Goal: Communication & Community: Answer question/provide support

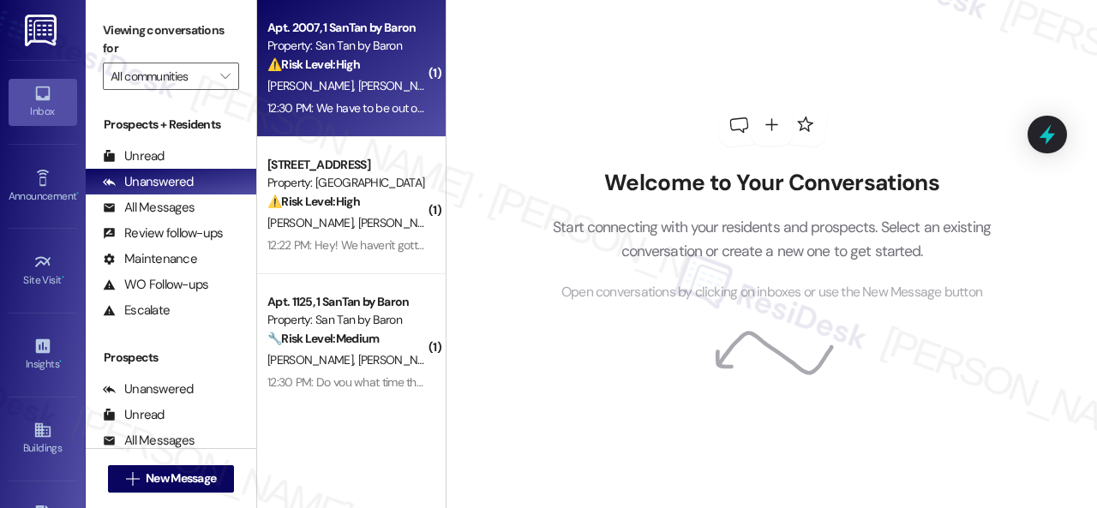
click at [402, 67] on div "⚠️ Risk Level: High The resident is requesting a final walkthrough and indicati…" at bounding box center [346, 65] width 159 height 18
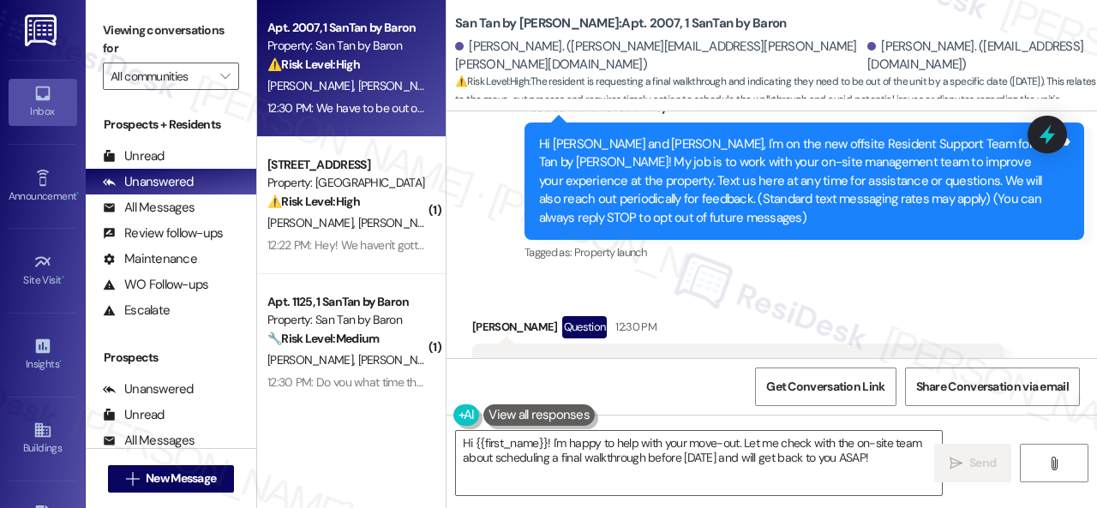
scroll to position [253, 0]
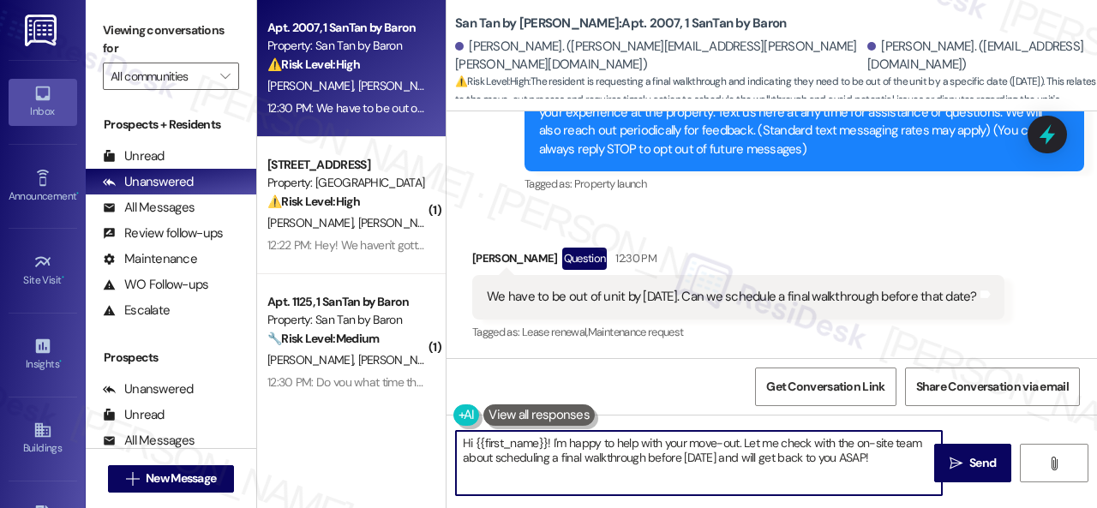
drag, startPoint x: 475, startPoint y: 444, endPoint x: 938, endPoint y: 507, distance: 467.9
click at [931, 495] on div "Hi {{first_name}}! I'm happy to help with your move-out. Let me check with the …" at bounding box center [699, 463] width 488 height 66
click at [783, 459] on textarea "Hi [PERSON_NAME]! I understand you want to know if a final walk-through can be …" at bounding box center [699, 463] width 486 height 64
paste textarea "I will forward your inquiry to the site team and get back to you as soon as I r…"
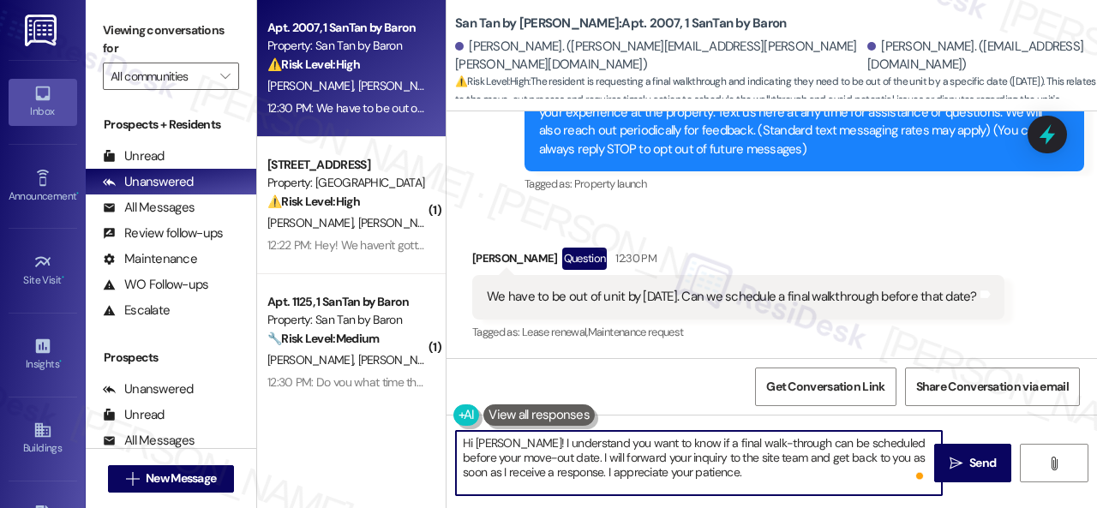
click at [603, 443] on textarea "Hi [PERSON_NAME]! I understand you want to know if a final walk-through can be …" at bounding box center [699, 463] width 486 height 64
type textarea "Hi [PERSON_NAME]! I understand that you would like to know if a final walk-thro…"
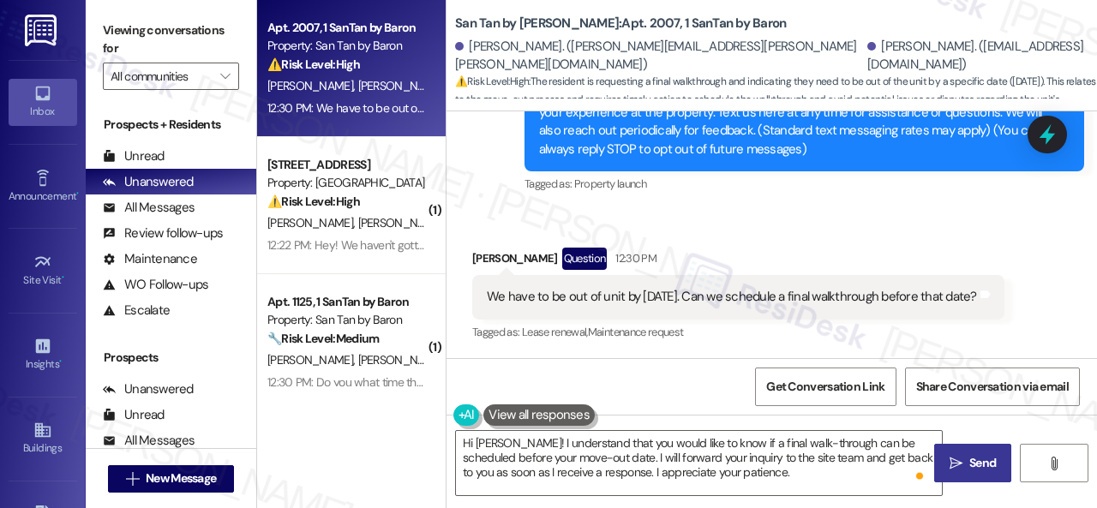
click at [969, 466] on span "Send" at bounding box center [982, 463] width 27 height 18
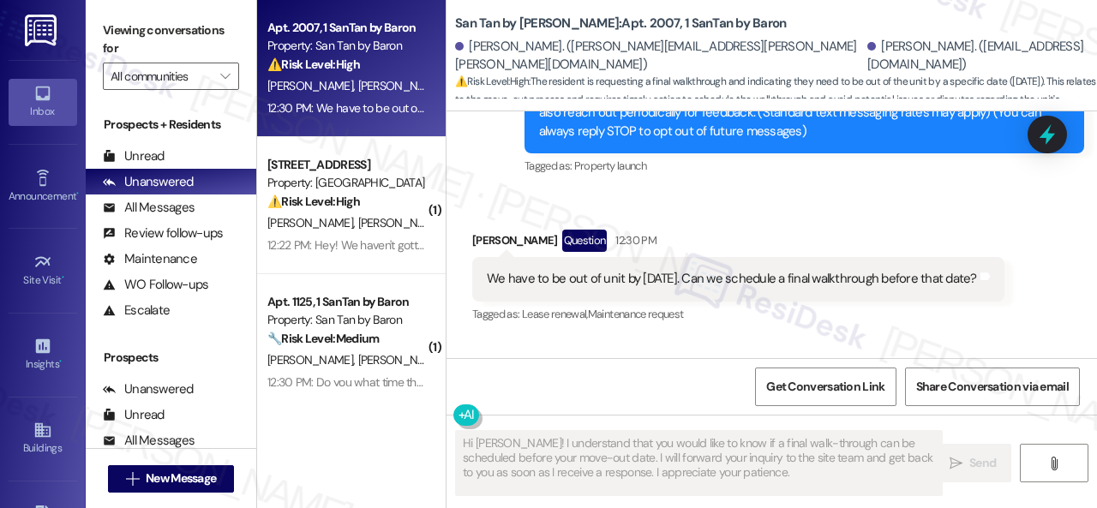
scroll to position [252, 0]
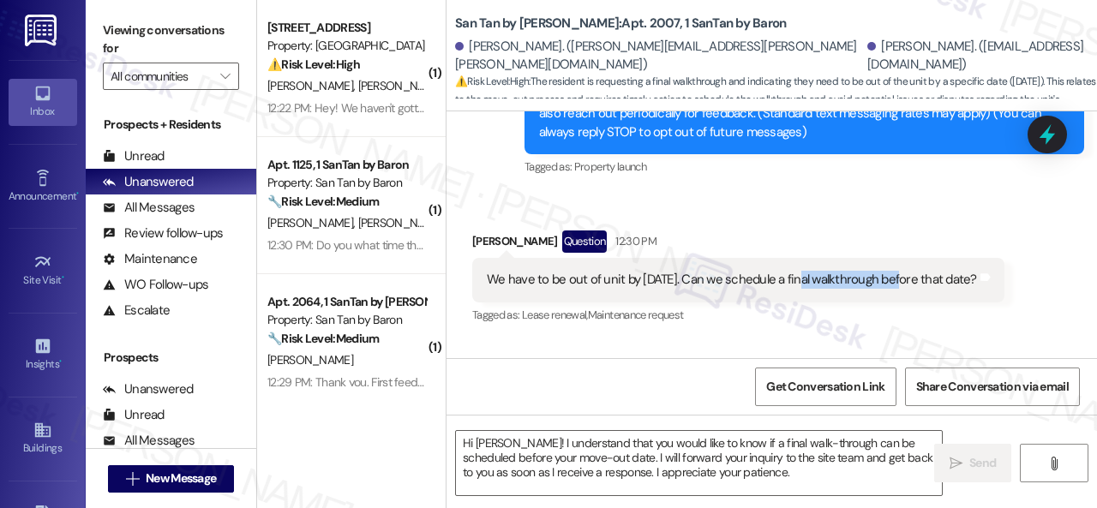
drag, startPoint x: 812, startPoint y: 279, endPoint x: 902, endPoint y: 279, distance: 89.1
click at [902, 279] on div "We have to be out of unit by [DATE]. Can we schedule a final walkthrough before…" at bounding box center [732, 280] width 490 height 18
copy div "final walkthrough"
click at [660, 394] on div "Get Conversation Link Share Conversation via email" at bounding box center [772, 386] width 650 height 57
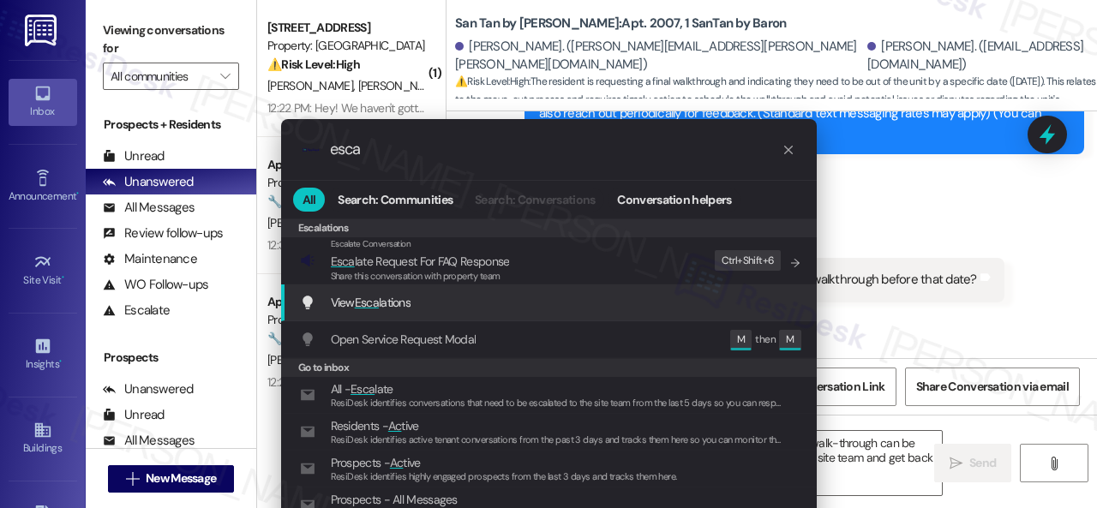
type input "esca"
drag, startPoint x: 920, startPoint y: 227, endPoint x: 917, endPoint y: 219, distance: 8.9
click at [920, 225] on div ".cls-1{fill:#0a055f;}.cls-2{fill:#0cc4c4;} resideskLogoBlueOrange esca All Sear…" at bounding box center [548, 254] width 1097 height 508
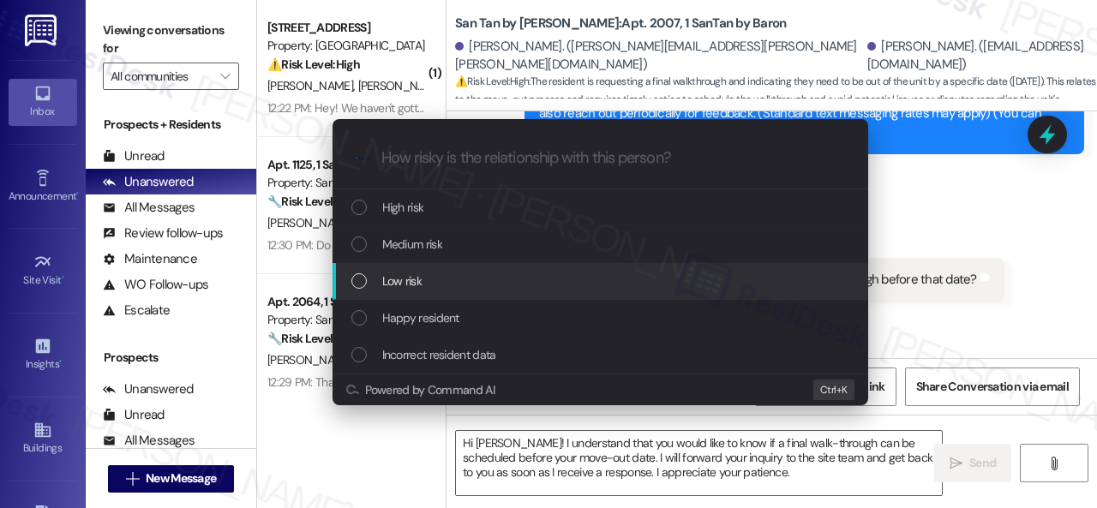
click at [396, 274] on span "Low risk" at bounding box center [401, 281] width 39 height 19
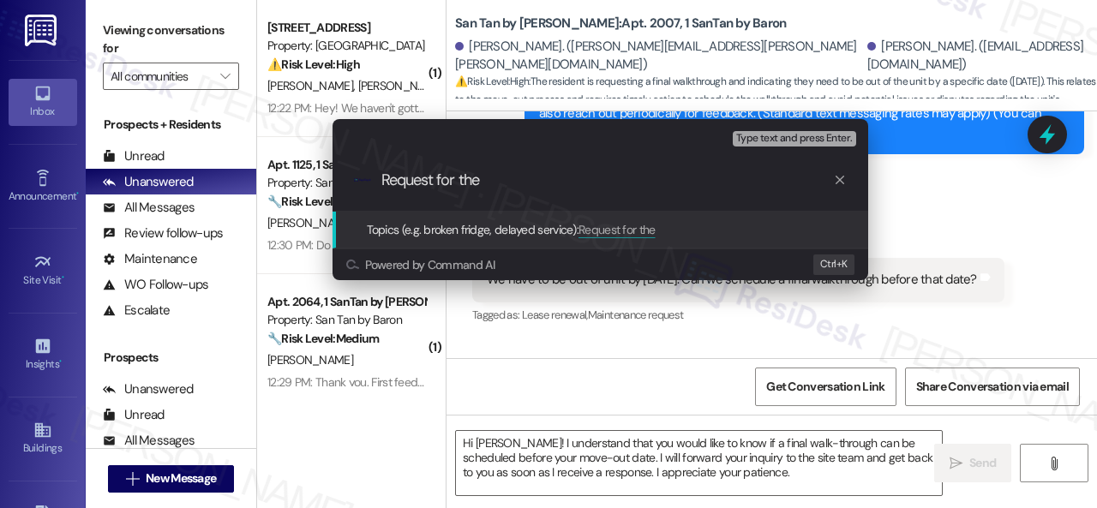
paste input "final walkthrough"
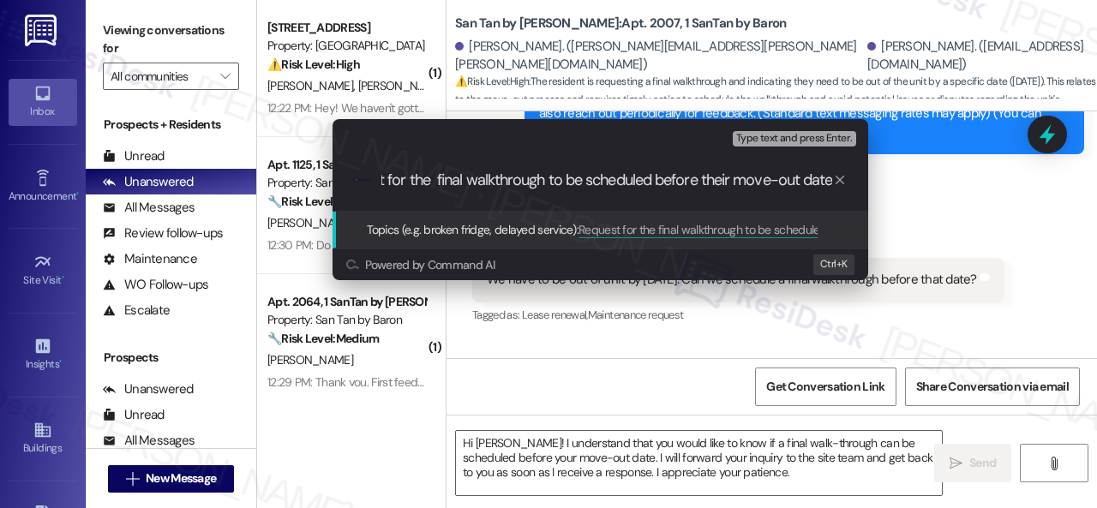
type input "Request for the final walkthrough to be scheduled before their move-out date."
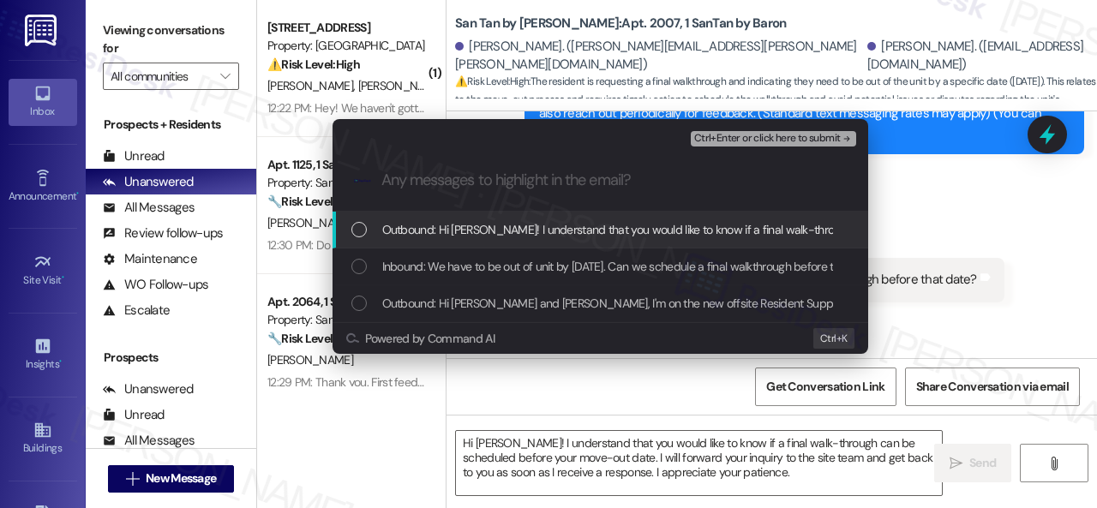
scroll to position [0, 0]
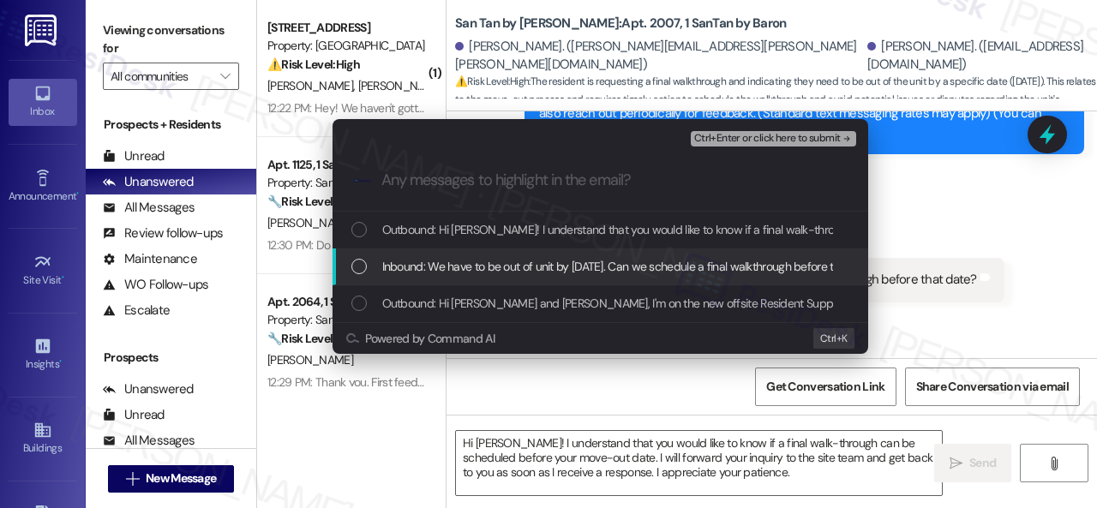
click at [440, 263] on span "Inbound: We have to be out of unit by [DATE]. Can we schedule a final walkthrou…" at bounding box center [632, 266] width 500 height 19
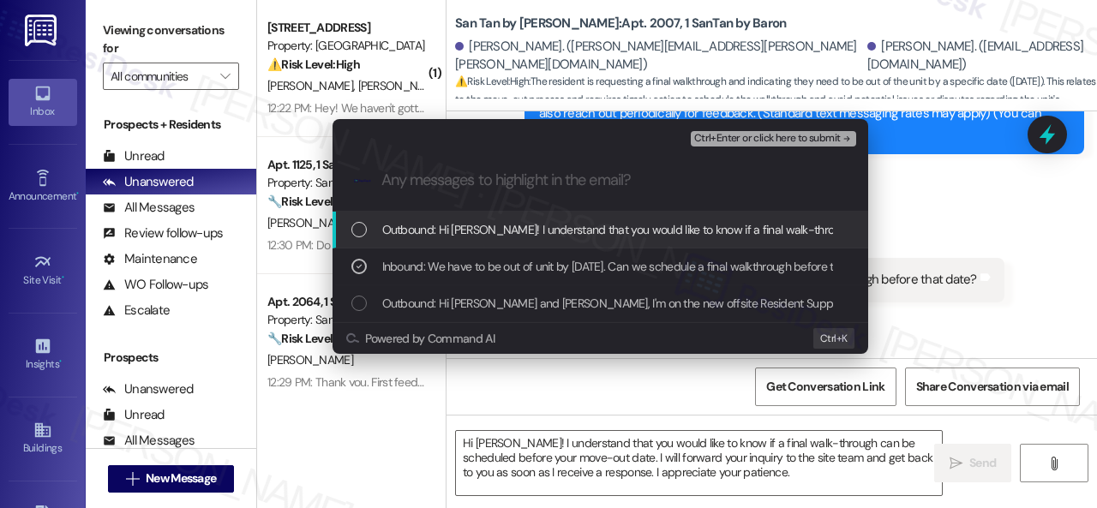
click at [716, 141] on span "Ctrl+Enter or click here to submit" at bounding box center [767, 139] width 147 height 12
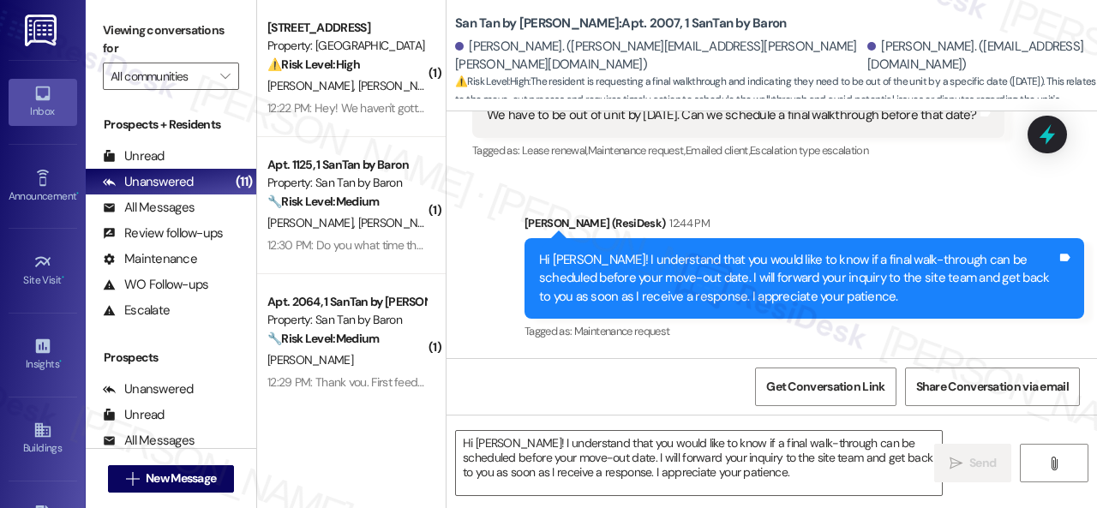
scroll to position [435, 0]
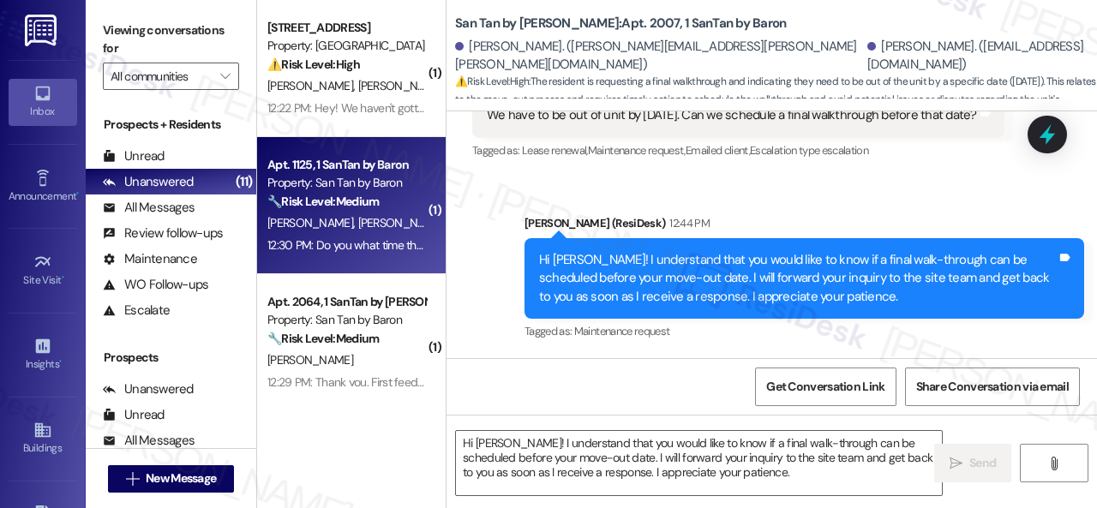
click at [379, 198] on strong "🔧 Risk Level: Medium" at bounding box center [322, 201] width 111 height 15
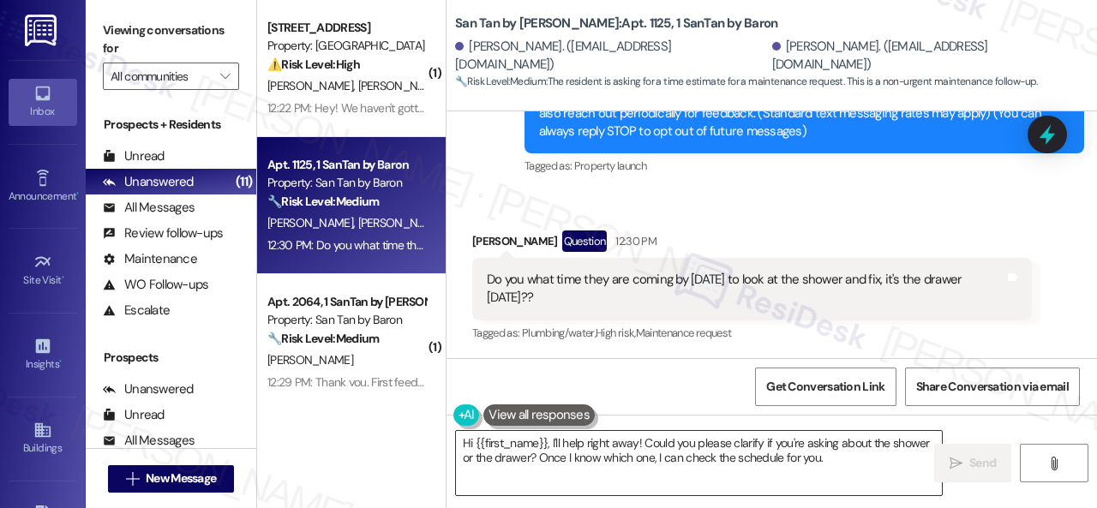
scroll to position [287, 0]
click at [858, 215] on div "Received via SMS [PERSON_NAME] Question 12:30 PM Do you what time they are comi…" at bounding box center [772, 274] width 650 height 166
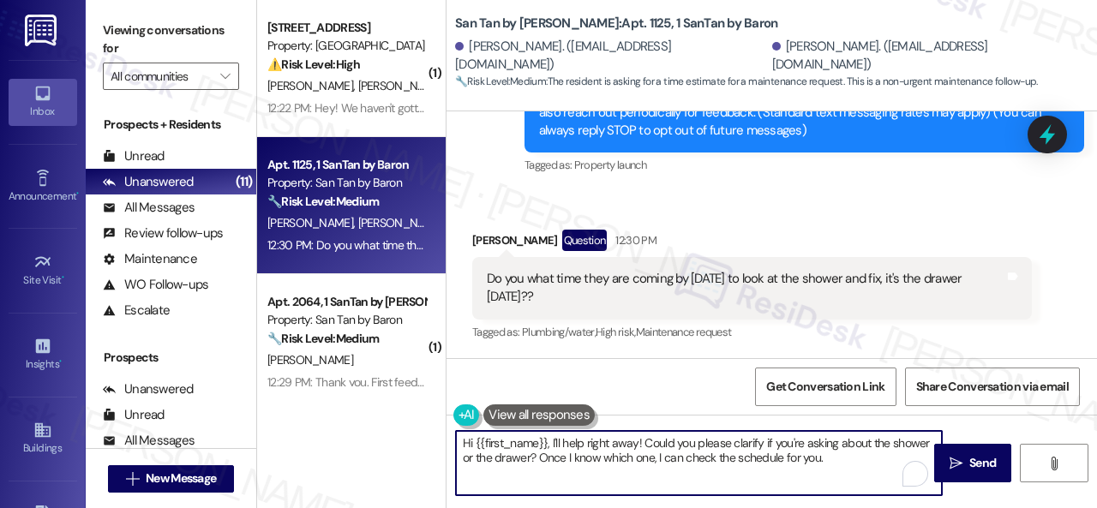
drag, startPoint x: 473, startPoint y: 445, endPoint x: 841, endPoint y: 452, distance: 367.7
click at [841, 452] on textarea "Hi {{first_name}}, I'll help right away! Could you please clarify if you're ask…" at bounding box center [699, 463] width 486 height 64
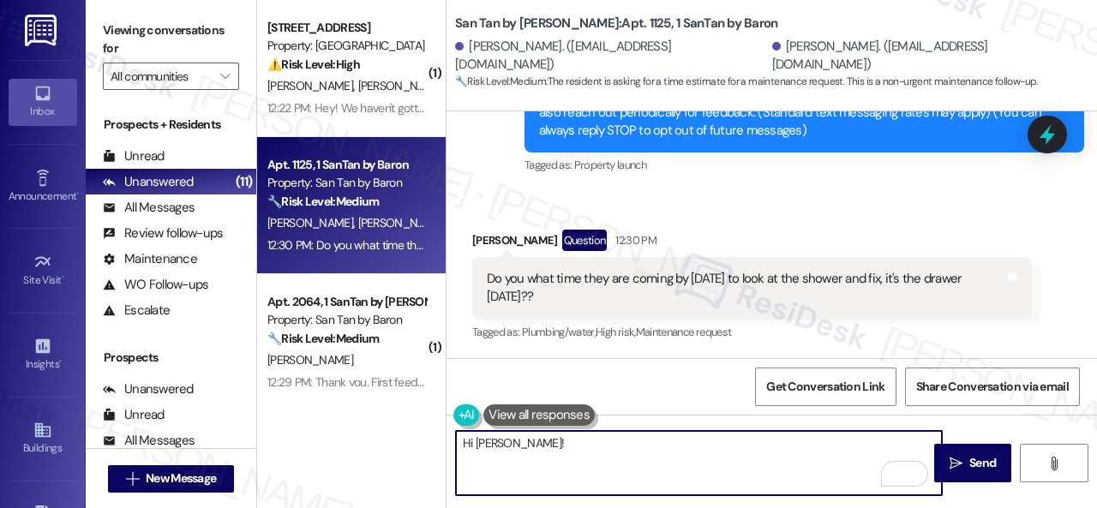
paste textarea "Do you have a maintenance request for the issue? If so, is the work order still…"
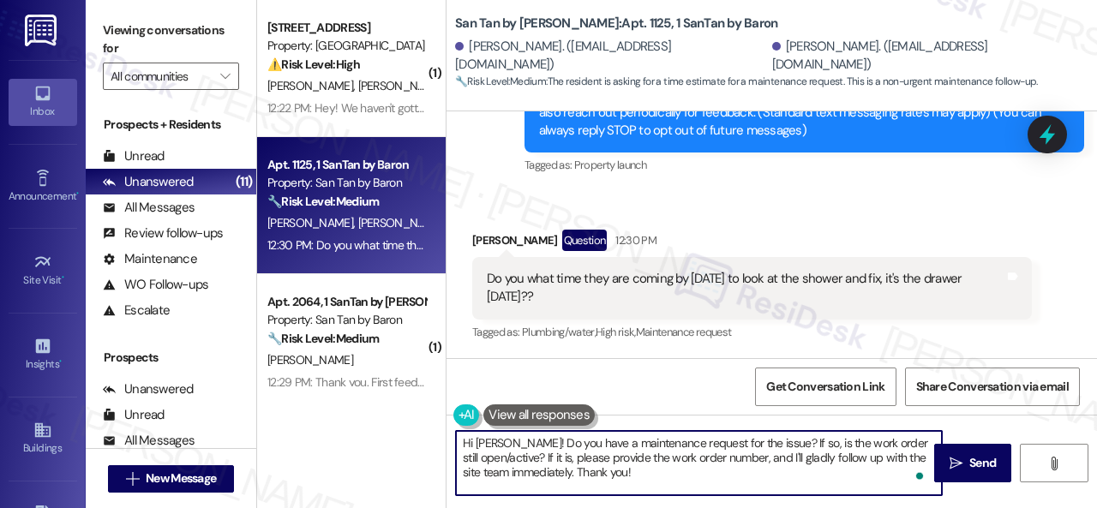
click at [728, 447] on textarea "Hi [PERSON_NAME]! Do you have a maintenance request for the issue? If so, is th…" at bounding box center [699, 463] width 486 height 64
click at [692, 466] on textarea "Hi [PERSON_NAME]! Do you have a maintenance request for the shower? If so, is t…" at bounding box center [699, 463] width 486 height 64
type textarea "Hi [PERSON_NAME]! Do you have a maintenance request for the shower? If so, is t…"
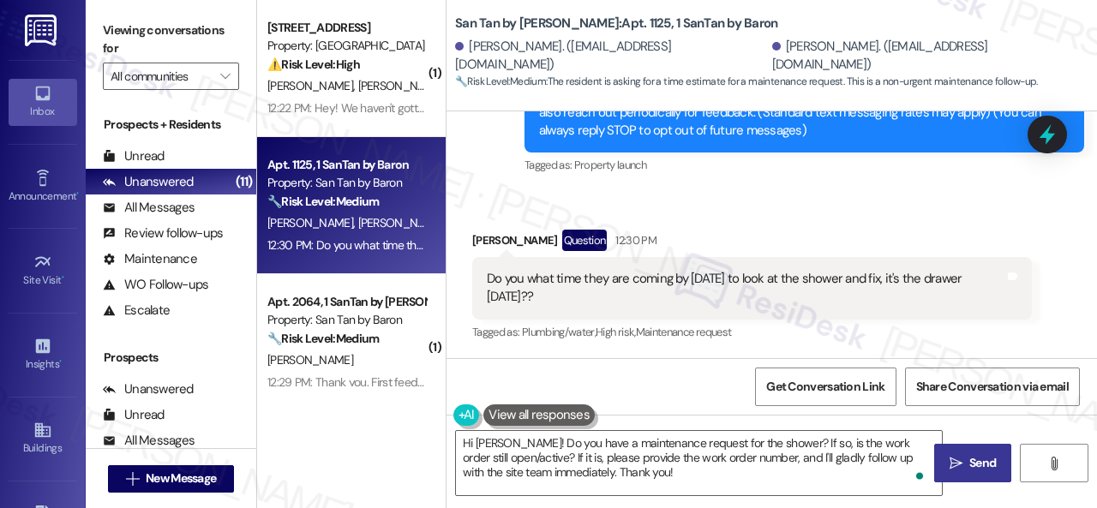
click at [952, 460] on icon "" at bounding box center [956, 464] width 13 height 14
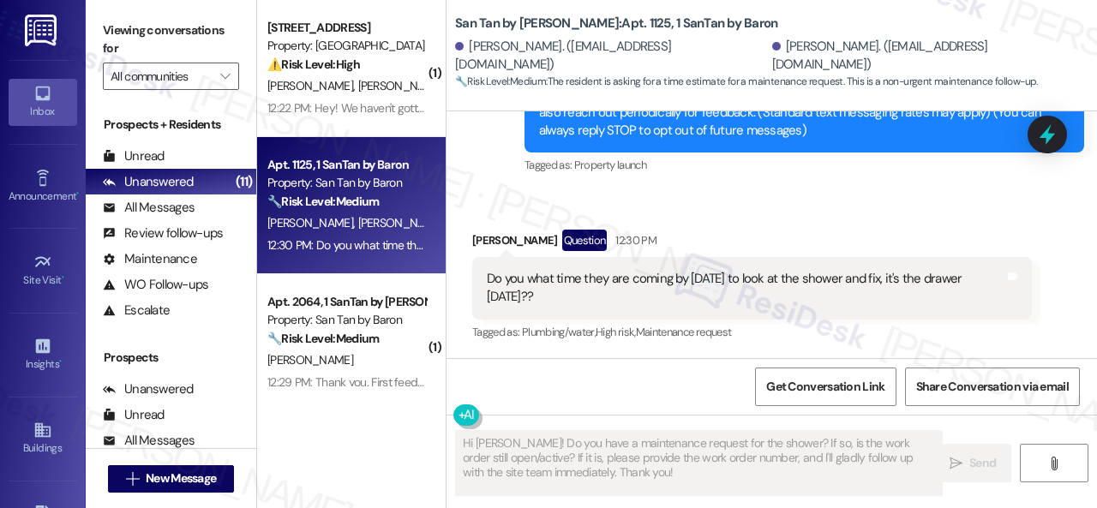
scroll to position [286, 0]
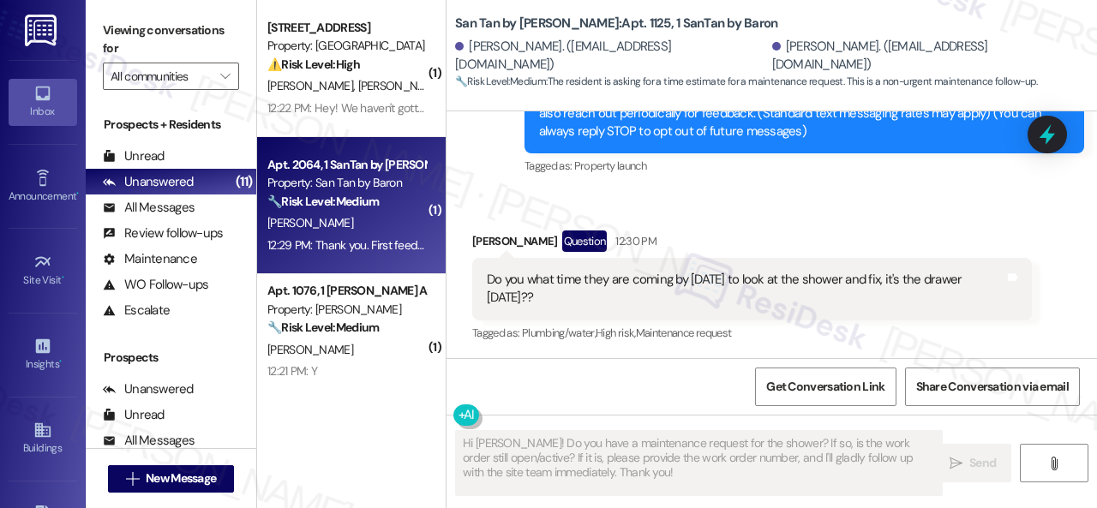
click at [346, 227] on div "[PERSON_NAME]" at bounding box center [347, 223] width 162 height 21
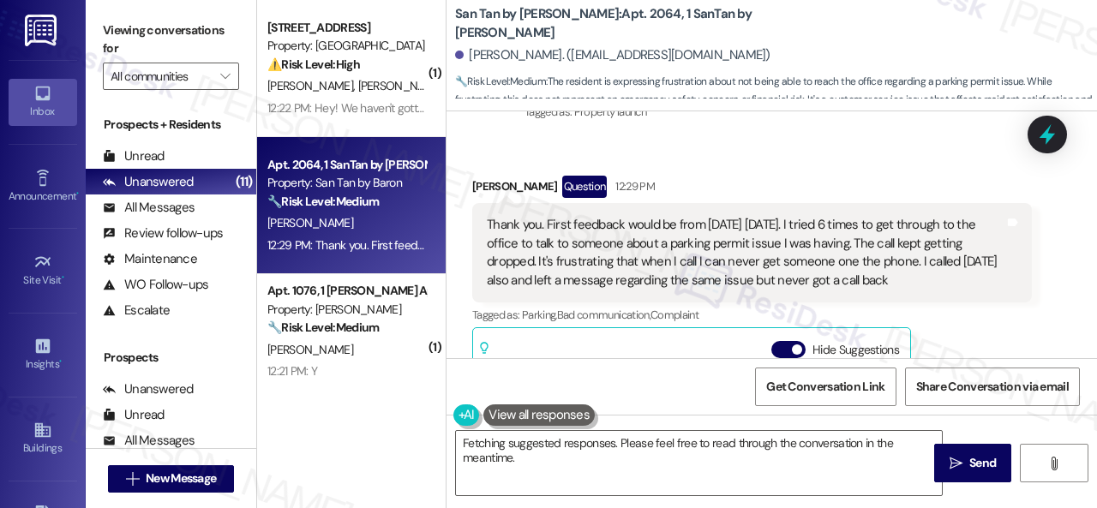
scroll to position [371, 0]
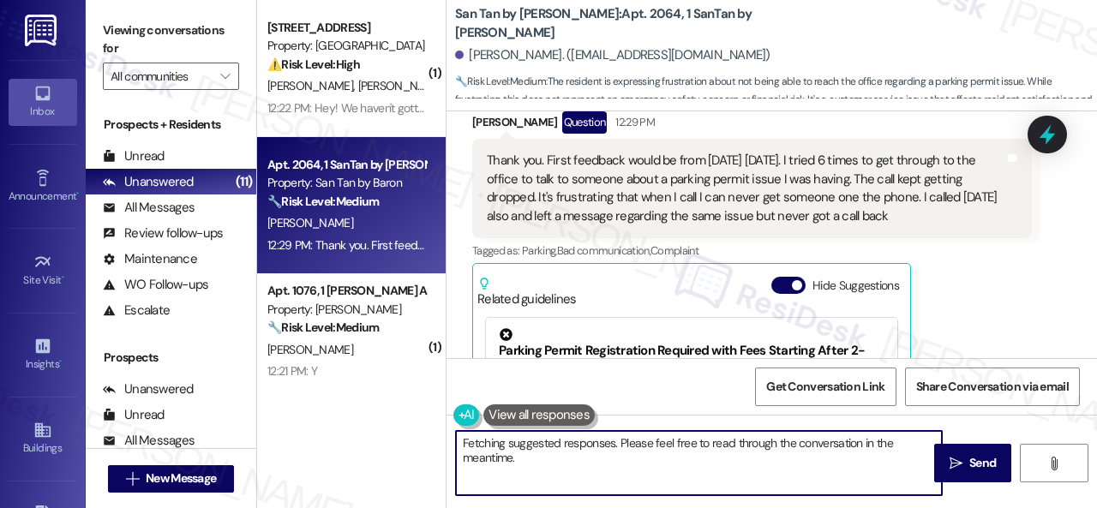
drag, startPoint x: 766, startPoint y: 447, endPoint x: 770, endPoint y: 470, distance: 22.5
click at [770, 470] on textarea "Hi [PERSON_NAME], I understand your frustration with the phone issues. I'll pas…" at bounding box center [699, 463] width 486 height 64
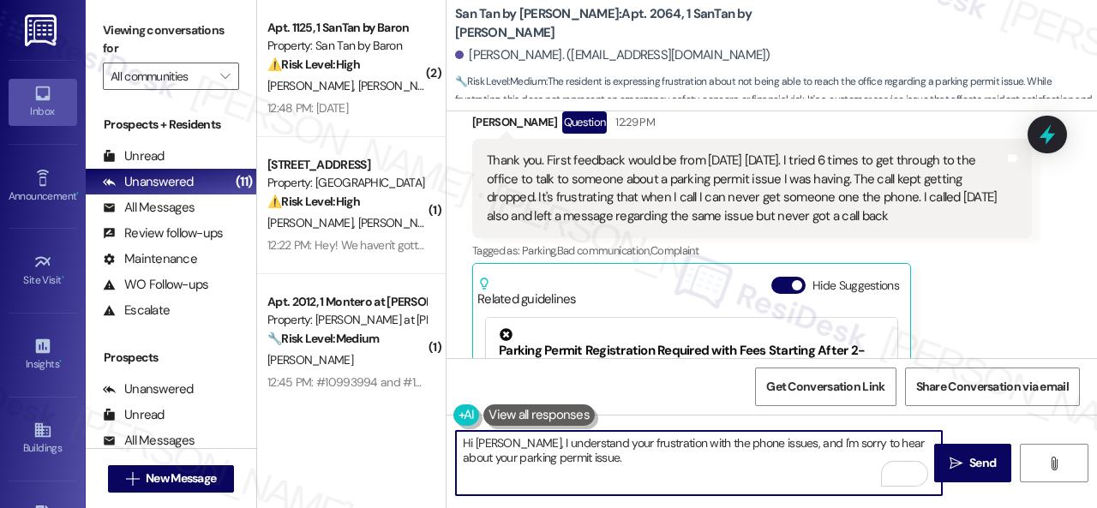
click at [473, 462] on textarea "Hi [PERSON_NAME], I understand your frustration with the phone issues, and I'm …" at bounding box center [699, 463] width 486 height 64
click at [600, 467] on textarea "Hi [PERSON_NAME], I understand your frustration with the phone issues, and I'm …" at bounding box center [699, 463] width 486 height 64
click at [763, 455] on textarea "Hi [PERSON_NAME], I understand your frustration with the phone issues, and I'm …" at bounding box center [699, 463] width 486 height 64
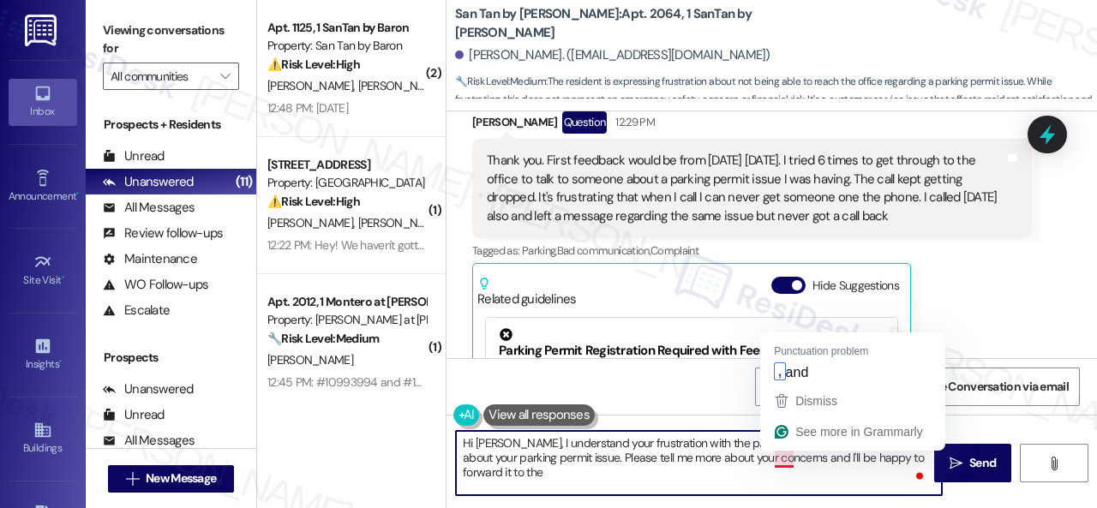
click at [787, 457] on textarea "Hi [PERSON_NAME], I understand your frustration with the phone issues, and I'm …" at bounding box center [699, 463] width 486 height 64
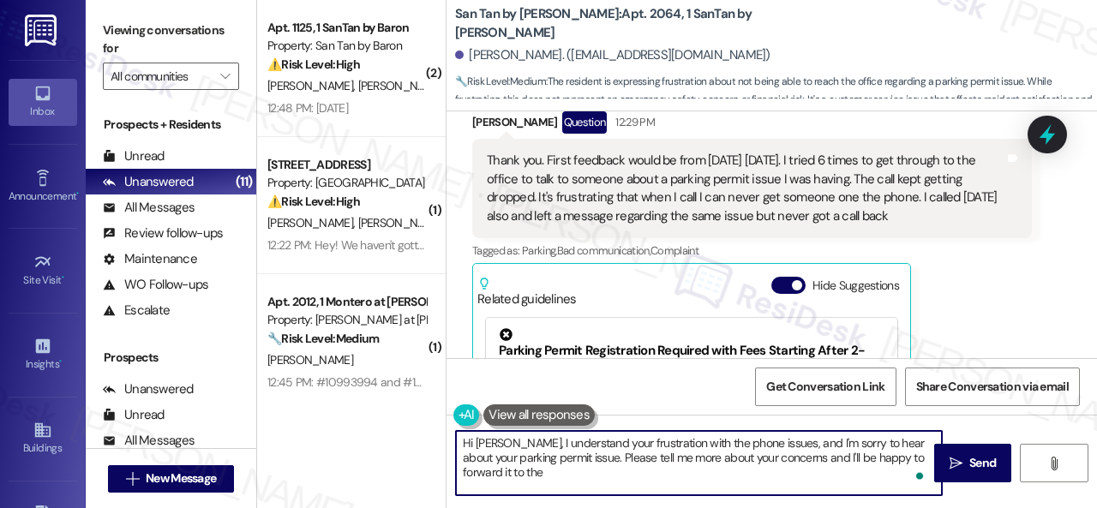
click at [910, 459] on textarea "Hi [PERSON_NAME], I understand your frustration with the phone issues, and I'm …" at bounding box center [699, 463] width 486 height 64
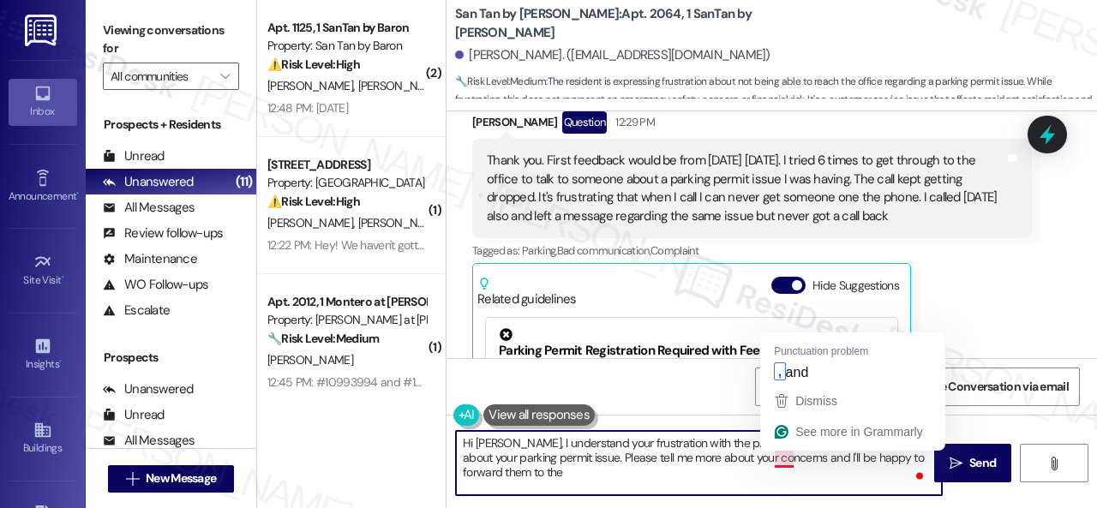
click at [785, 463] on textarea "Hi [PERSON_NAME], I understand your frustration with the phone issues, and I'm …" at bounding box center [699, 463] width 486 height 64
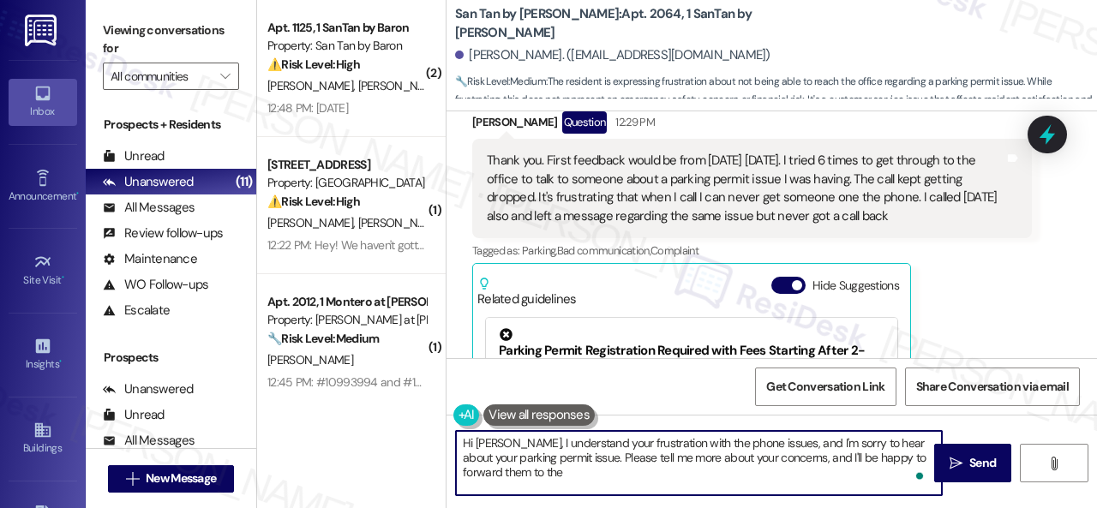
click at [639, 472] on textarea "Hi [PERSON_NAME], I understand your frustration with the phone issues, and I'm …" at bounding box center [699, 463] width 486 height 64
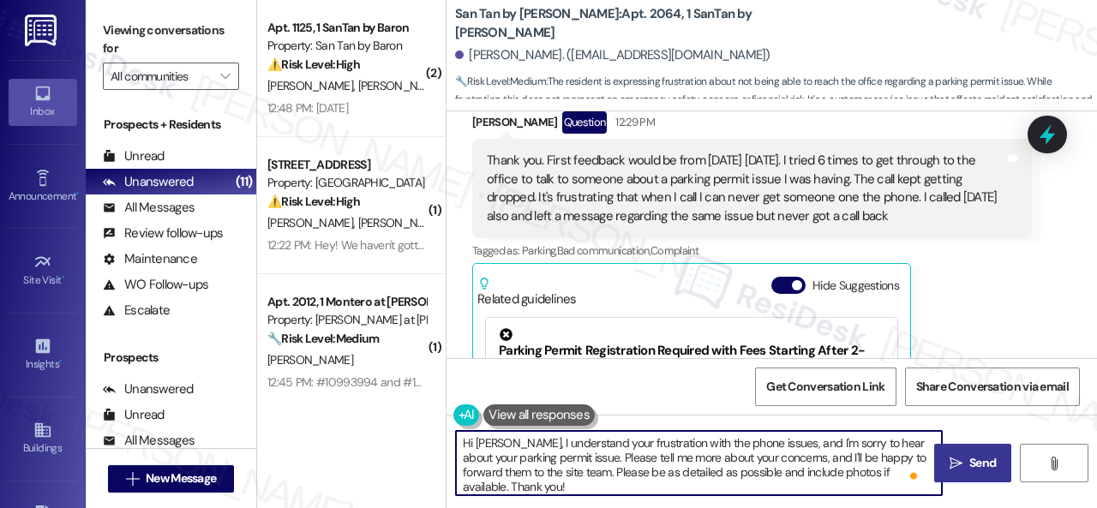
type textarea "Hi [PERSON_NAME], I understand your frustration with the phone issues, and I'm …"
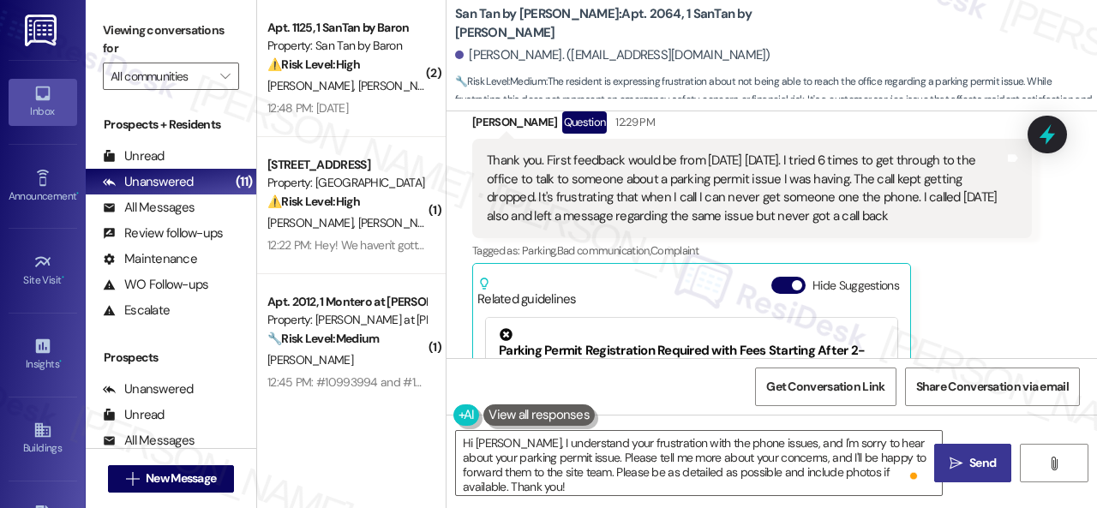
click at [969, 477] on button " Send" at bounding box center [972, 463] width 77 height 39
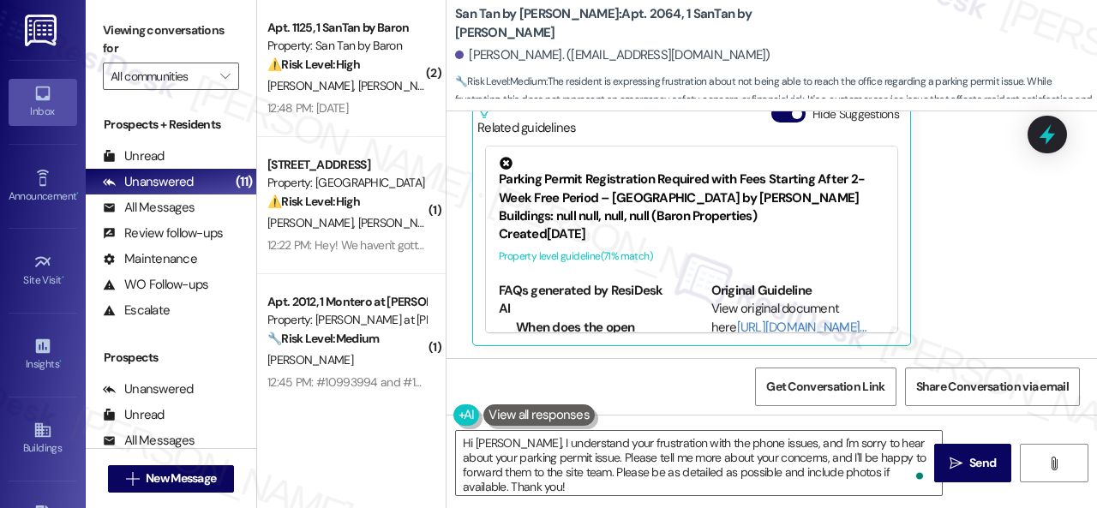
click at [363, 95] on div "[PERSON_NAME] [PERSON_NAME]" at bounding box center [347, 85] width 162 height 21
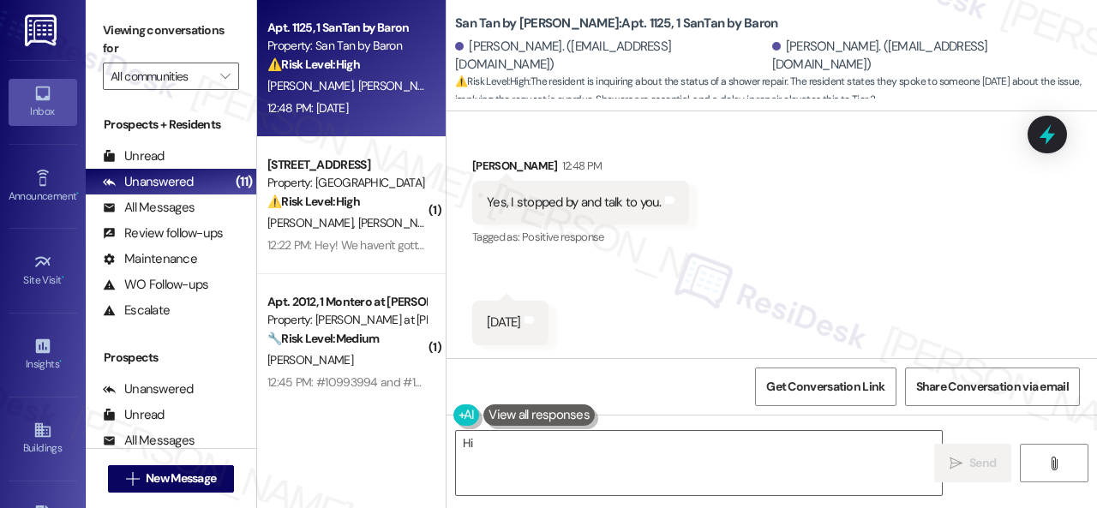
scroll to position [708, 0]
drag, startPoint x: 596, startPoint y: 483, endPoint x: 350, endPoint y: 423, distance: 254.2
click at [353, 423] on div "Apt. 1125, 1 SanTan by Baron Property: San Tan by Baron ⚠️ Risk Level: High The…" at bounding box center [677, 254] width 840 height 508
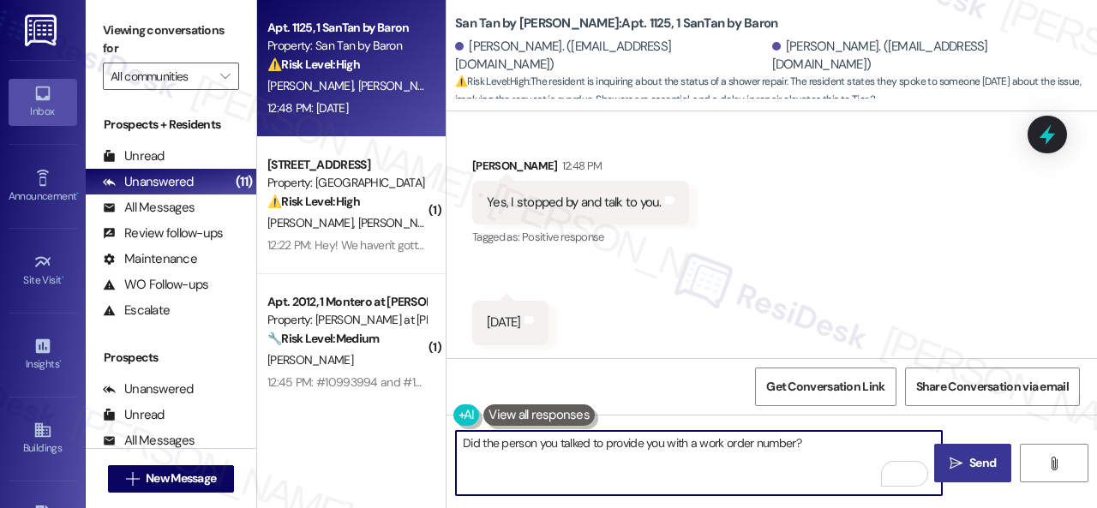
type textarea "Did the person you talked to provide you with a work order number?"
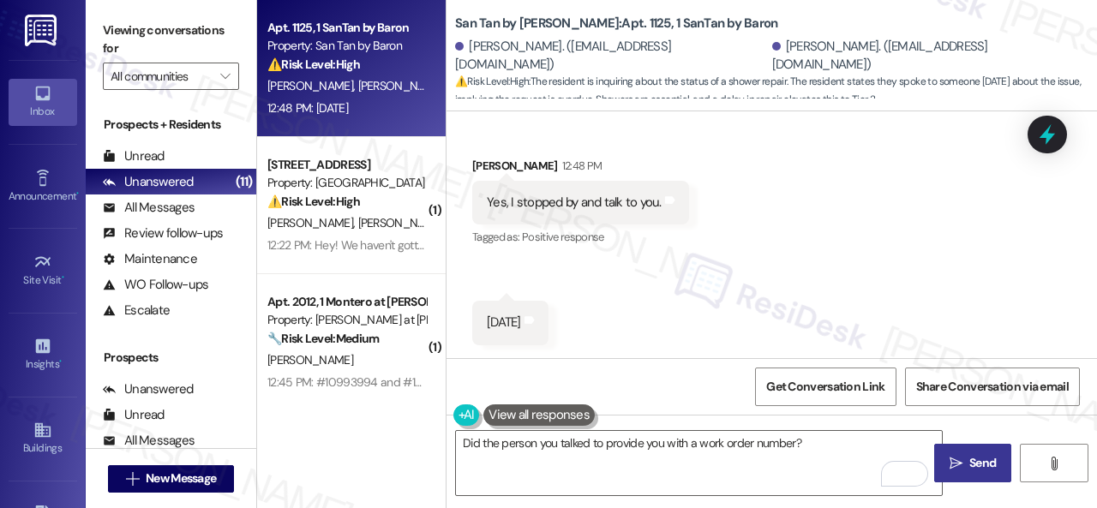
click at [958, 459] on span " Send" at bounding box center [973, 463] width 54 height 18
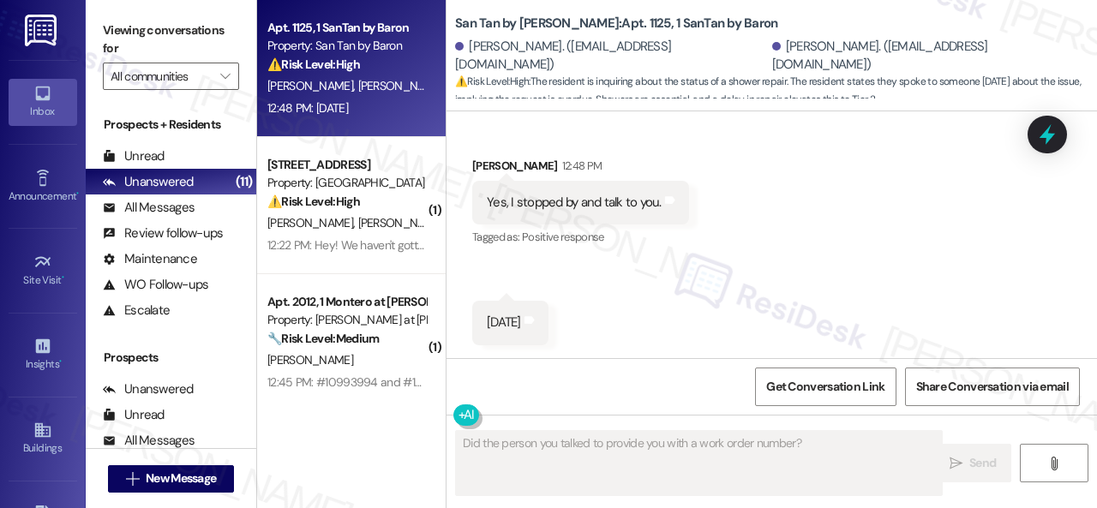
scroll to position [707, 0]
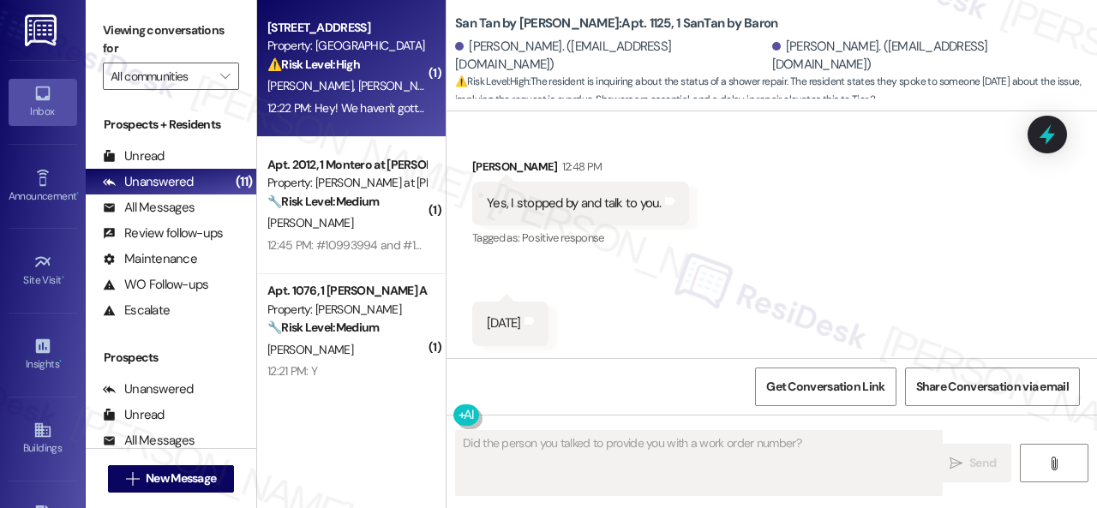
click at [391, 98] on div "12:22 PM: Hey! We haven't gotten our key yet. Do we get that at the front later…" at bounding box center [347, 108] width 162 height 21
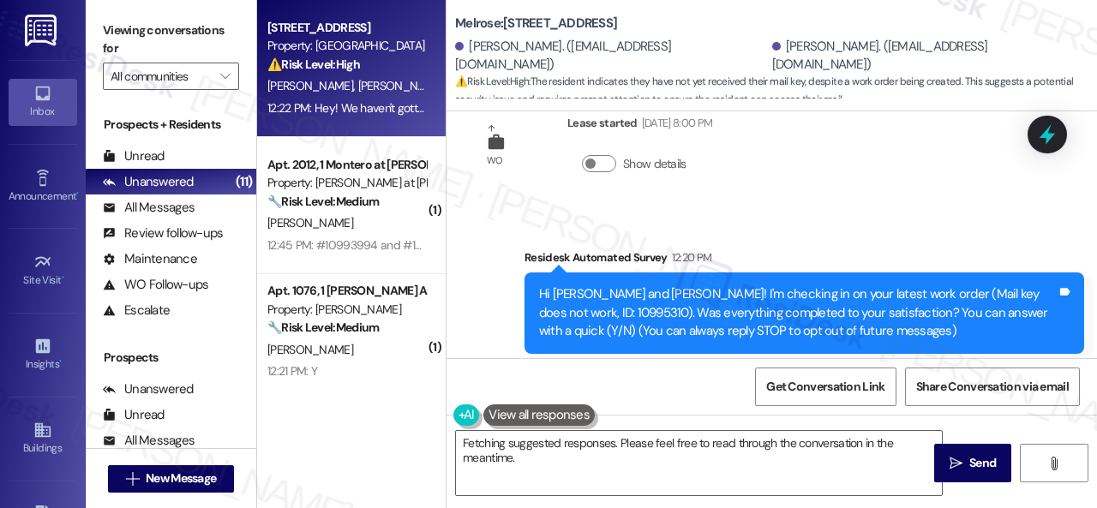
scroll to position [86, 0]
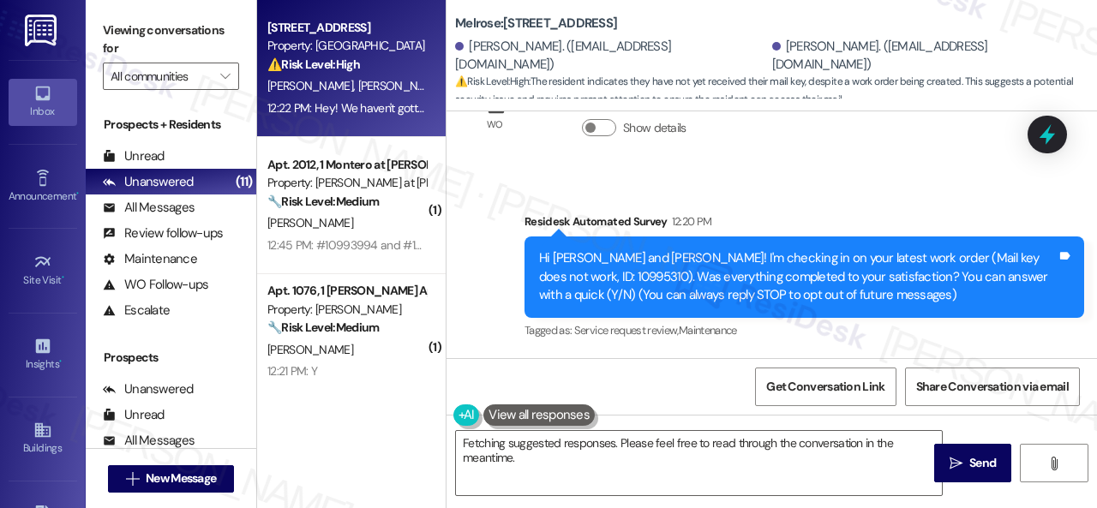
click at [555, 275] on div "Hi [PERSON_NAME] and [PERSON_NAME]! I'm checking in on your latest work order (…" at bounding box center [798, 276] width 518 height 55
copy div "10995310"
click at [792, 169] on div "WO Lease started [DATE] 8:00 PM Show details Survey, sent via SMS Residesk Auto…" at bounding box center [772, 234] width 650 height 247
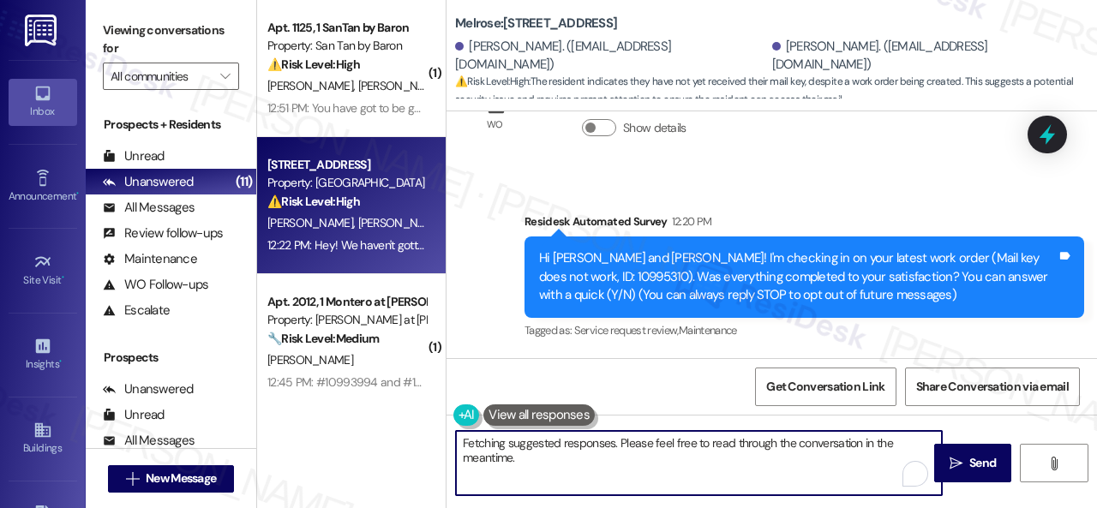
drag, startPoint x: 502, startPoint y: 459, endPoint x: 802, endPoint y: 459, distance: 300.0
click at [802, 459] on textarea "Hi {{first_name}}! I'm happy to look into this for you. Let me check on the sta…" at bounding box center [699, 463] width 486 height 64
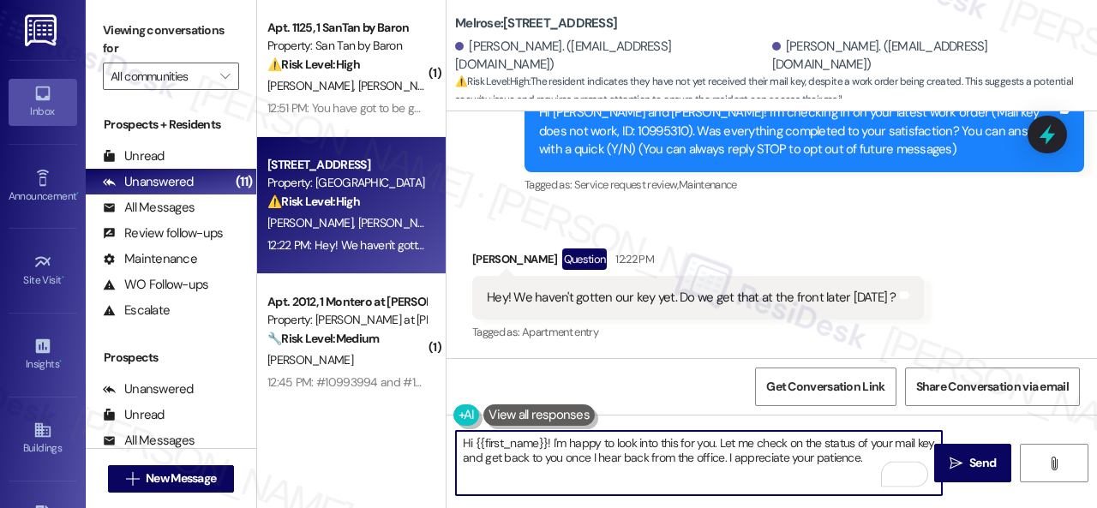
drag, startPoint x: 476, startPoint y: 439, endPoint x: 545, endPoint y: 441, distance: 69.4
click at [545, 441] on textarea "Hi {{first_name}}! I'm happy to look into this for you. Let me check on the sta…" at bounding box center [699, 463] width 486 height 64
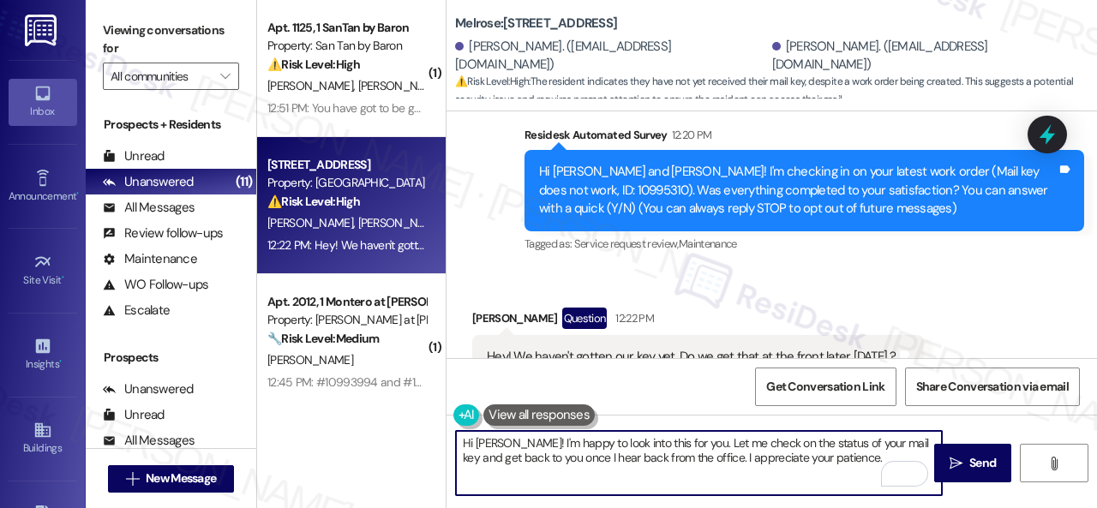
scroll to position [146, 0]
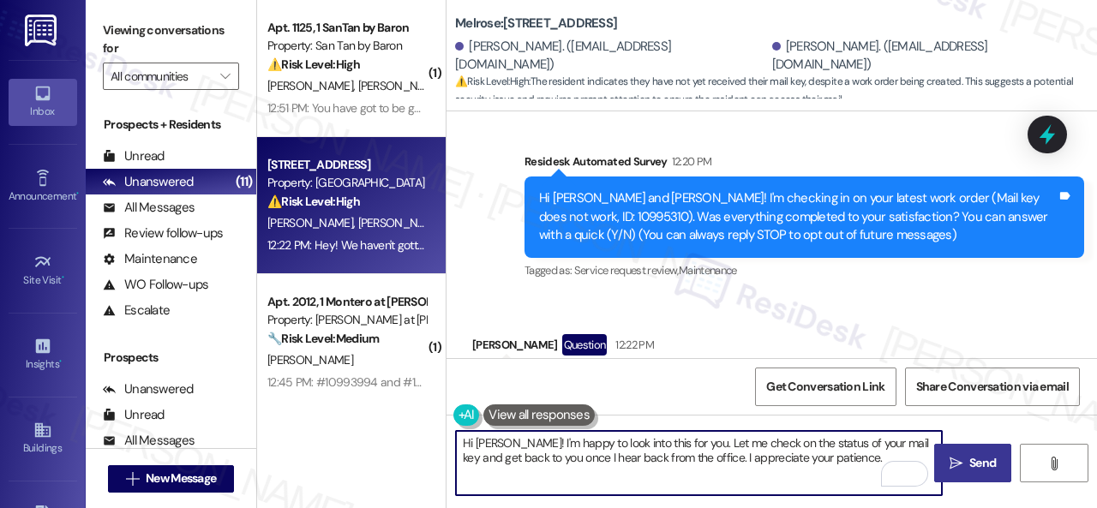
type textarea "Hi [PERSON_NAME]! I'm happy to look into this for you. Let me check on the stat…"
click at [975, 469] on span "Send" at bounding box center [982, 463] width 27 height 18
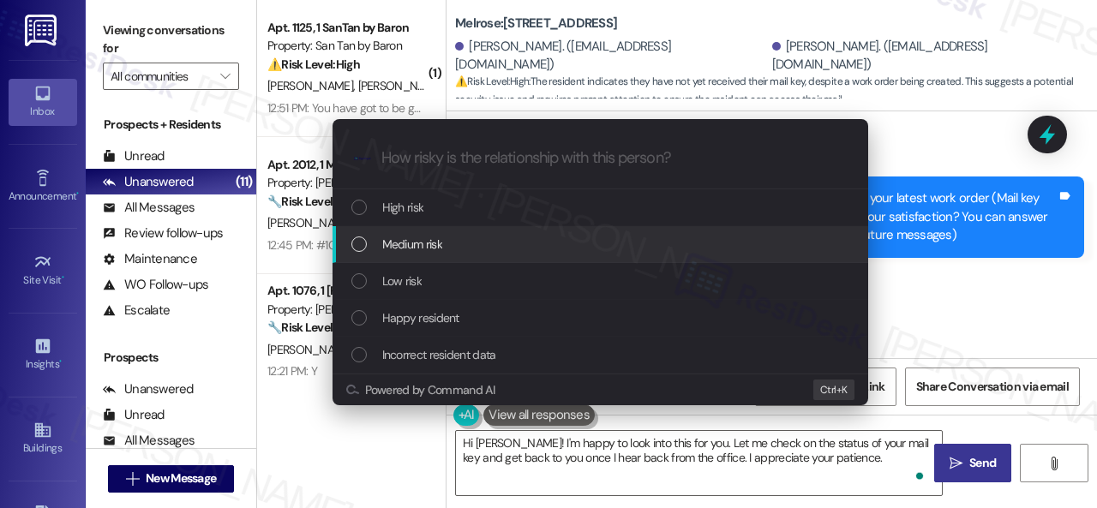
click at [413, 242] on span "Medium risk" at bounding box center [412, 244] width 60 height 19
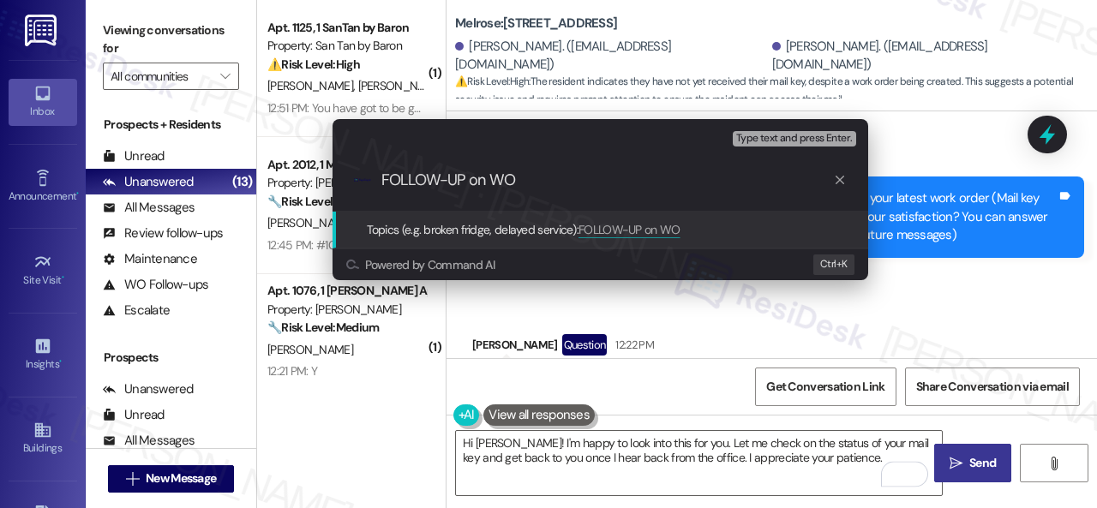
paste input "10995310"
type input "FOLLOW-UP on work order 10995310"
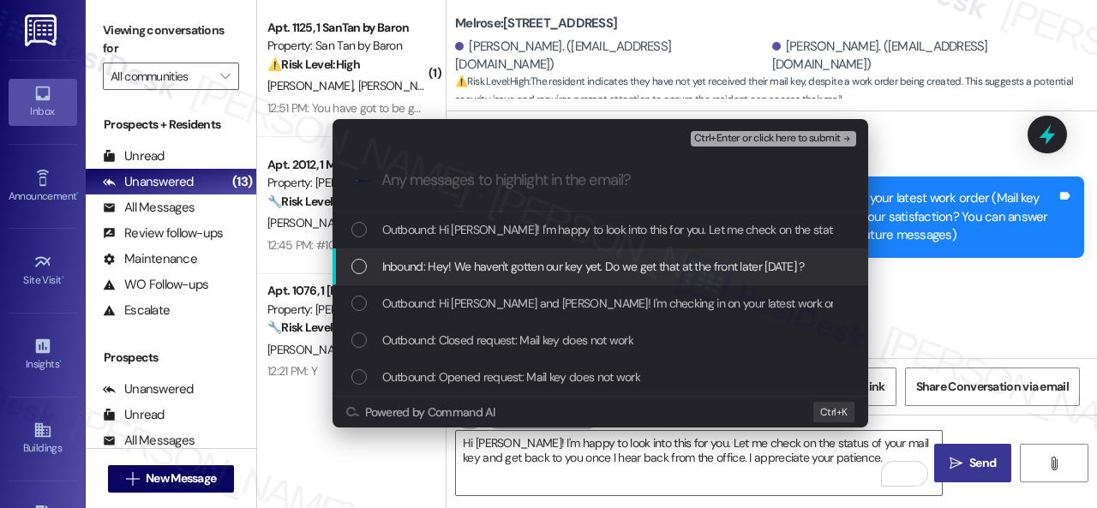
click at [474, 265] on span "Inbound: Hey! We haven't gotten our key yet. Do we get that at the front later …" at bounding box center [593, 266] width 423 height 19
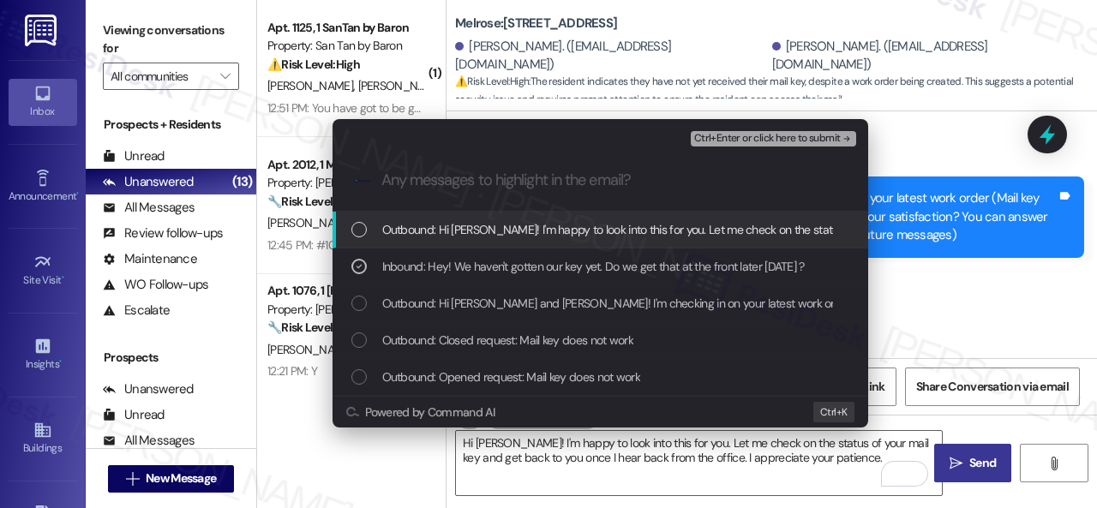
click at [714, 138] on span "Ctrl+Enter or click here to submit" at bounding box center [767, 139] width 147 height 12
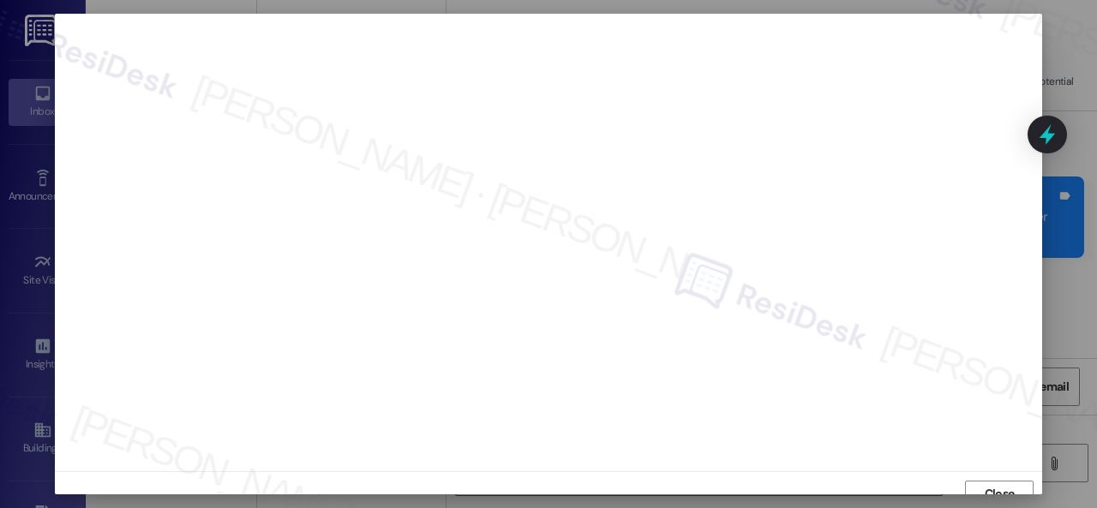
scroll to position [13, 0]
click at [991, 472] on span "Close" at bounding box center [1000, 481] width 30 height 18
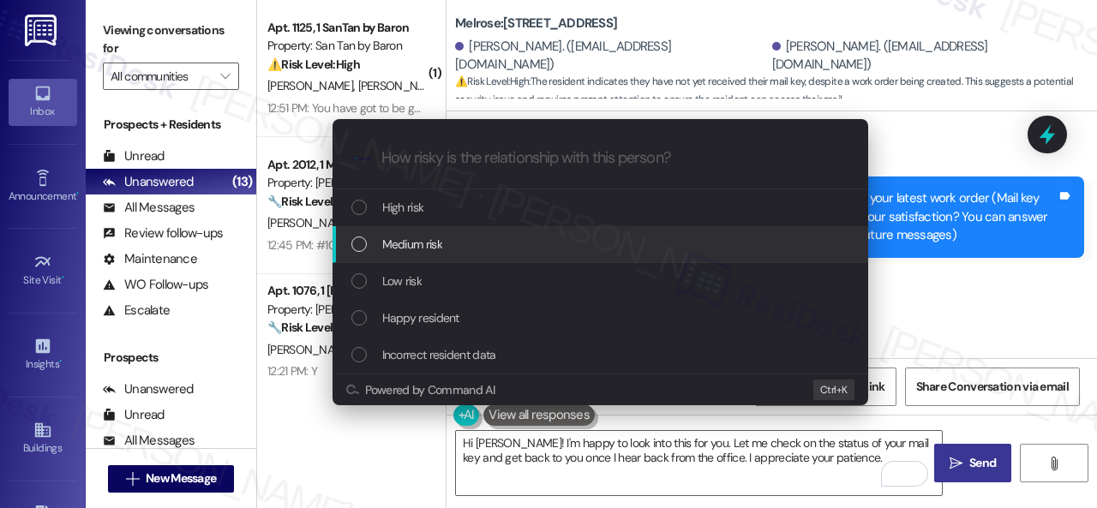
click at [401, 240] on span "Medium risk" at bounding box center [412, 244] width 60 height 19
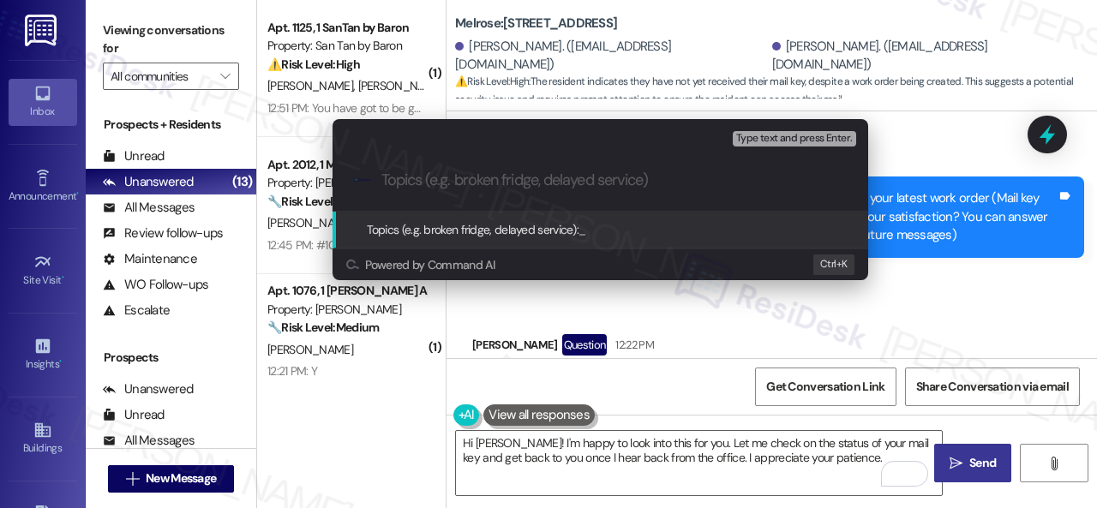
paste input "FOLLOW-UP on work order 10995310"
type input "FOLLOW-UP on work order 10995310"
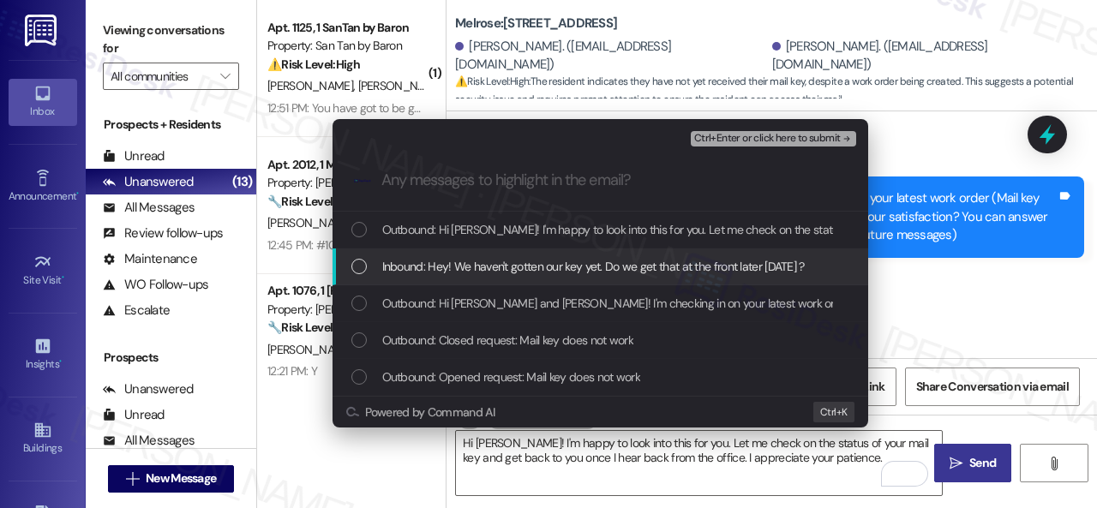
click at [434, 261] on span "Inbound: Hey! We haven't gotten our key yet. Do we get that at the front later …" at bounding box center [593, 266] width 423 height 19
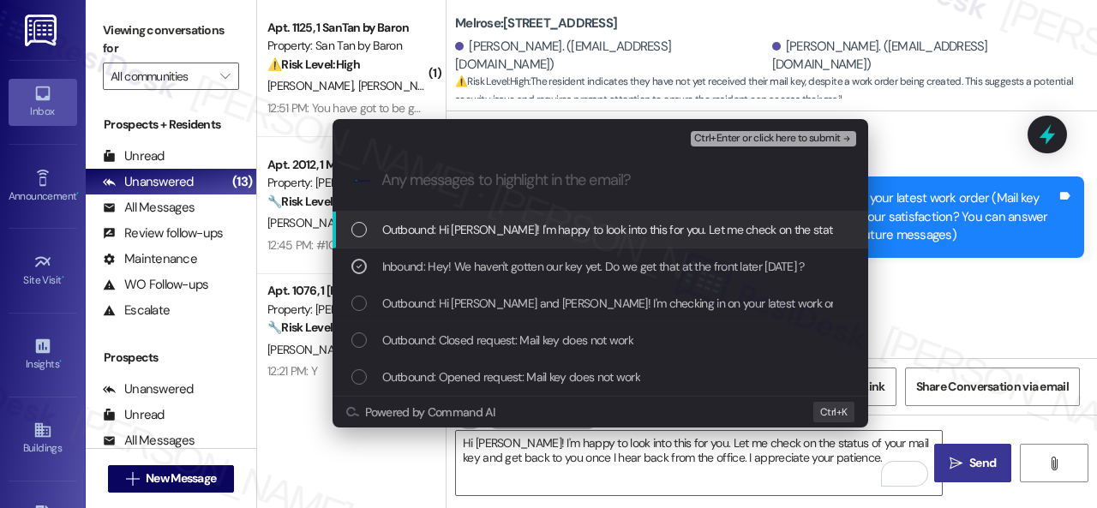
click at [721, 129] on div "Ctrl+Enter or click here to submit" at bounding box center [775, 139] width 169 height 22
click at [723, 133] on span "Ctrl+Enter or click here to submit" at bounding box center [767, 139] width 147 height 12
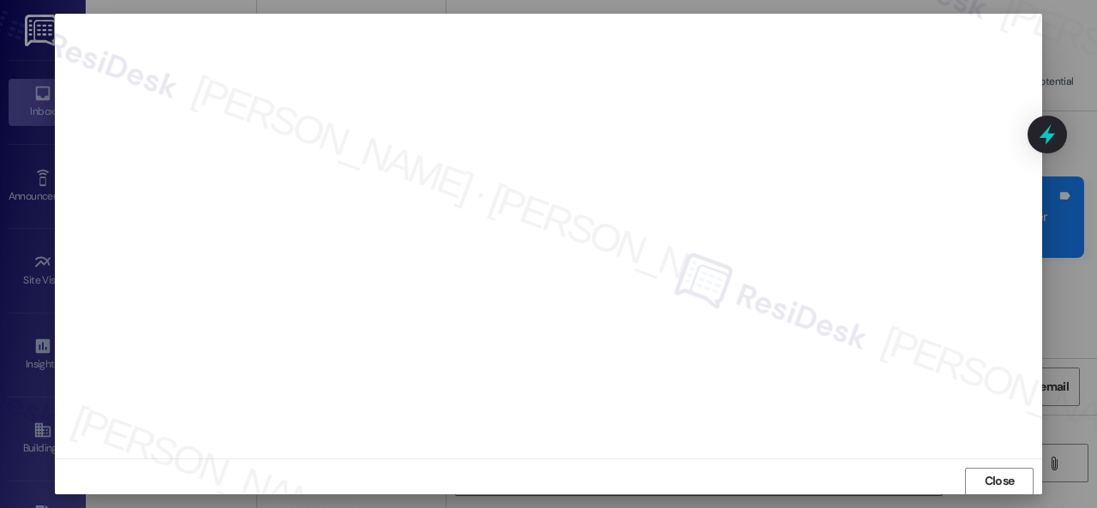
scroll to position [21, 0]
click at [985, 469] on span "Close" at bounding box center [1000, 473] width 30 height 18
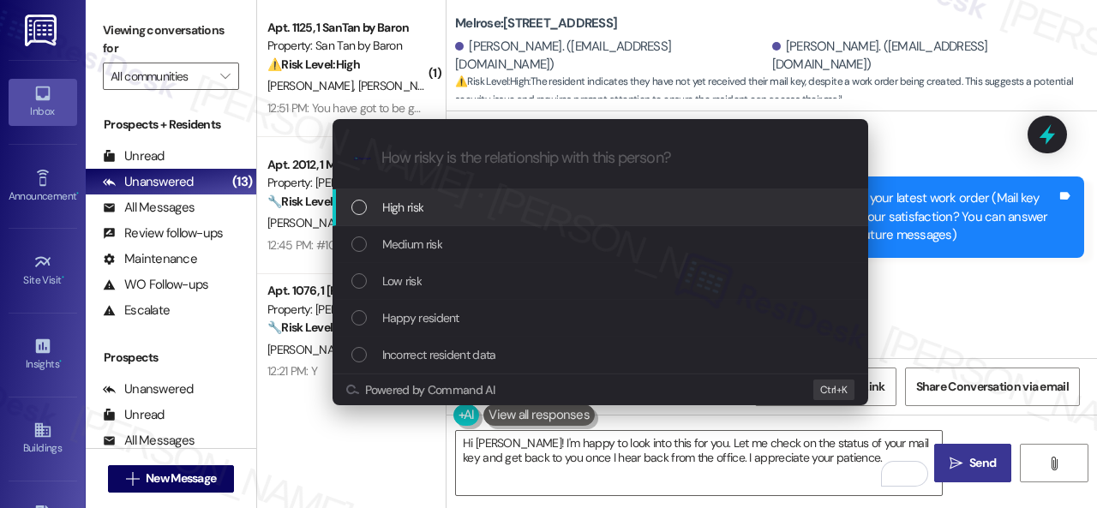
click at [405, 210] on span "High risk" at bounding box center [403, 207] width 42 height 19
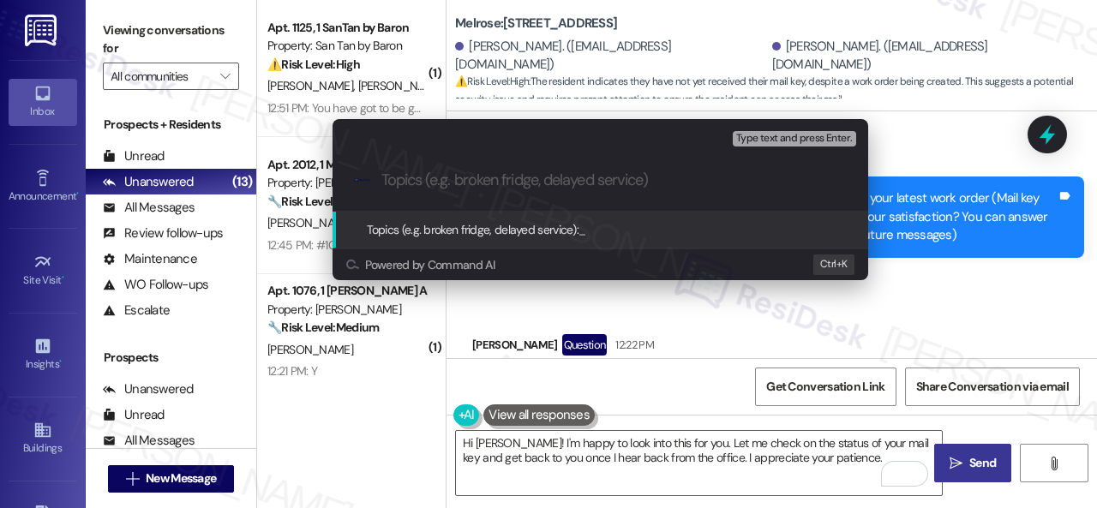
paste input "FOLLOW-UP on work order 10995310"
type input "FOLLOW-UP on work order 10995310"
click at [945, 327] on div "Escalate Conversation High risk Topics (e.g. broken fridge, delayed service) An…" at bounding box center [548, 254] width 1097 height 508
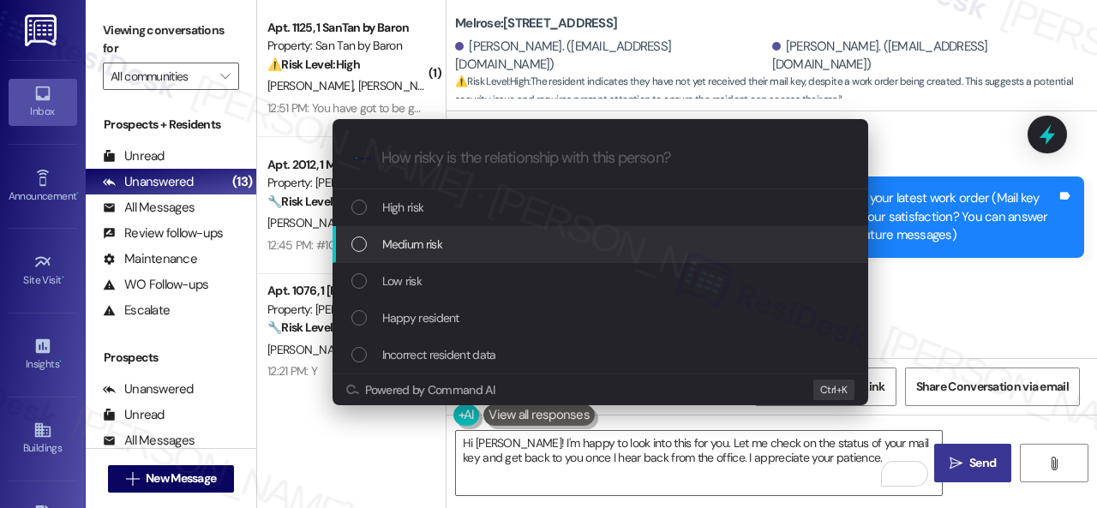
click at [418, 243] on span "Medium risk" at bounding box center [412, 244] width 60 height 19
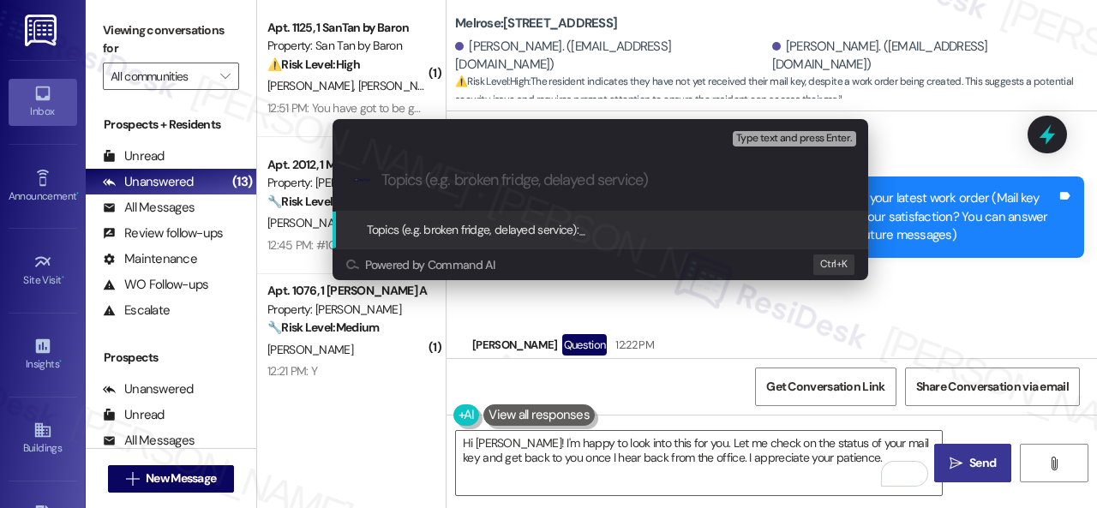
paste input "FOLLOW-UP on work order 10995310"
type input "FOLLOW-UP on work order 10995310"
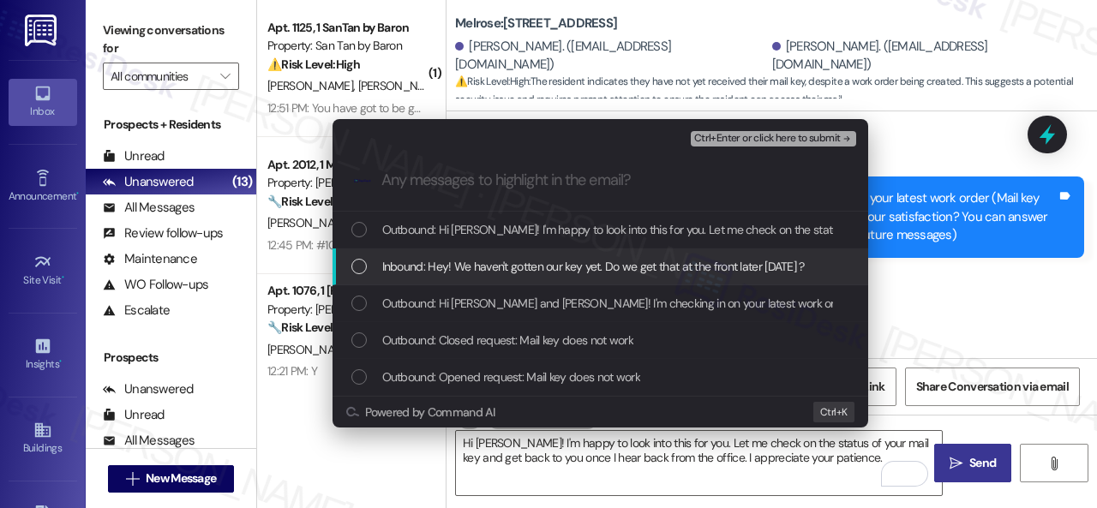
click at [485, 266] on span "Inbound: Hey! We haven't gotten our key yet. Do we get that at the front later …" at bounding box center [593, 266] width 423 height 19
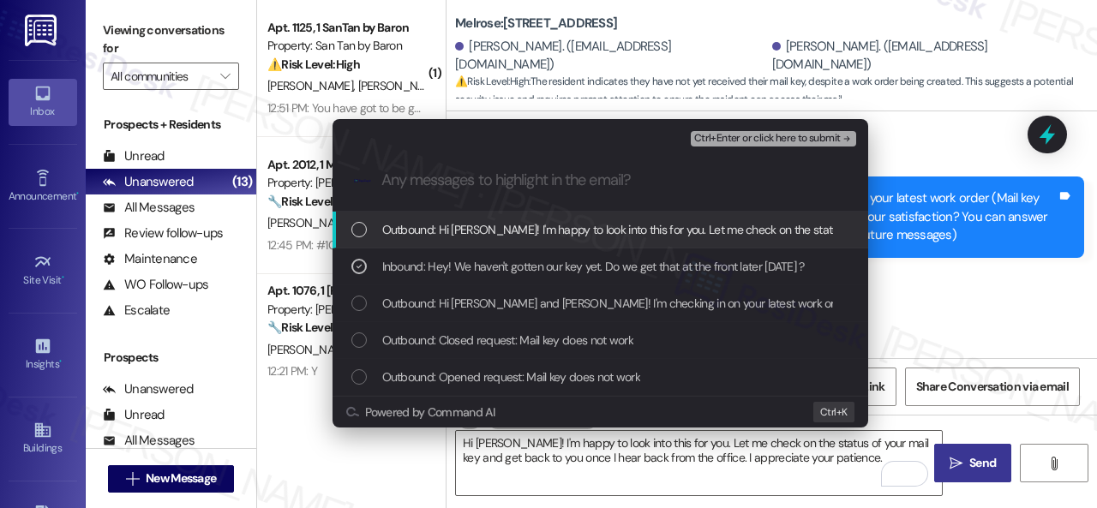
click at [703, 140] on span "Ctrl+Enter or click here to submit" at bounding box center [767, 139] width 147 height 12
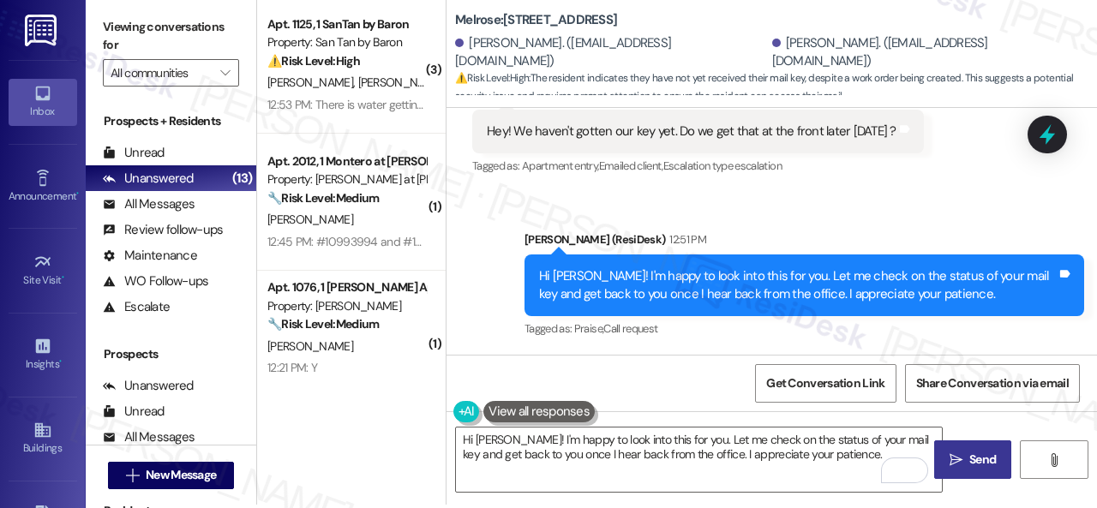
scroll to position [5, 0]
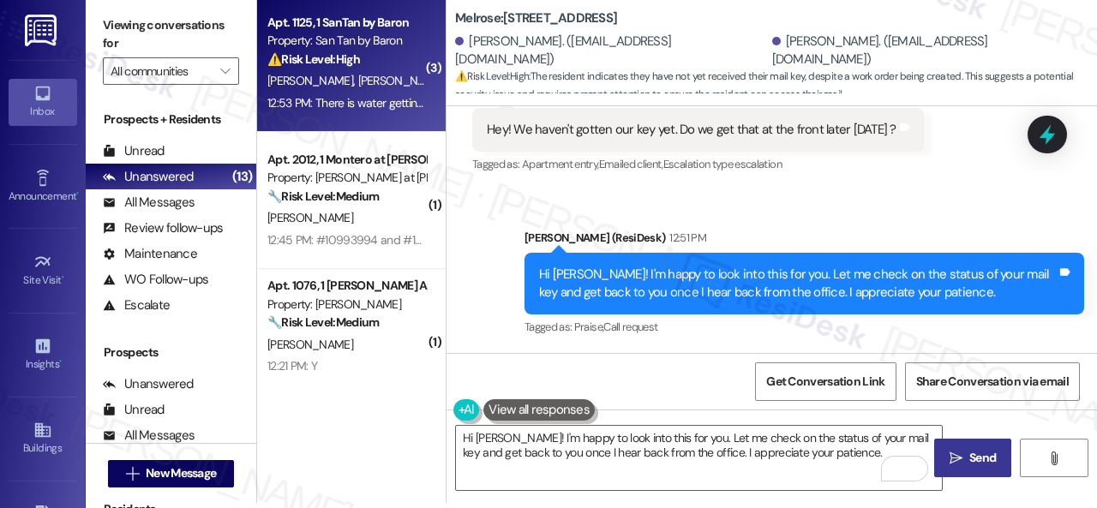
click at [374, 78] on div "[PERSON_NAME] [PERSON_NAME]" at bounding box center [347, 80] width 162 height 21
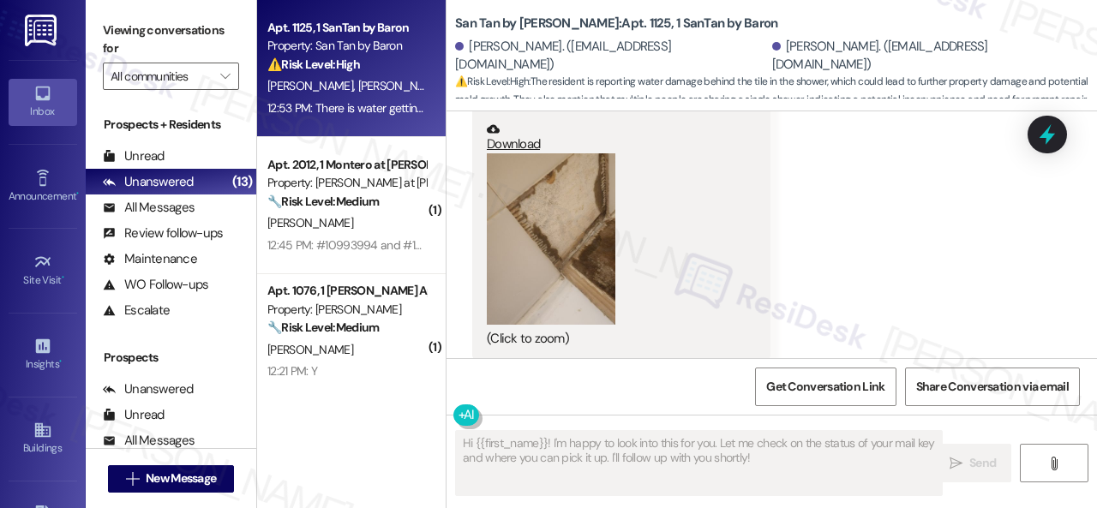
scroll to position [1388, 0]
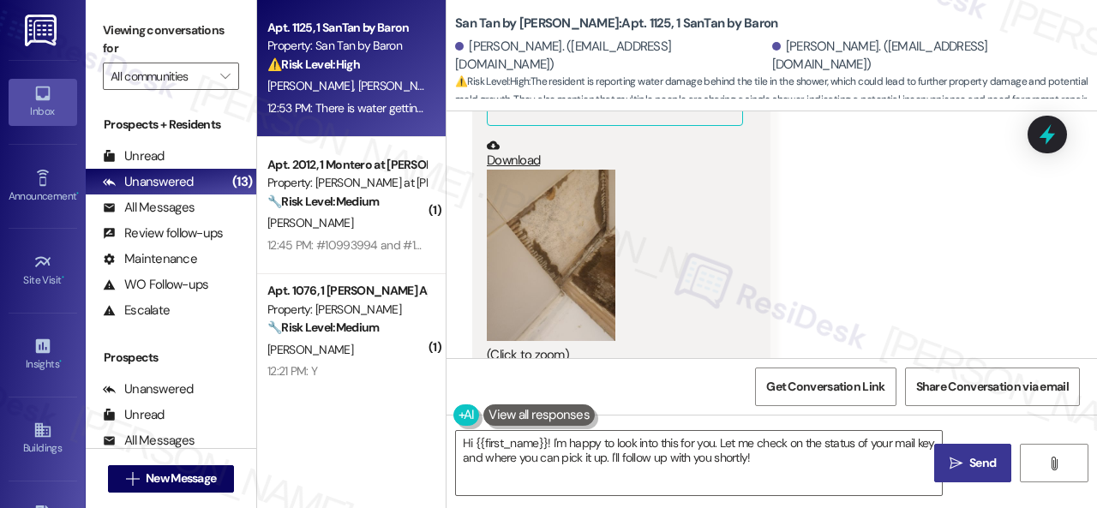
click at [554, 237] on button "Zoom image" at bounding box center [551, 255] width 129 height 171
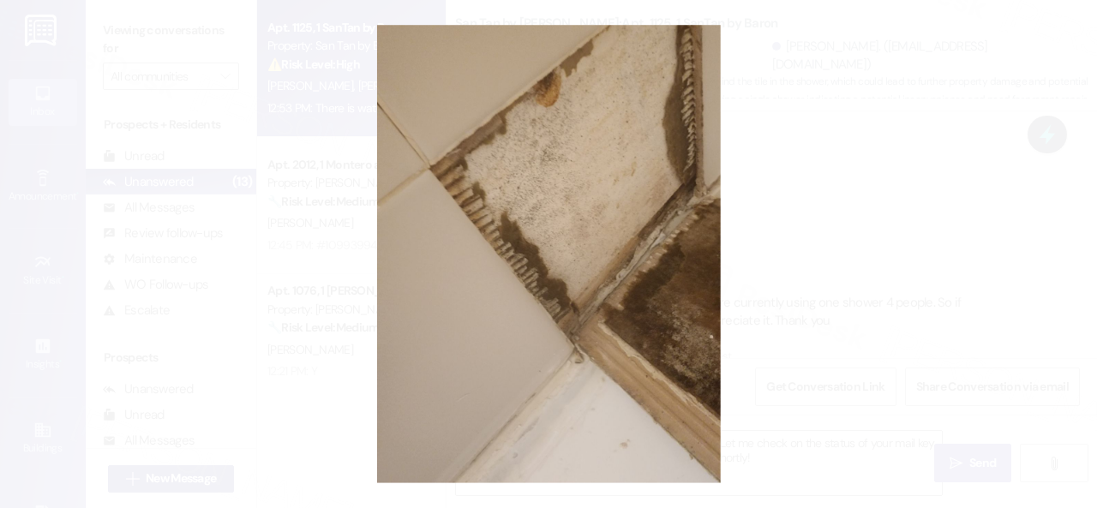
scroll to position [1558, 0]
click at [579, 236] on button "Unzoom image" at bounding box center [548, 254] width 1097 height 508
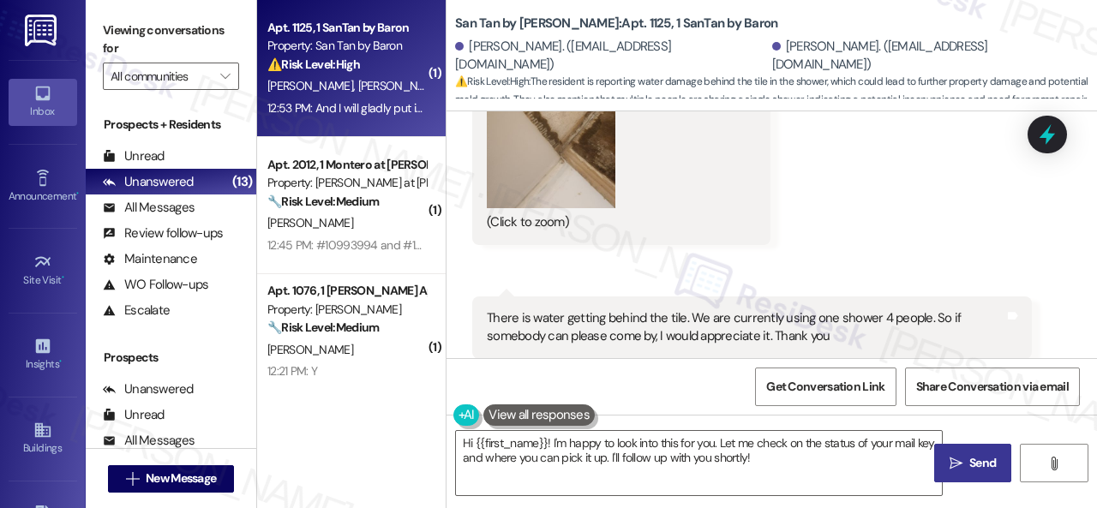
scroll to position [1335, 0]
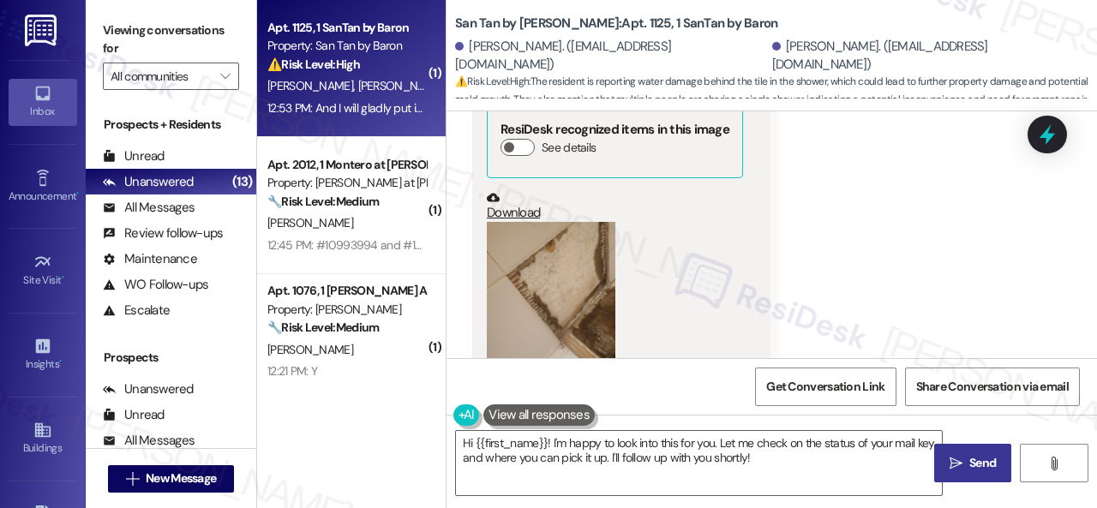
click at [555, 285] on button "Zoom image" at bounding box center [551, 307] width 129 height 171
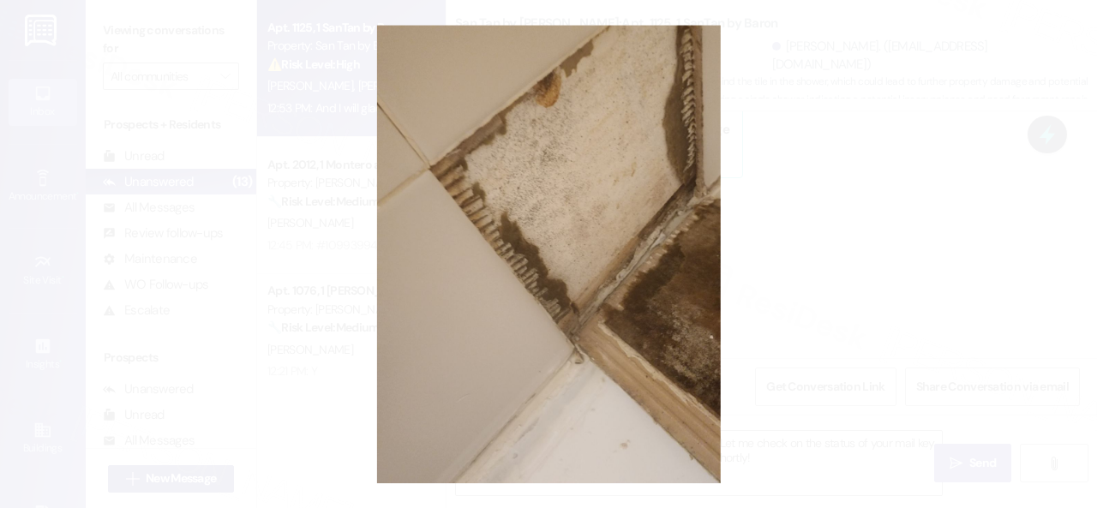
click at [608, 218] on button "Unzoom image" at bounding box center [548, 254] width 1097 height 508
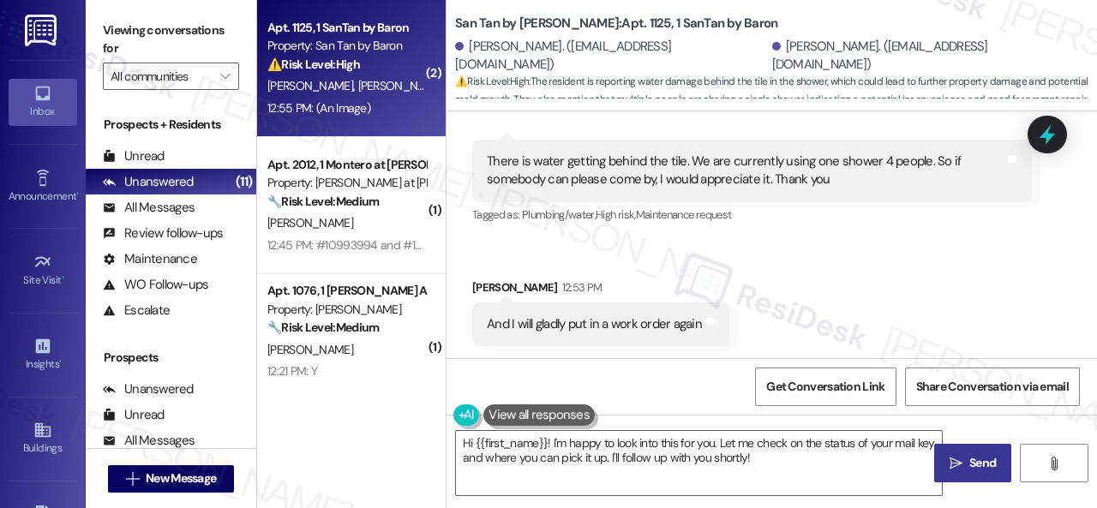
scroll to position [2151, 0]
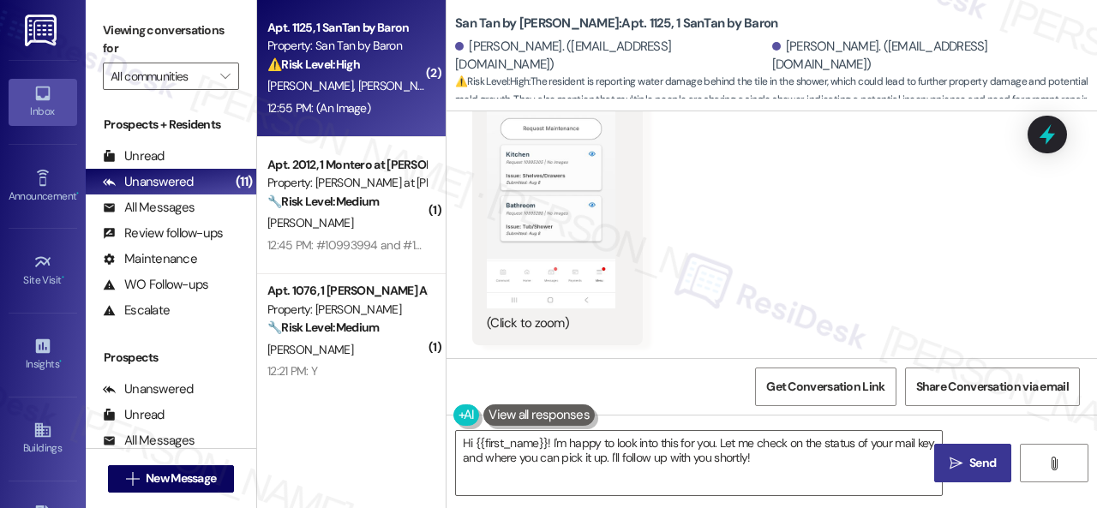
click at [571, 177] on button "Zoom image" at bounding box center [551, 171] width 129 height 276
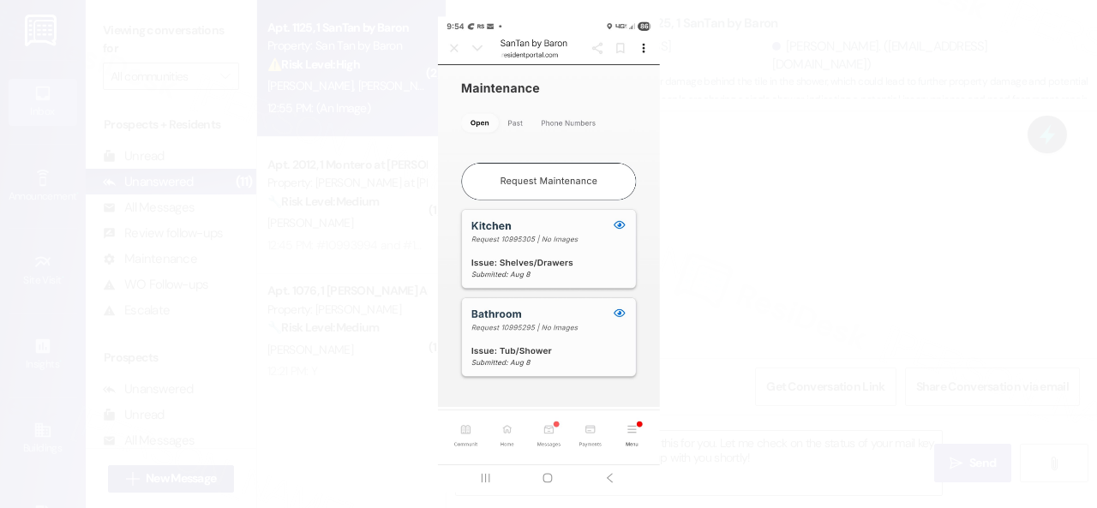
click at [794, 299] on button "Unzoom image" at bounding box center [548, 254] width 1097 height 508
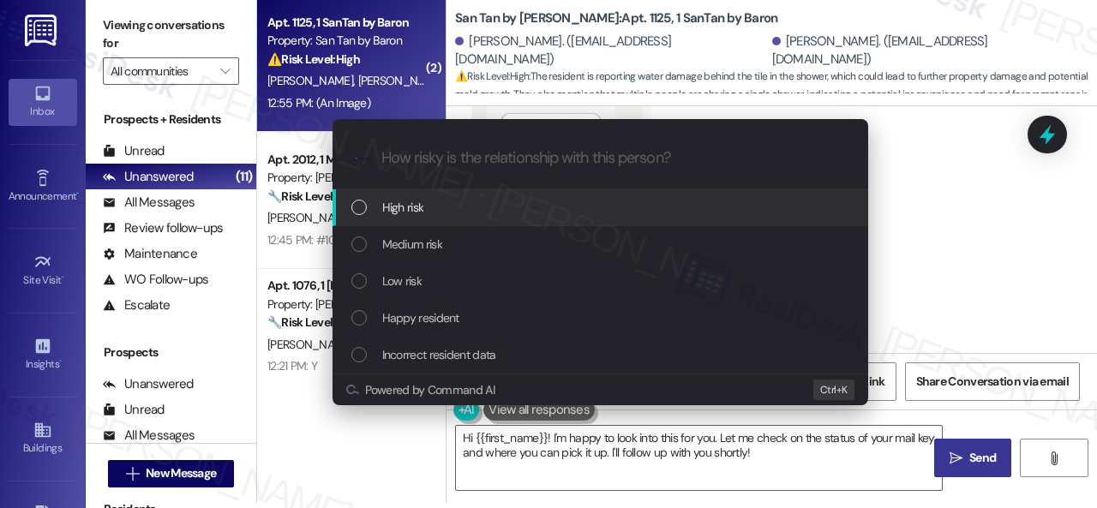
click at [399, 198] on span "High risk" at bounding box center [403, 207] width 42 height 19
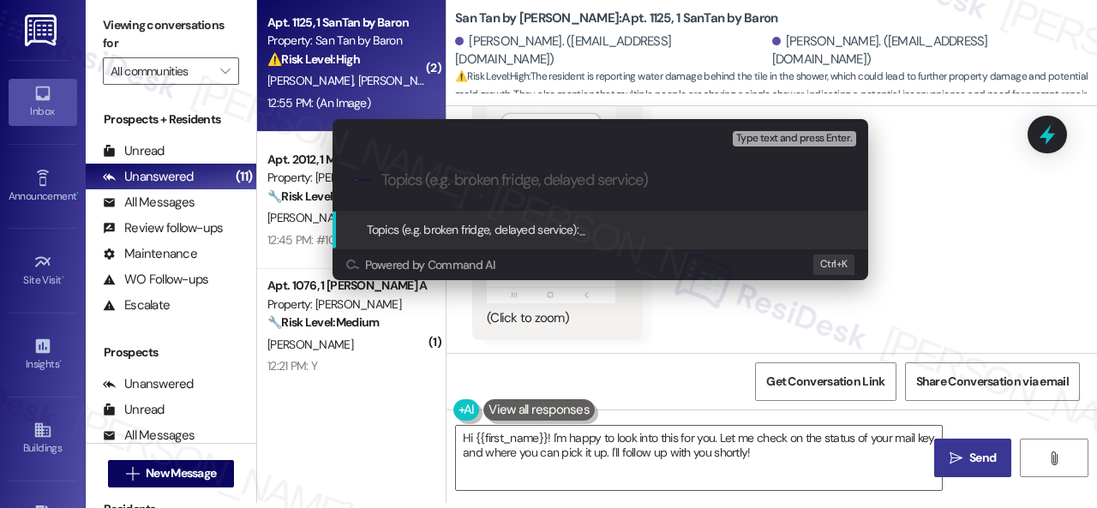
paste input "Follow-up on work order 10995295"
type input "Follow-up on work order 10995295"
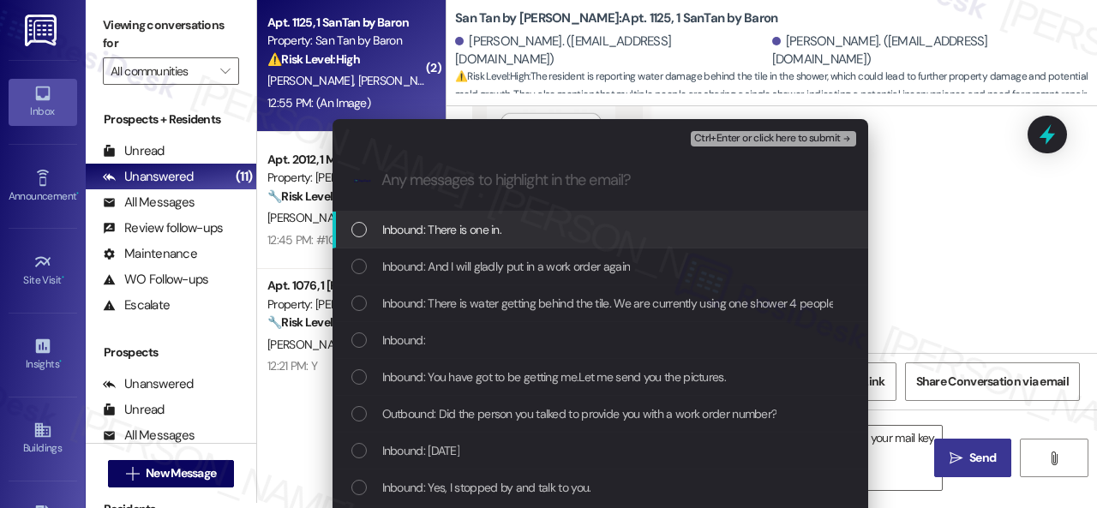
click at [439, 222] on span "Inbound: There is one in." at bounding box center [442, 229] width 120 height 19
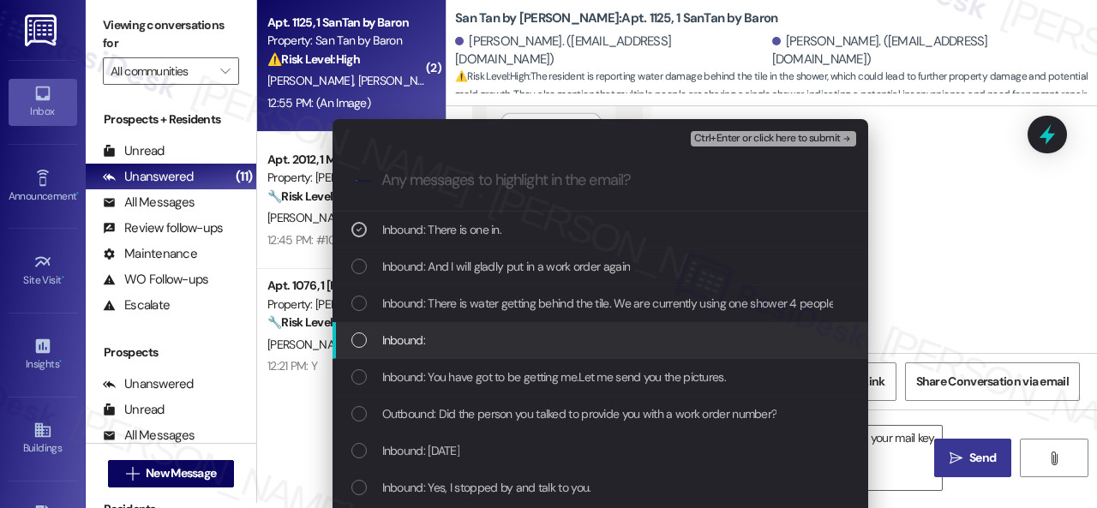
click at [410, 338] on span "Inbound:" at bounding box center [403, 340] width 43 height 19
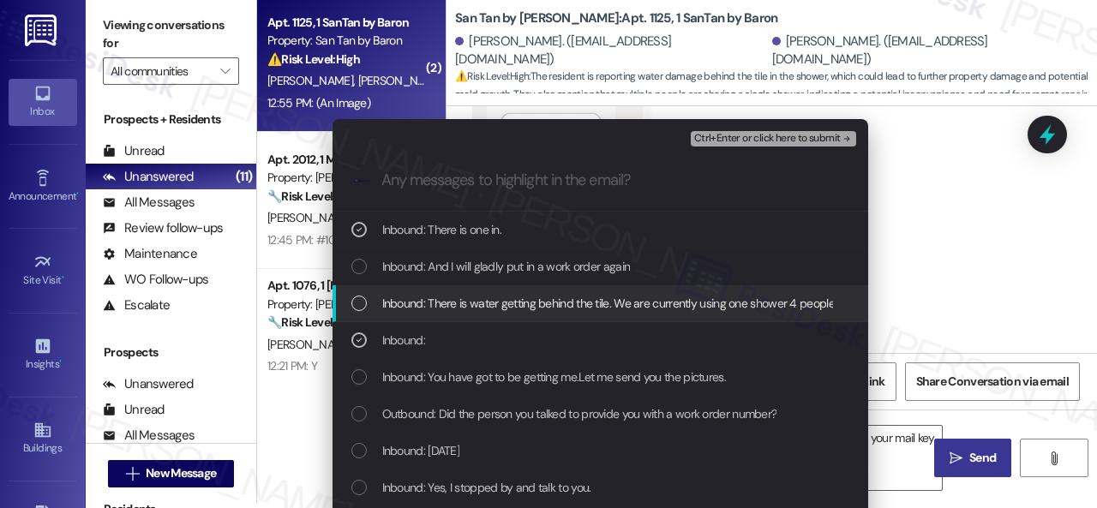
click at [436, 299] on span "Inbound: There is water getting behind the tile. We are currently using one sho…" at bounding box center [782, 303] width 801 height 19
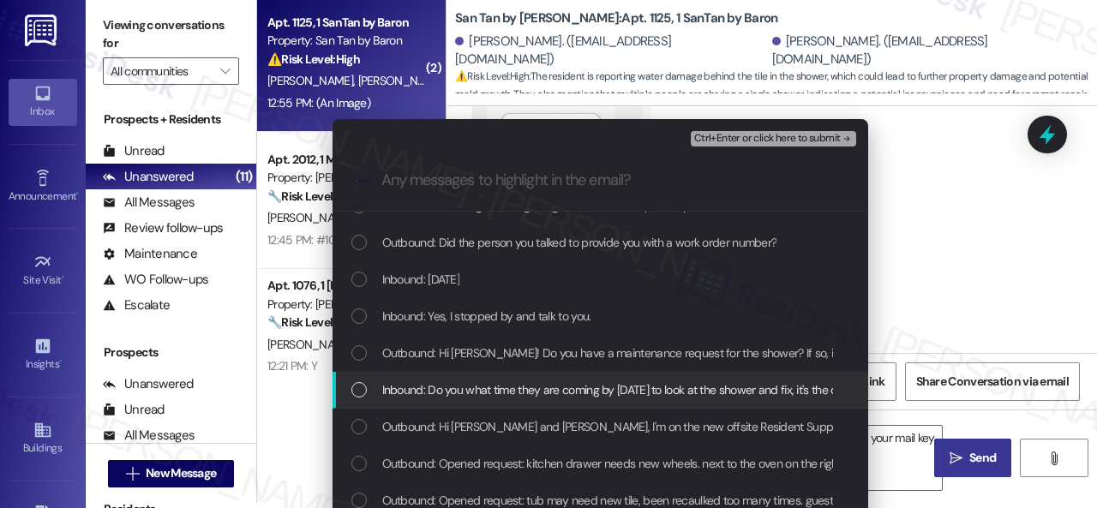
scroll to position [86, 0]
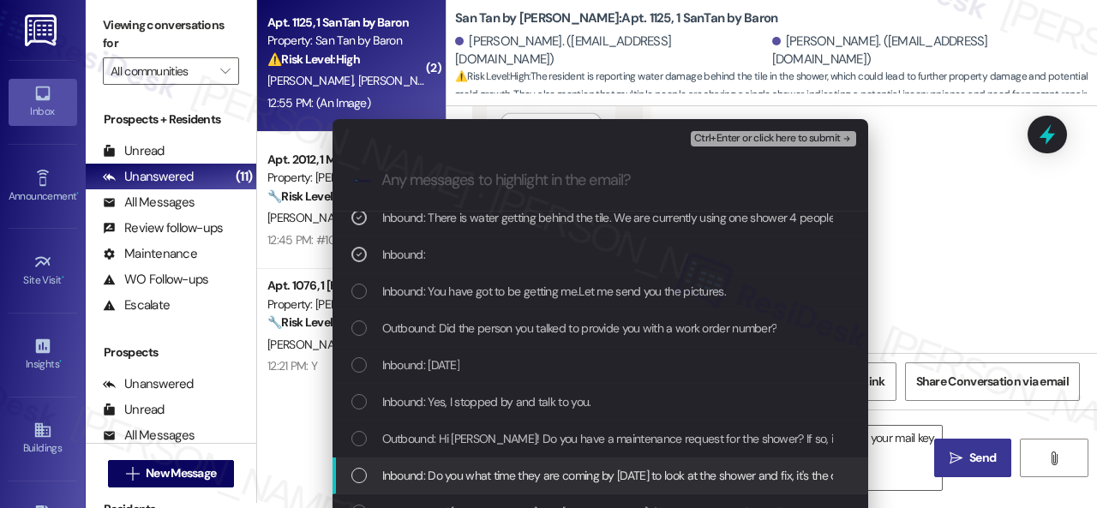
click at [427, 477] on span "Inbound: Do you what time they are coming by [DATE] to look at the shower and f…" at bounding box center [647, 475] width 530 height 19
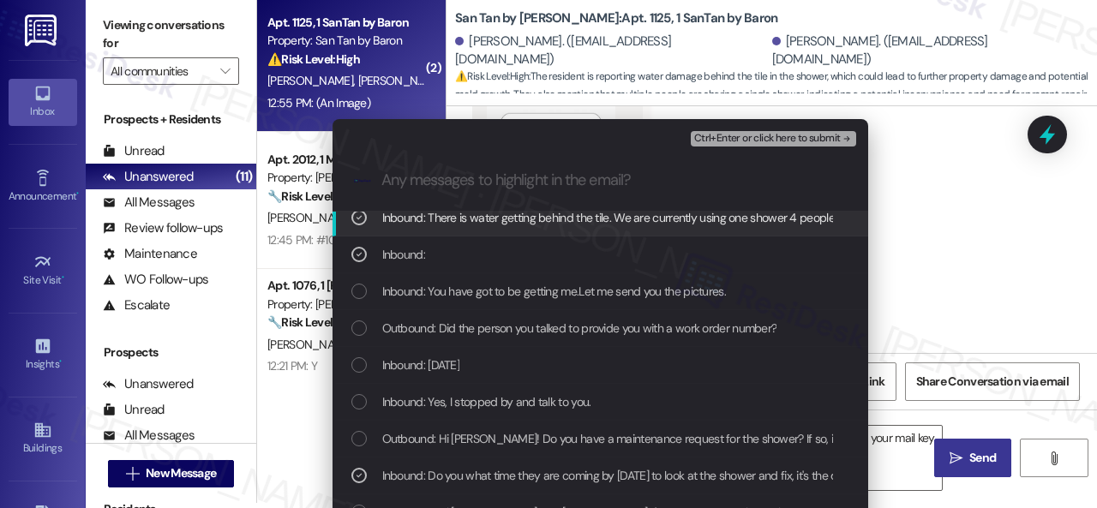
click at [745, 141] on span "Ctrl+Enter or click here to submit" at bounding box center [767, 139] width 147 height 12
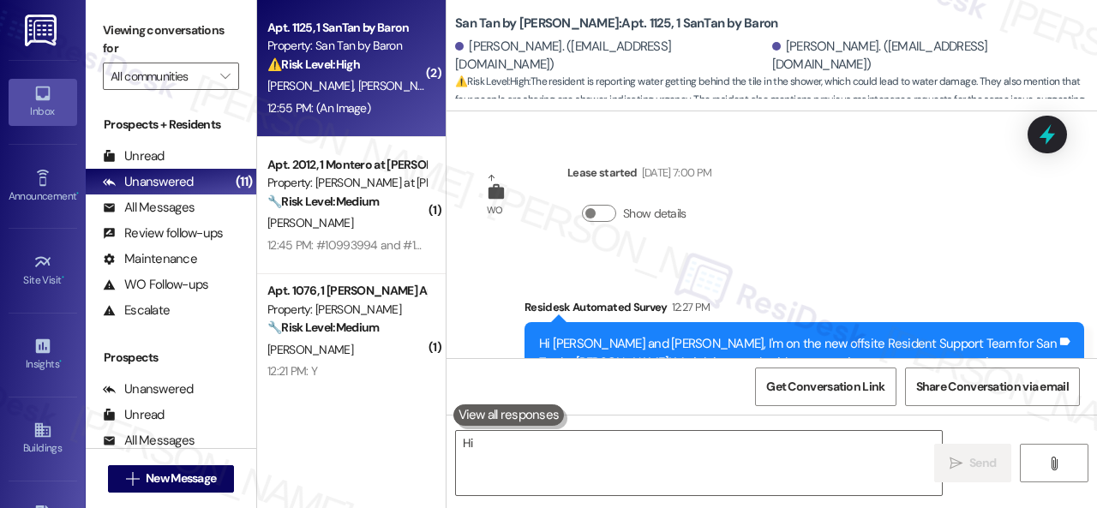
scroll to position [2336, 0]
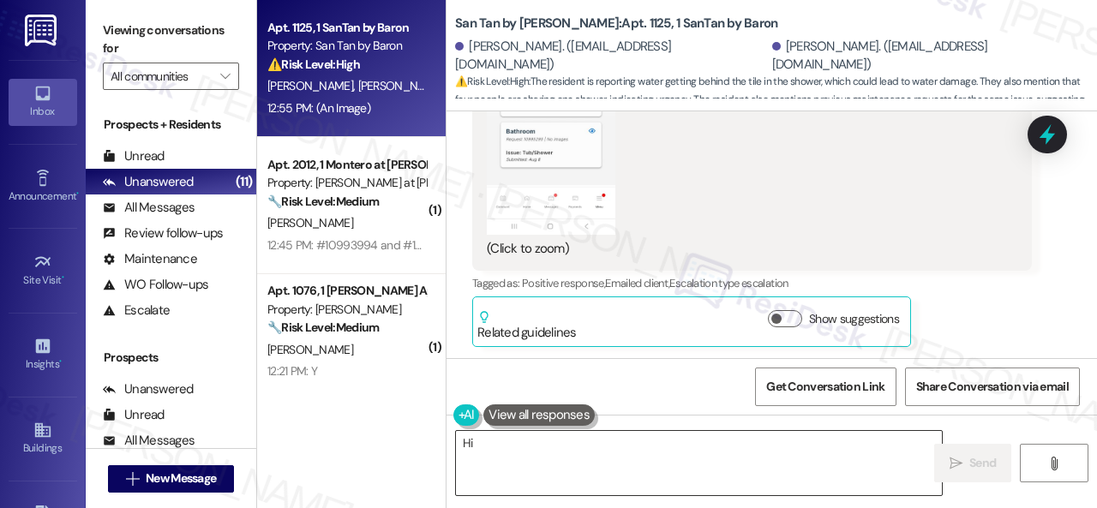
drag, startPoint x: 812, startPoint y: 461, endPoint x: 658, endPoint y: 470, distance: 153.6
click at [812, 461] on textarea "Hi {{first_name}}, I understand the urgency with the shower. I'm happy to look …" at bounding box center [699, 463] width 486 height 64
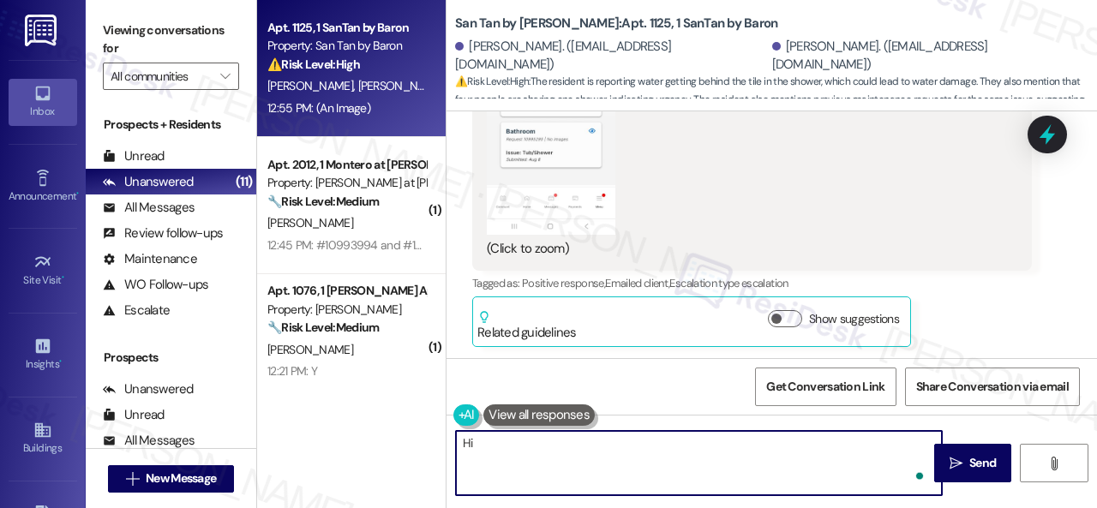
drag, startPoint x: 571, startPoint y: 464, endPoint x: 430, endPoint y: 435, distance: 143.5
click at [430, 435] on div "Apt. 1125, 1 SanTan by Baron Property: San Tan by Baron ⚠️ Risk Level: High The…" at bounding box center [677, 254] width 840 height 508
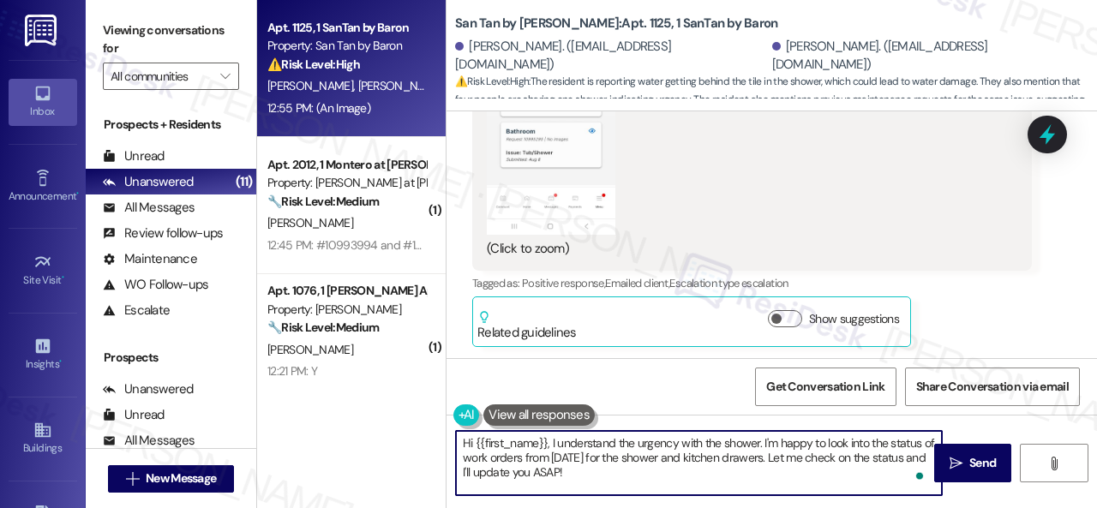
paste textarea "Thank you. I've made a follow-up with the site team regarding your work order. …"
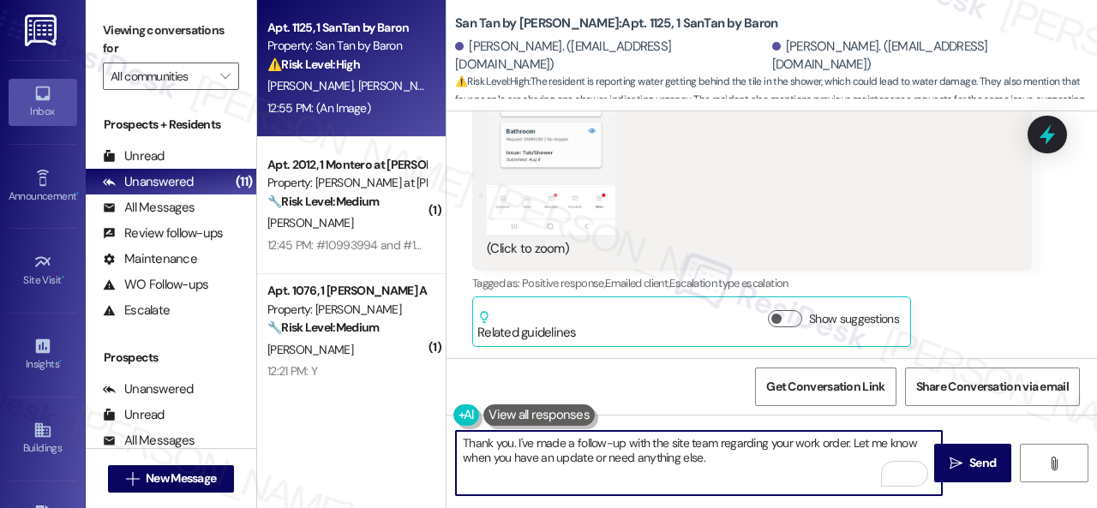
click at [771, 447] on textarea "Thank you. I've made a follow-up with the site team regarding your work order. …" at bounding box center [699, 463] width 486 height 64
click at [821, 443] on textarea "Thank you. I've made a follow-up with the site team regarding work order. Let m…" at bounding box center [699, 463] width 486 height 64
paste textarea "10995295"
click at [764, 459] on textarea "Thank you. I've made a follow-up with the site team regarding work order 109952…" at bounding box center [699, 463] width 486 height 64
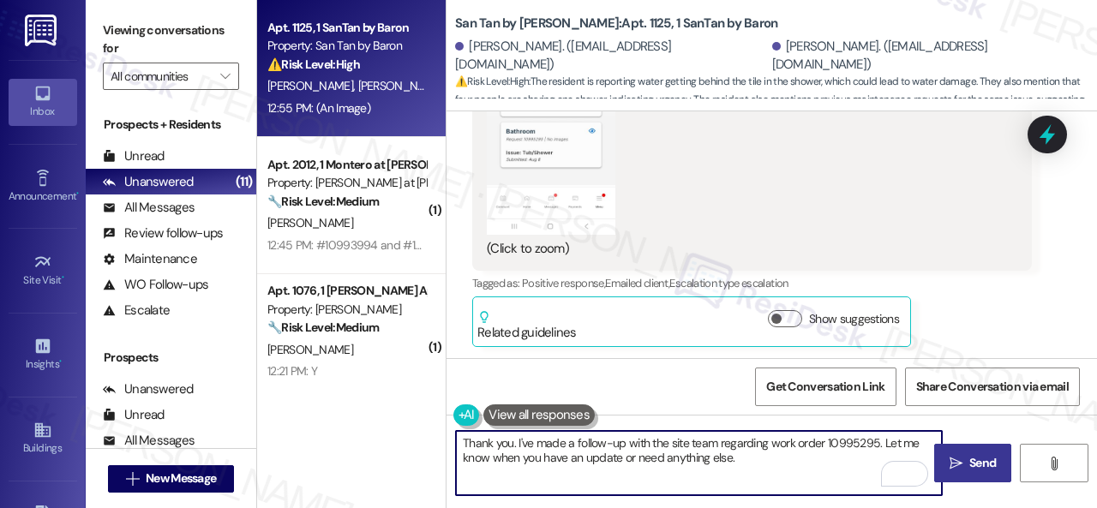
type textarea "Thank you. I've made a follow-up with the site team regarding work order 109952…"
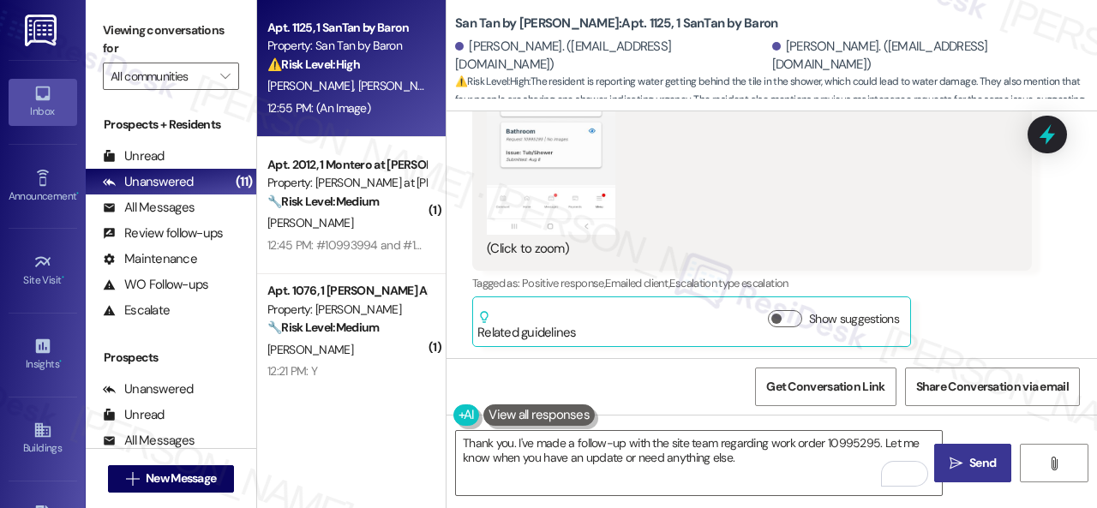
click at [957, 461] on span " Send" at bounding box center [973, 463] width 54 height 18
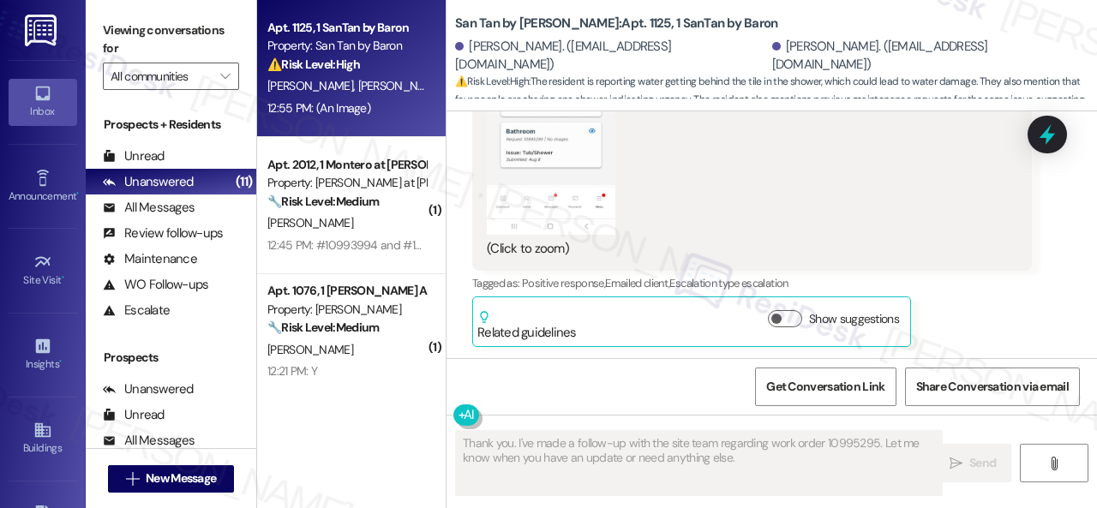
scroll to position [2335, 0]
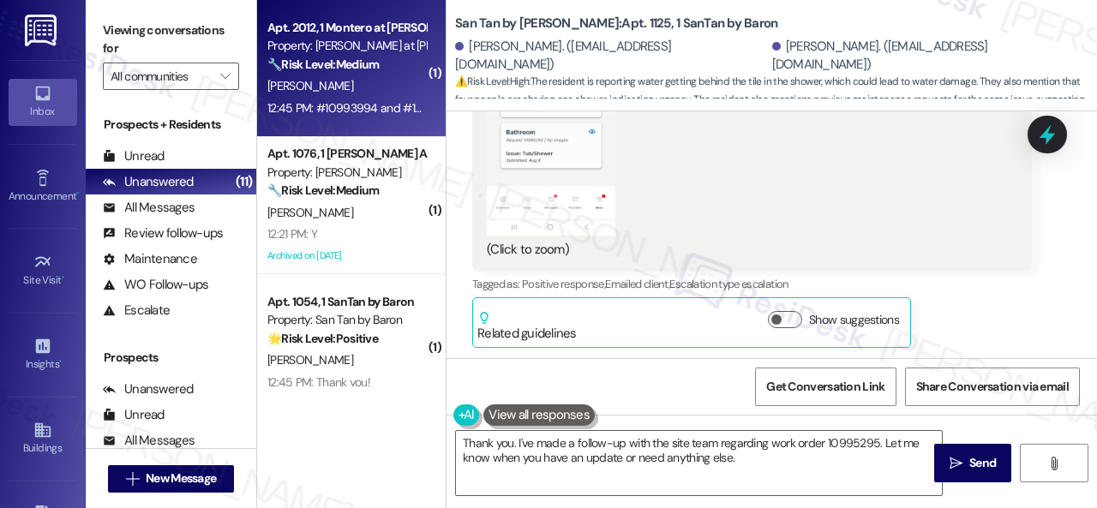
click at [362, 90] on div "[PERSON_NAME]" at bounding box center [347, 85] width 162 height 21
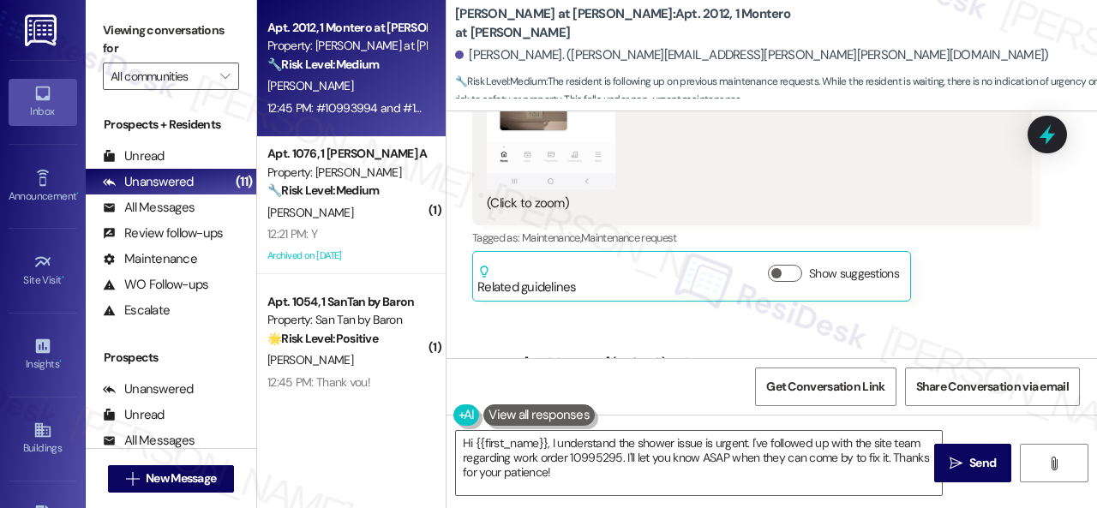
scroll to position [1229, 0]
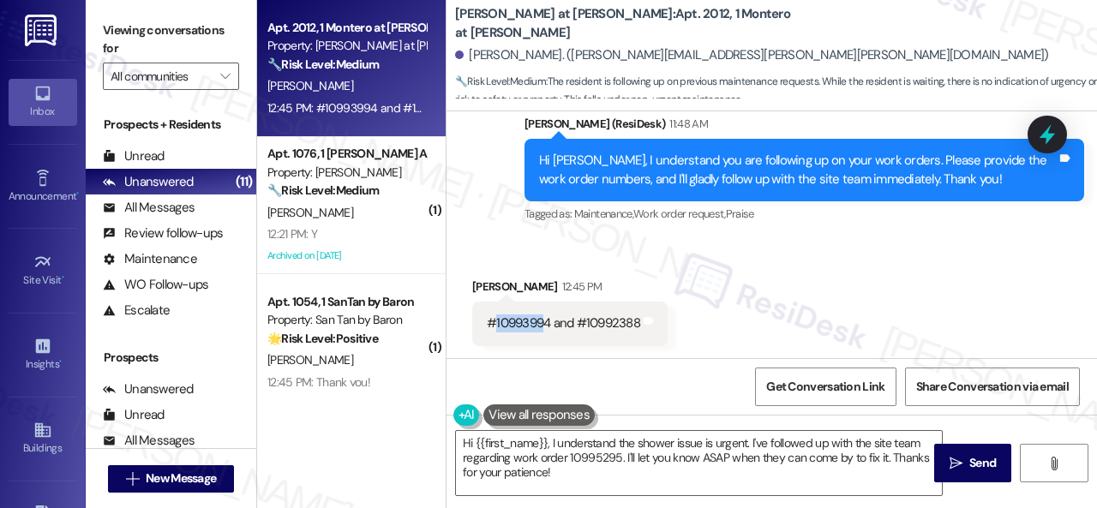
drag, startPoint x: 495, startPoint y: 323, endPoint x: 545, endPoint y: 323, distance: 49.7
click at [545, 323] on div "#10993994 and #10992388" at bounding box center [563, 324] width 153 height 18
drag, startPoint x: 584, startPoint y: 323, endPoint x: 639, endPoint y: 323, distance: 54.8
click at [639, 323] on div "#10993994 and #10992388" at bounding box center [563, 324] width 153 height 18
copy div "10992388"
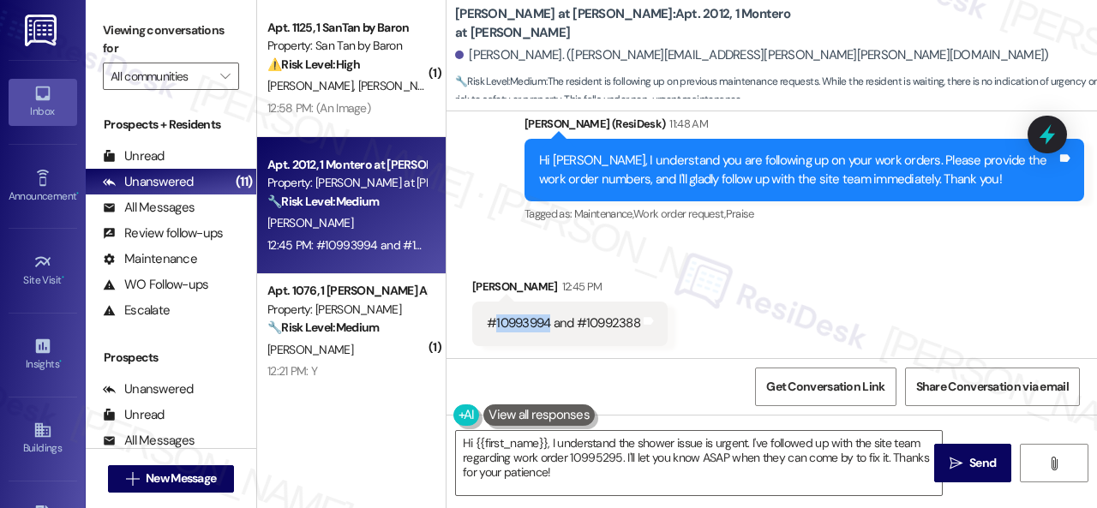
drag, startPoint x: 494, startPoint y: 320, endPoint x: 548, endPoint y: 321, distance: 54.0
click at [548, 321] on div "#10993994 and #10992388" at bounding box center [563, 324] width 153 height 18
copy div "10993994"
click at [788, 279] on div "Received via SMS [PERSON_NAME] 12:45 PM #10993994 and #10992388 Tags and notes" at bounding box center [772, 298] width 650 height 119
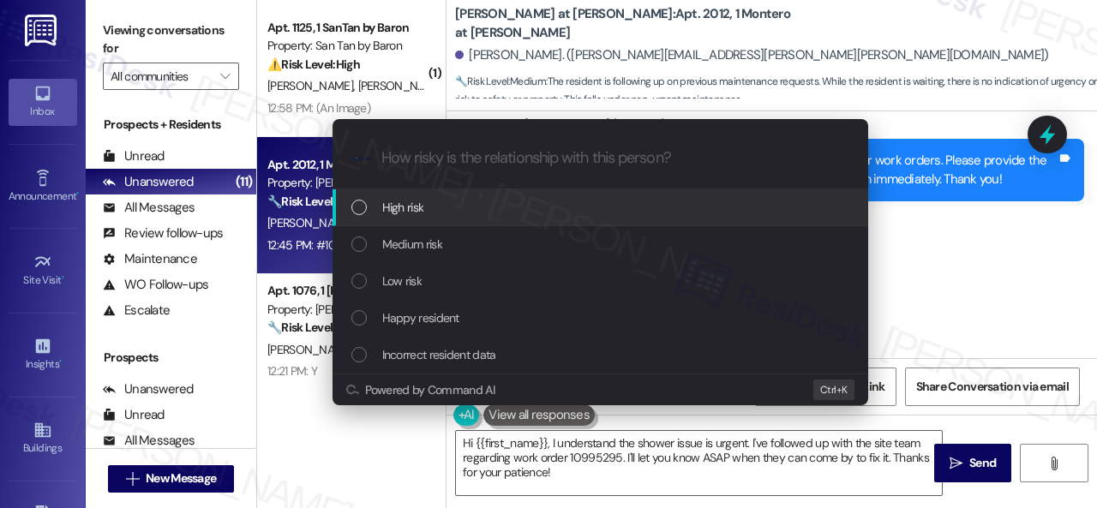
click at [408, 212] on span "High risk" at bounding box center [403, 207] width 42 height 19
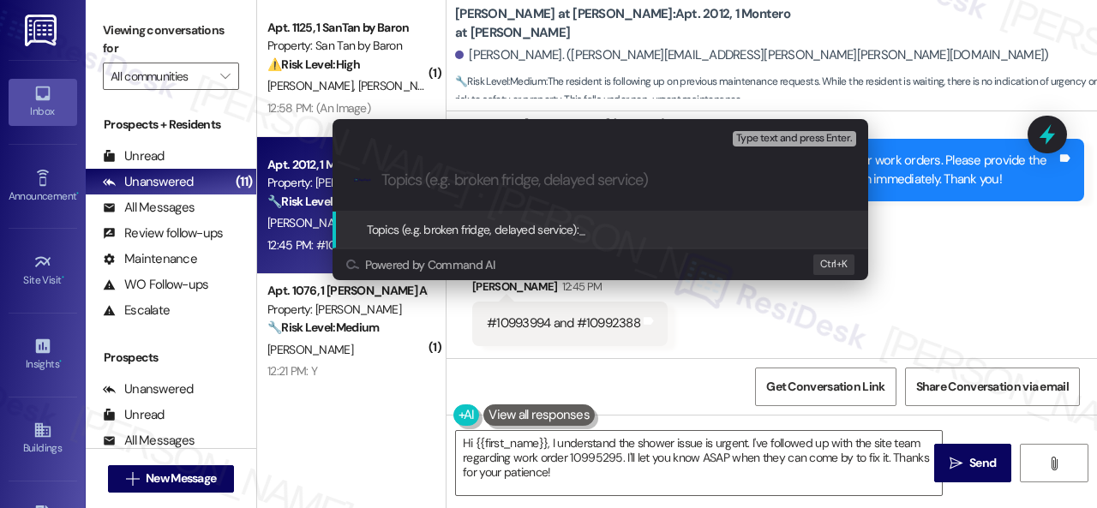
paste input "Follow-up on work orders 10992388 & 10993994"
type input "Follow-up on work orders 10992388 & 10993994"
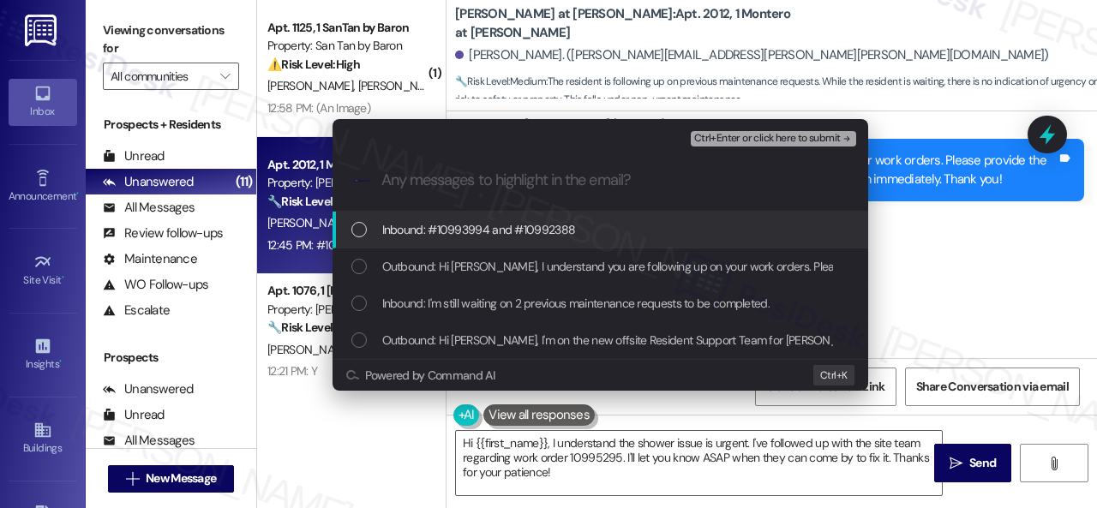
click at [455, 231] on span "Inbound: #10993994 and #10992388" at bounding box center [479, 229] width 194 height 19
click at [435, 302] on span "Inbound: I'm still waiting on 2 previous maintenance requests to be completed." at bounding box center [575, 303] width 387 height 19
click at [734, 137] on span "Ctrl+Enter or click here to submit" at bounding box center [767, 139] width 147 height 12
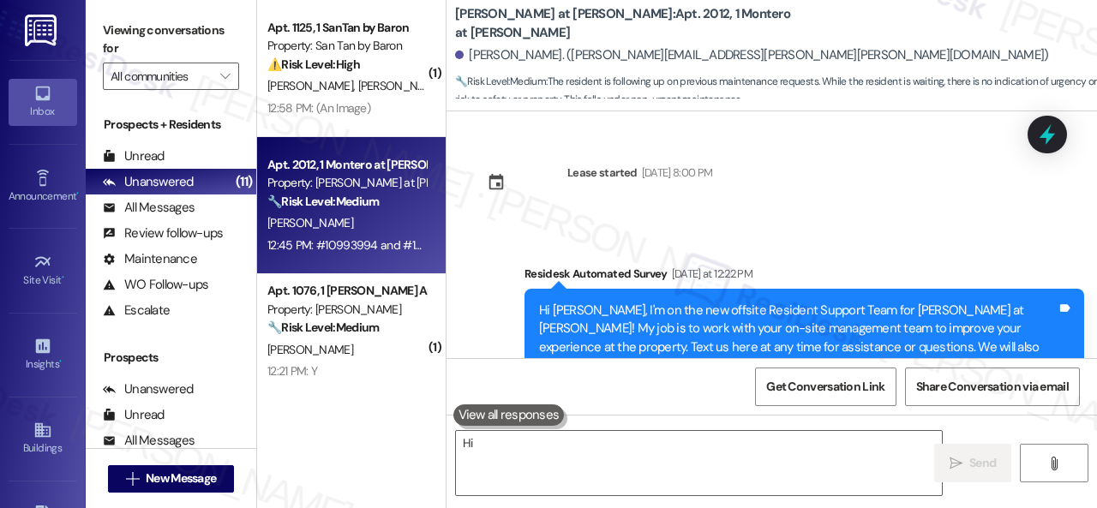
scroll to position [1255, 0]
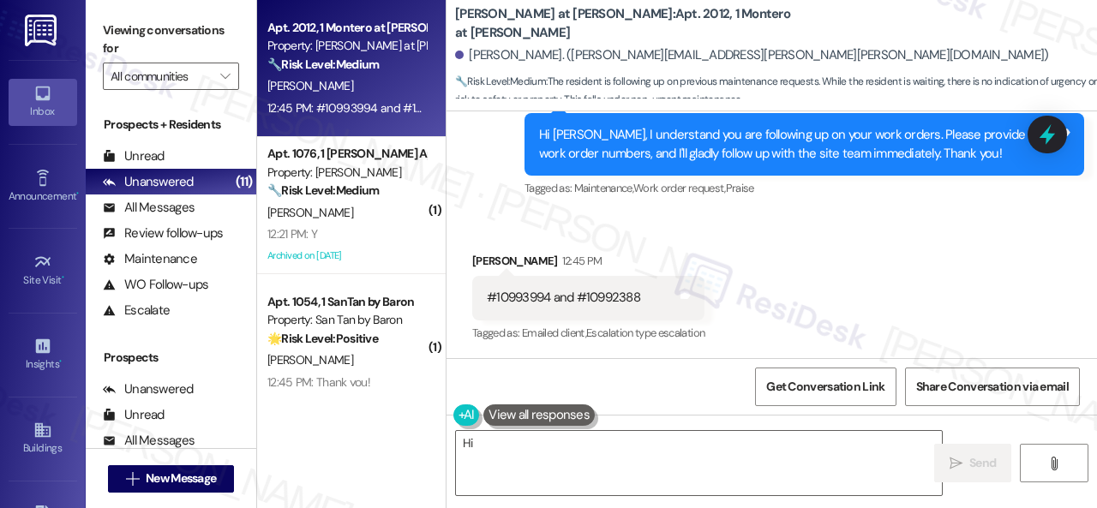
click at [802, 267] on div "Received via SMS [PERSON_NAME] 12:45 PM #10993994 and #10992388 Tags and notes …" at bounding box center [772, 285] width 650 height 145
click at [698, 459] on textarea "Hi {{first_name}}! I'm happy to look into work orders #10993994 and #10992388 f…" at bounding box center [699, 463] width 486 height 64
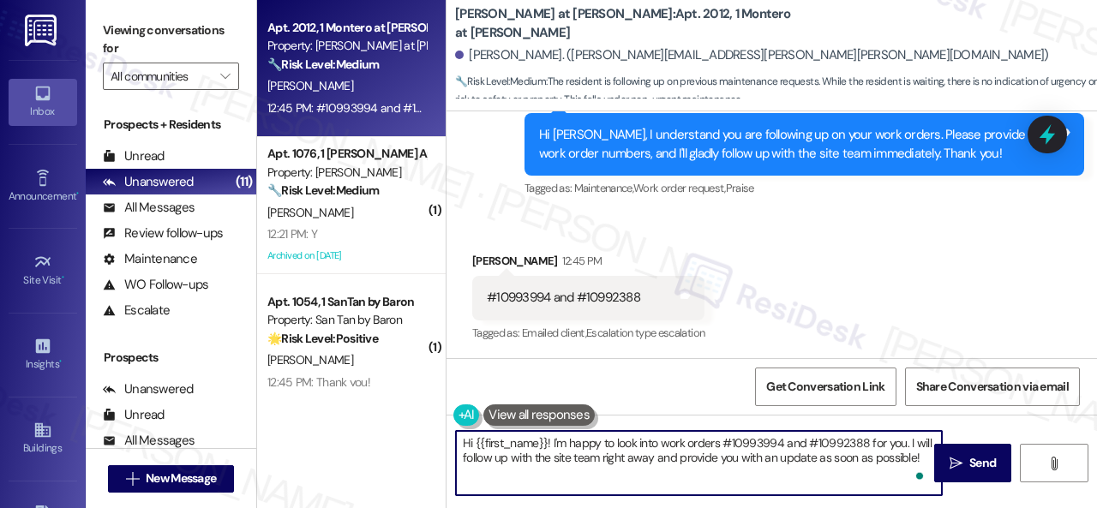
paste textarea "Thank you. I've made a follow-up with the site team regarding your work order. …"
type textarea "Thank you. I've made a follow-up with the site team regarding your work order. …"
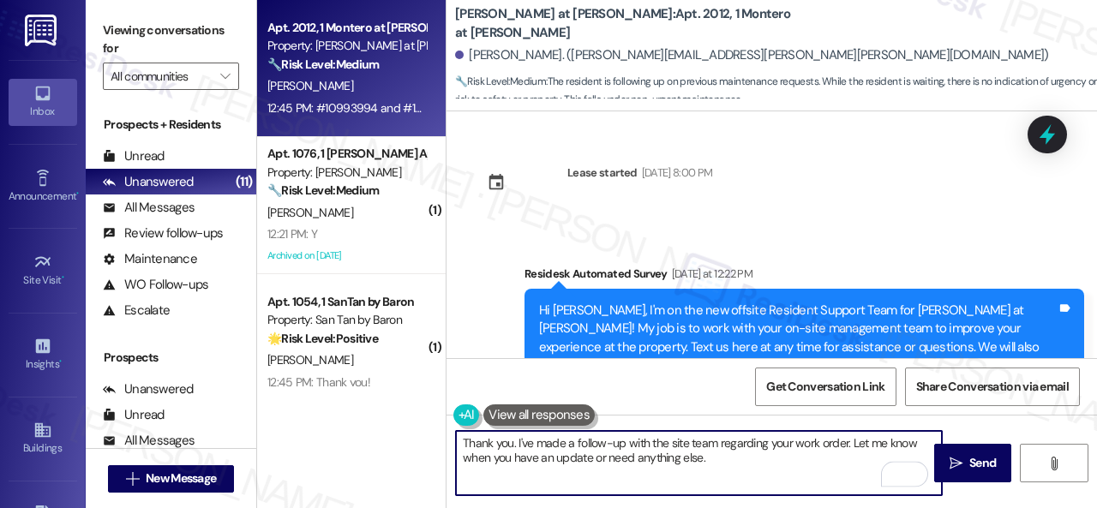
scroll to position [1255, 0]
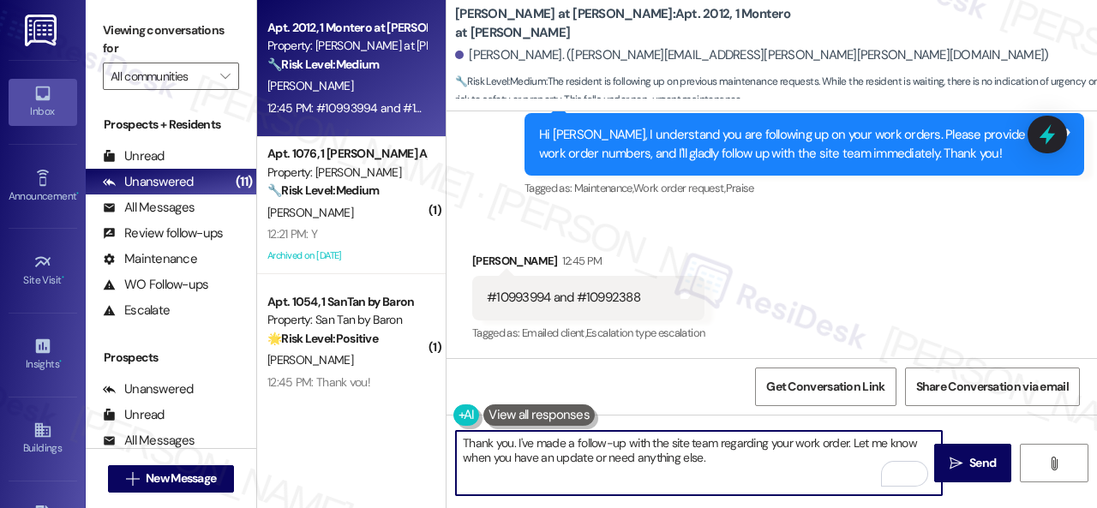
click at [845, 441] on textarea "Thank you. I've made a follow-up with the site team regarding your work order. …" at bounding box center [699, 463] width 486 height 64
type textarea "Thank you. I've made a follow-up with the site team regarding your work orders.…"
click at [966, 467] on span "Send" at bounding box center [982, 463] width 33 height 18
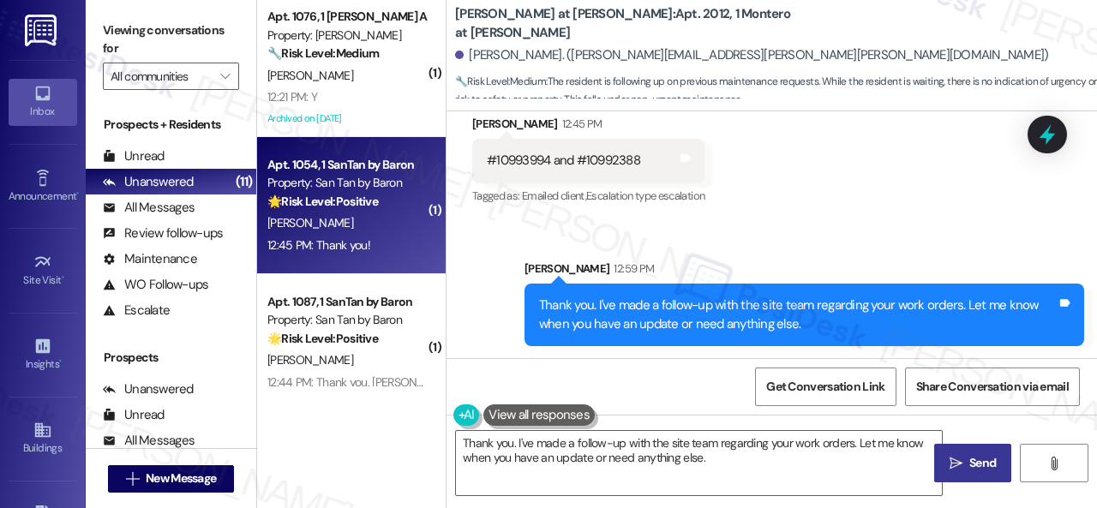
scroll to position [1049, 0]
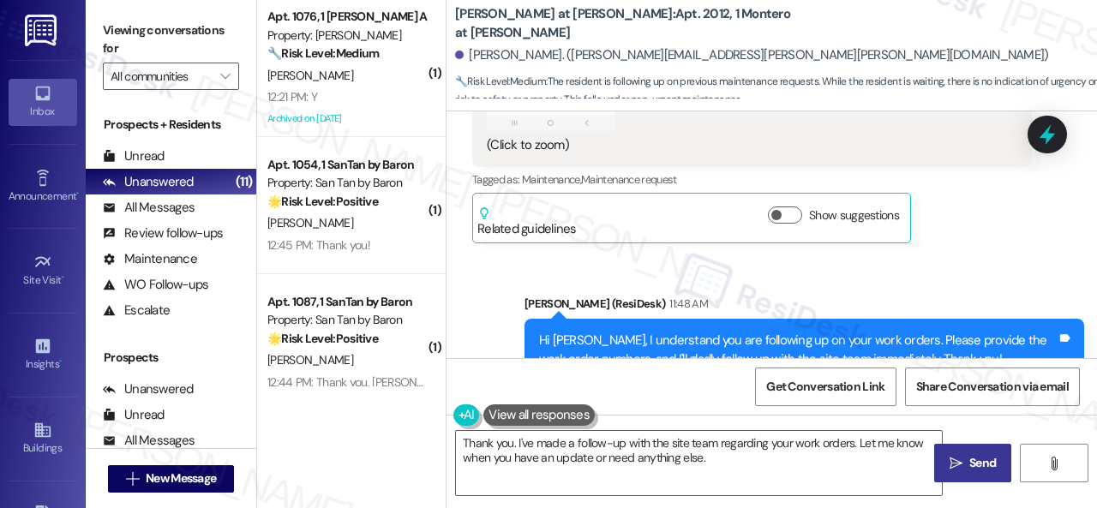
drag, startPoint x: 381, startPoint y: 97, endPoint x: 530, endPoint y: 173, distance: 168.3
click at [379, 97] on div "12:21 PM: Y 12:21 PM: Y" at bounding box center [347, 97] width 162 height 21
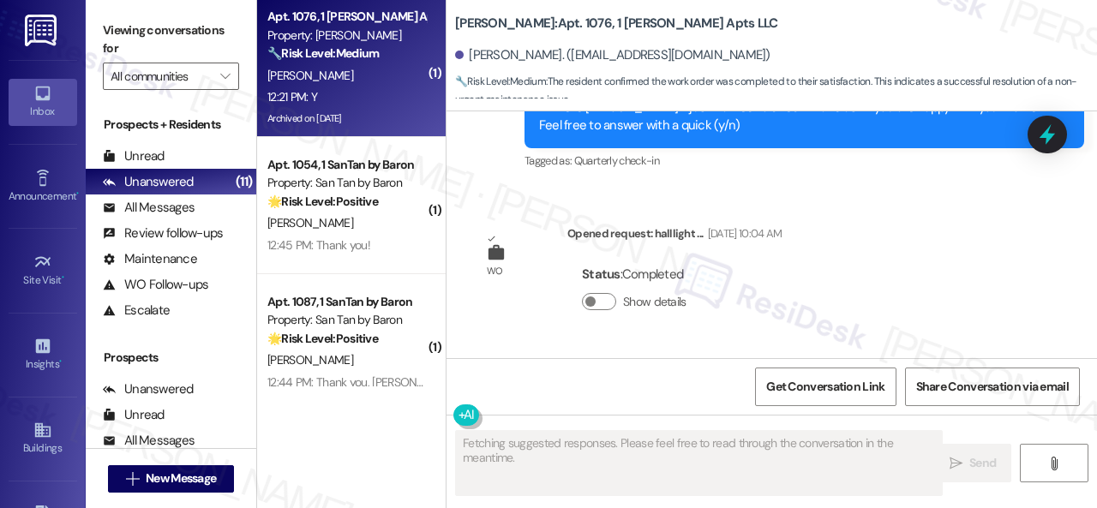
scroll to position [4969, 0]
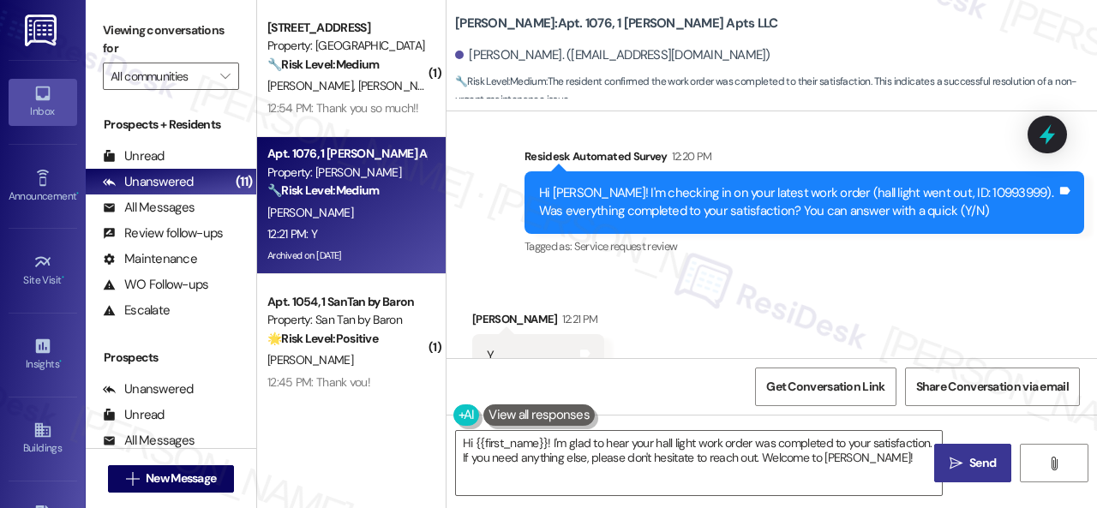
drag, startPoint x: 489, startPoint y: 186, endPoint x: 511, endPoint y: 238, distance: 56.8
click at [489, 186] on div "Survey, sent via SMS Residesk Automated Survey 12:20 PM Hi Levi! I'm checking i…" at bounding box center [772, 190] width 650 height 163
click at [547, 452] on textarea "Hi {{first_name}}! I'm glad to hear your hall light work order was completed to…" at bounding box center [699, 463] width 486 height 64
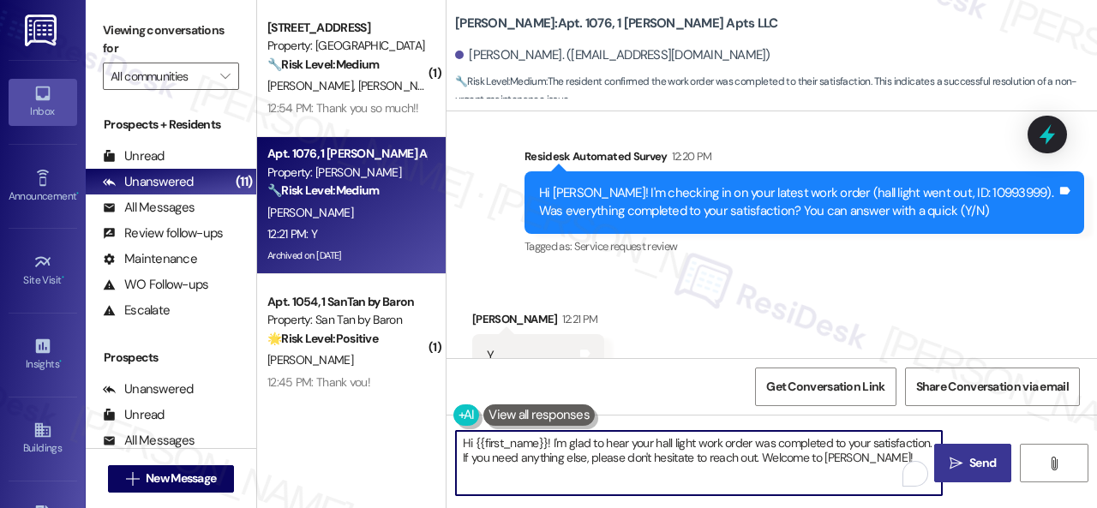
paste textarea "Glad to hear things are all set! If {{property}} met your expectations, please …"
type textarea "Glad to hear things are all set! If {{property}} met your expectations, please …"
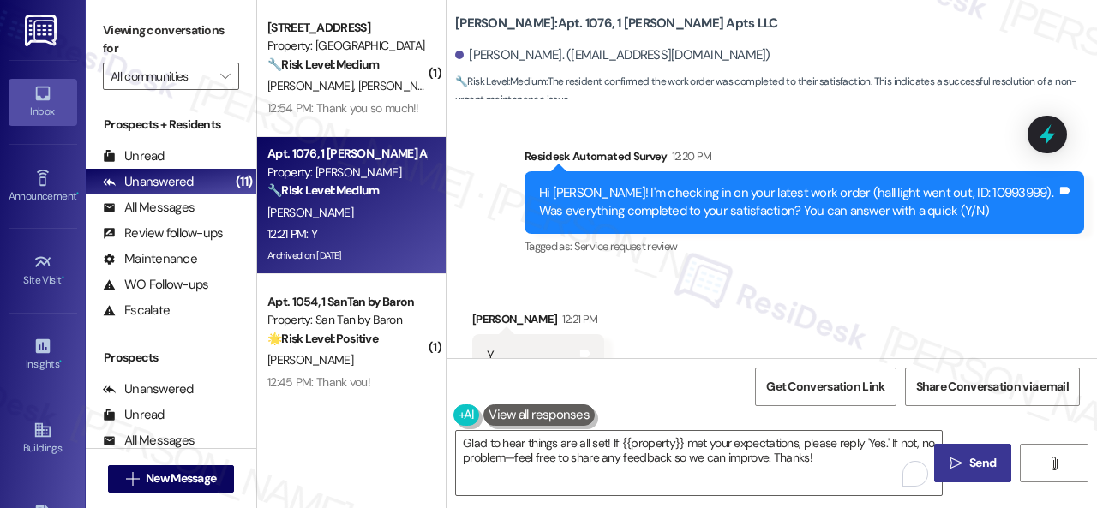
click at [977, 465] on span "Send" at bounding box center [982, 463] width 27 height 18
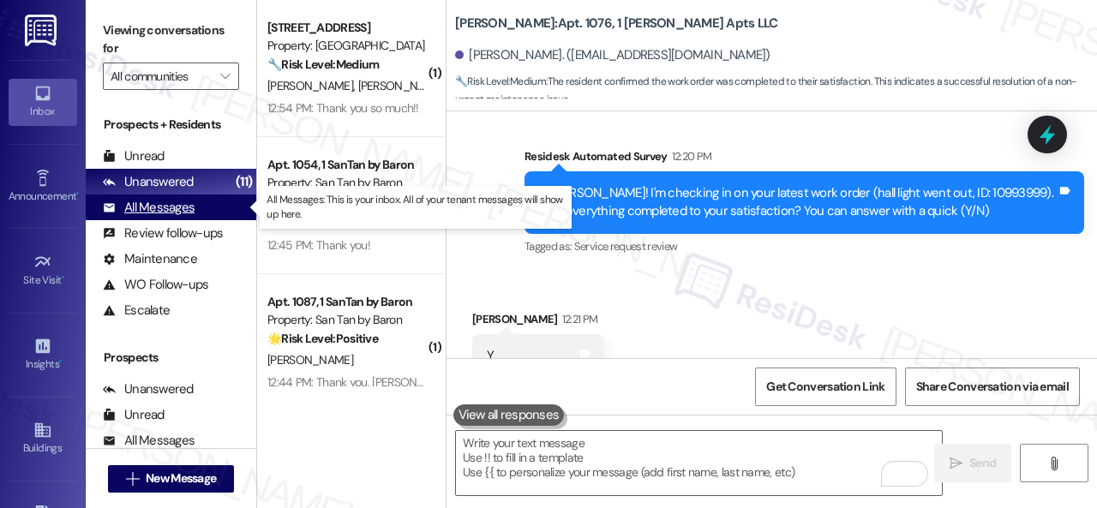
click at [161, 212] on div "All Messages" at bounding box center [149, 208] width 92 height 18
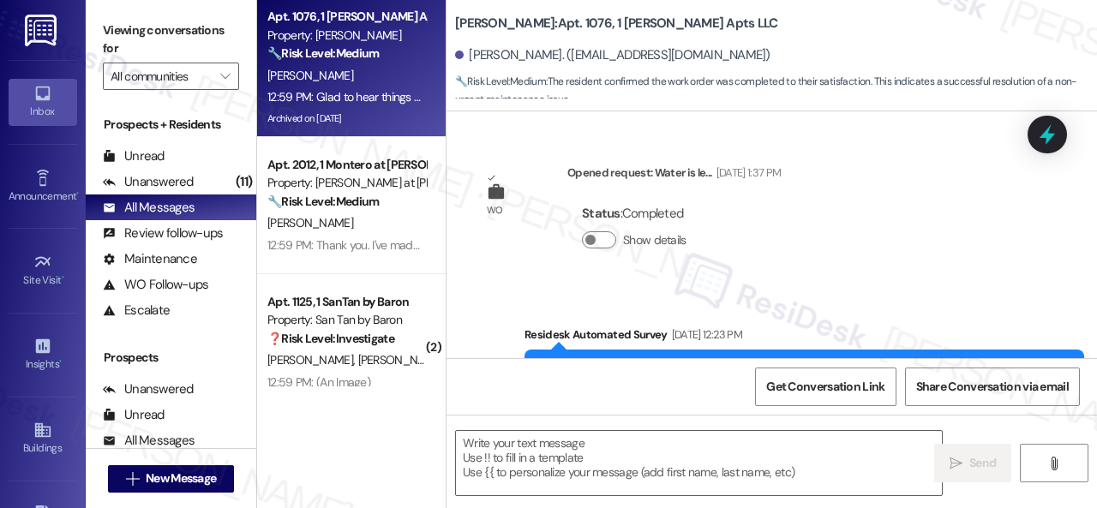
type textarea "Fetching suggested responses. Please feel free to read through the conversation…"
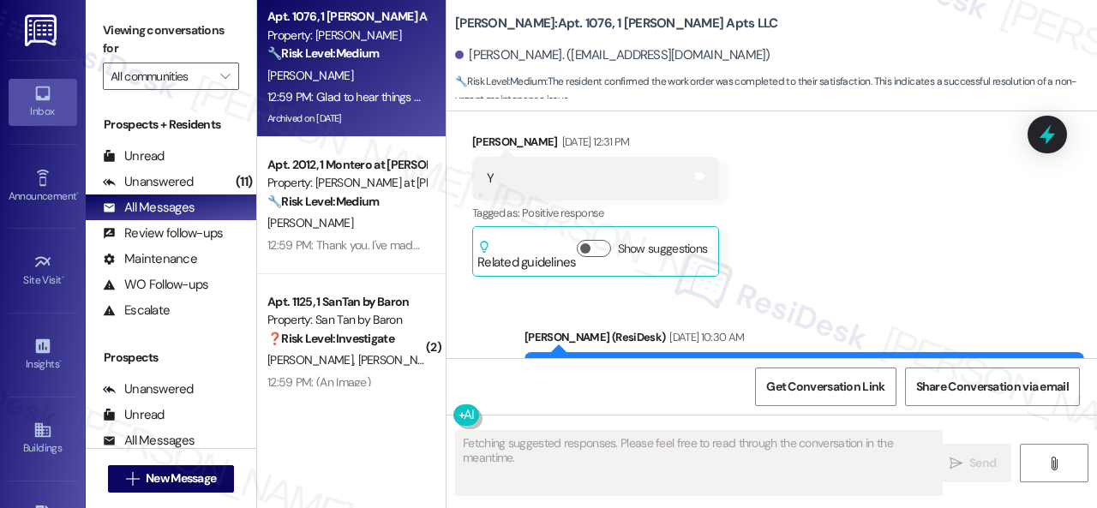
click at [364, 224] on div "[PERSON_NAME]" at bounding box center [347, 223] width 162 height 21
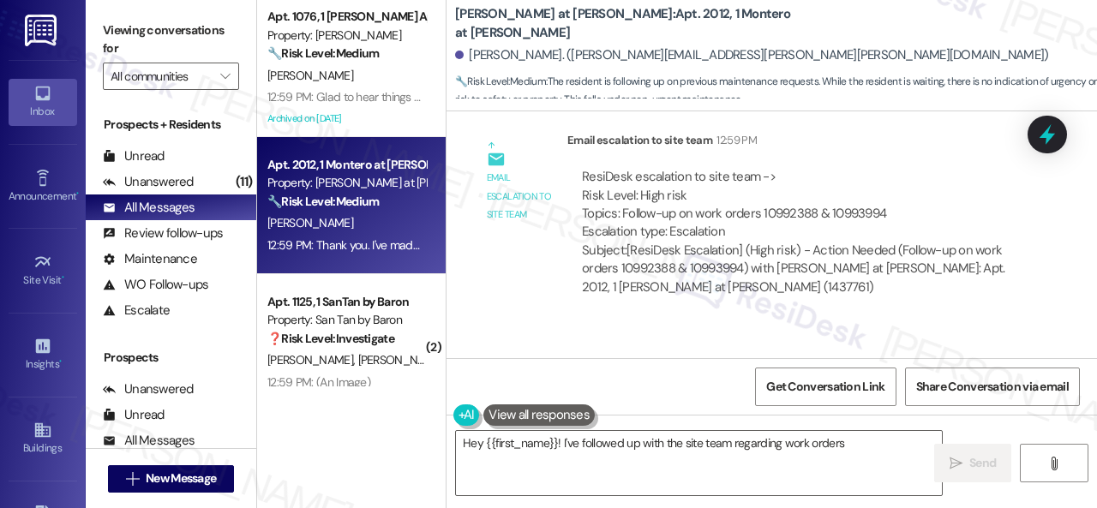
scroll to position [1476, 0]
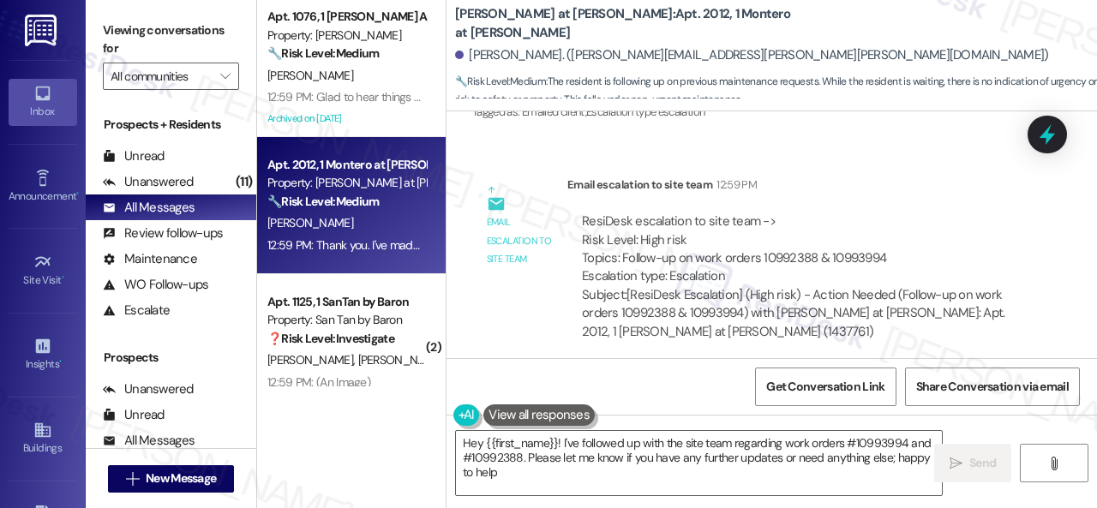
type textarea "Hey {{first_name}}! I've followed up with the site team regarding work orders #…"
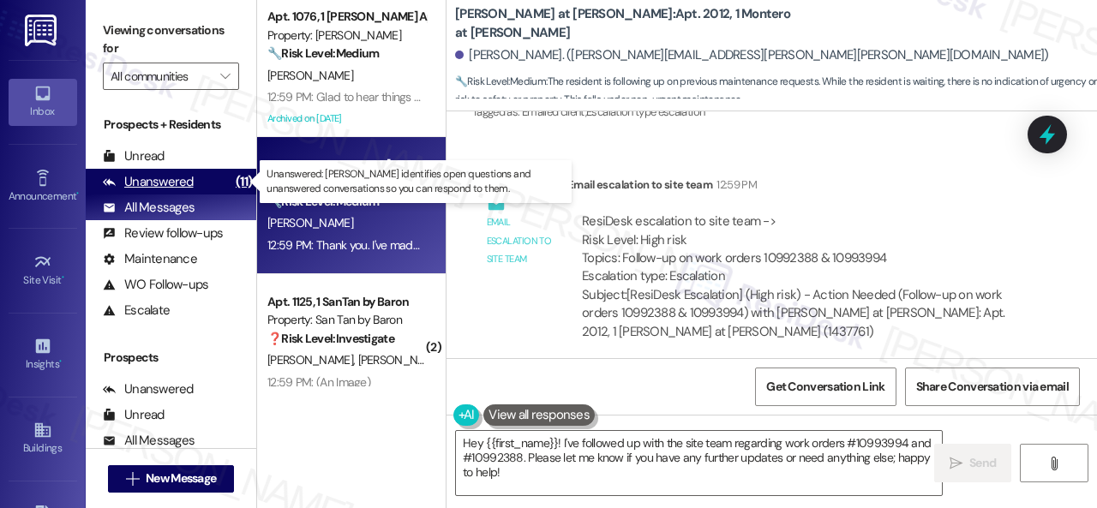
click at [168, 183] on div "Unanswered" at bounding box center [148, 182] width 91 height 18
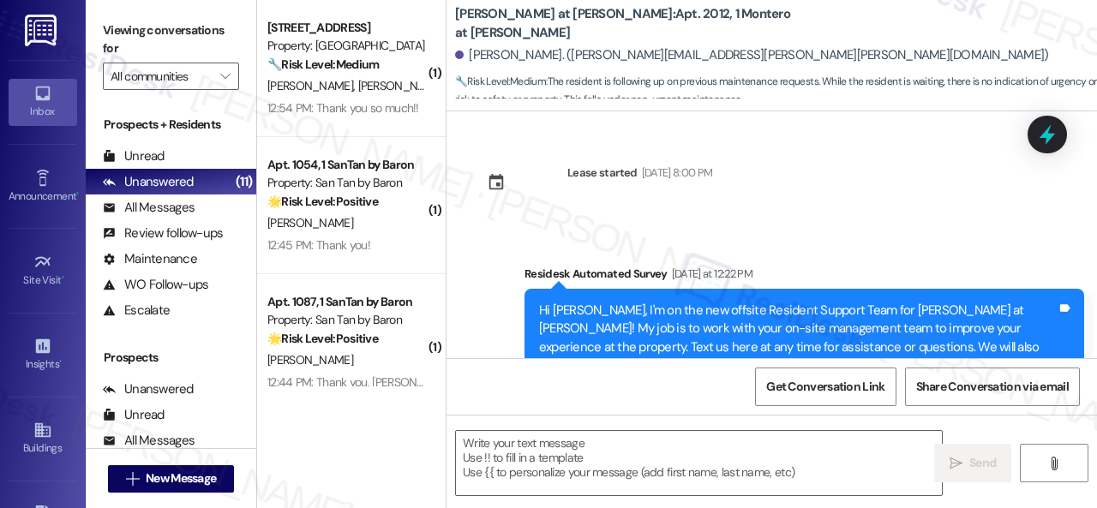
scroll to position [1647, 0]
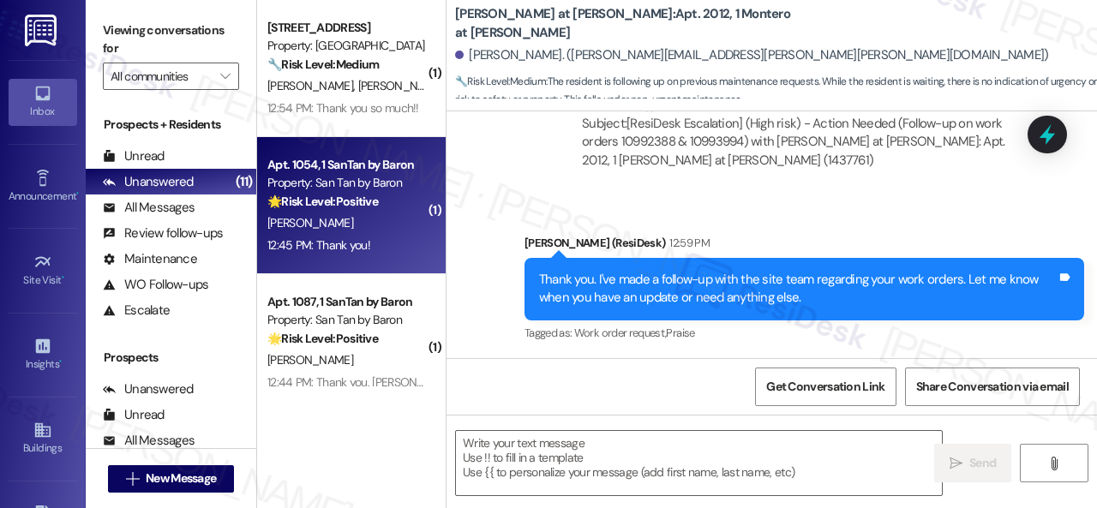
type textarea "Fetching suggested responses. Please feel free to read through the conversation…"
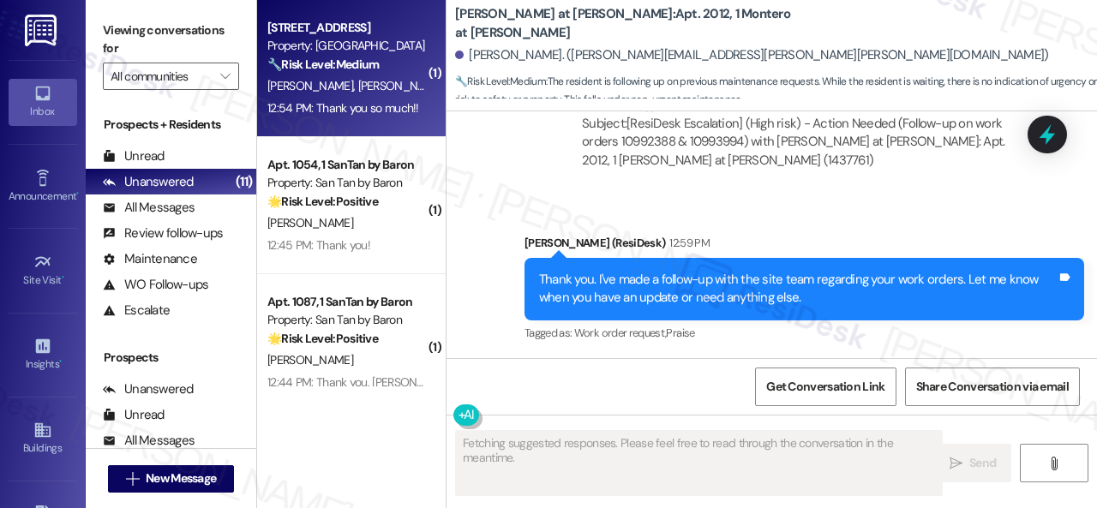
click at [366, 85] on div "B. Deteau J. Wieck" at bounding box center [347, 85] width 162 height 21
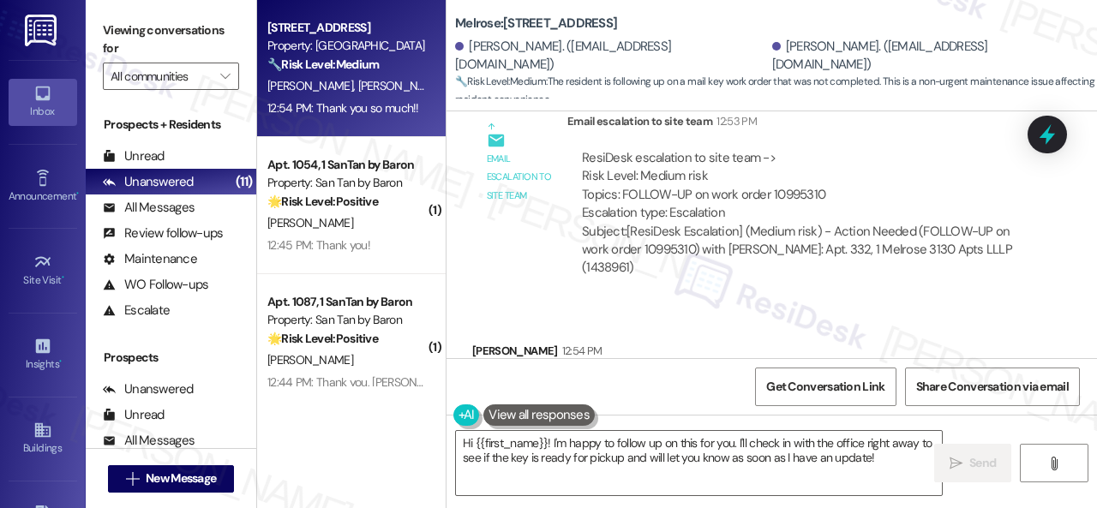
scroll to position [770, 0]
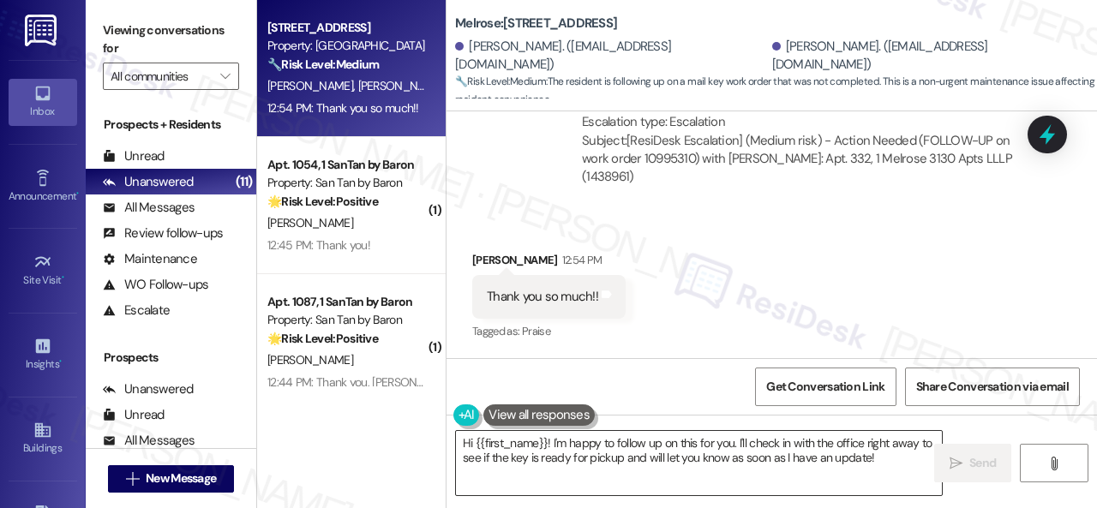
click at [602, 464] on textarea "Hi {{first_name}}! I'm happy to follow up on this for you. I'll check in with t…" at bounding box center [699, 463] width 486 height 64
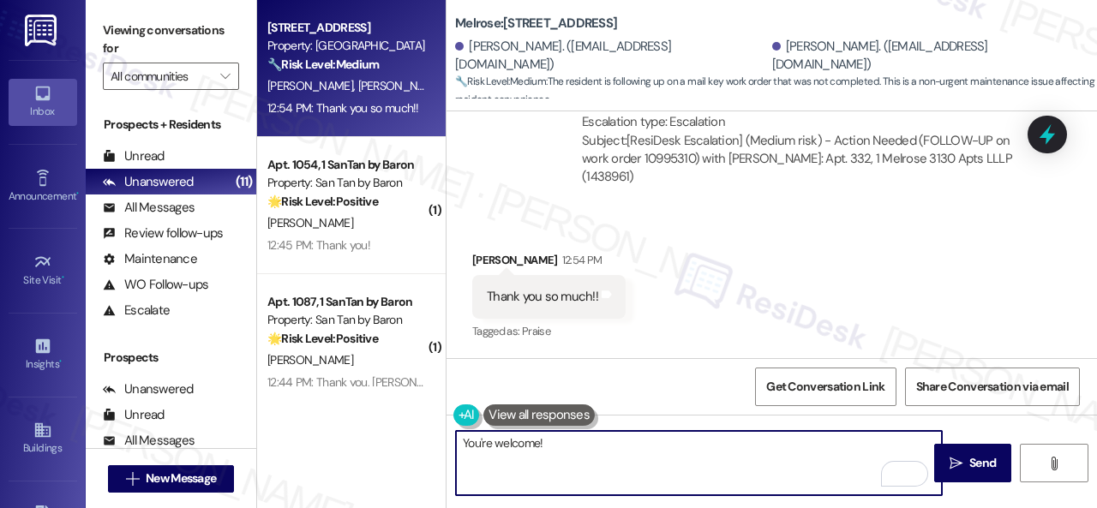
drag, startPoint x: 608, startPoint y: 453, endPoint x: 406, endPoint y: 440, distance: 201.9
click at [406, 440] on div "Apt. 332, 1 Melrose 3130 Apts LLLP Property: Melrose 🔧 Risk Level: Medium The r…" at bounding box center [677, 254] width 840 height 508
click at [800, 465] on textarea "You're welcome!" at bounding box center [699, 463] width 486 height 64
type textarea "You're welcome!"
click at [969, 469] on span "Send" at bounding box center [982, 463] width 27 height 18
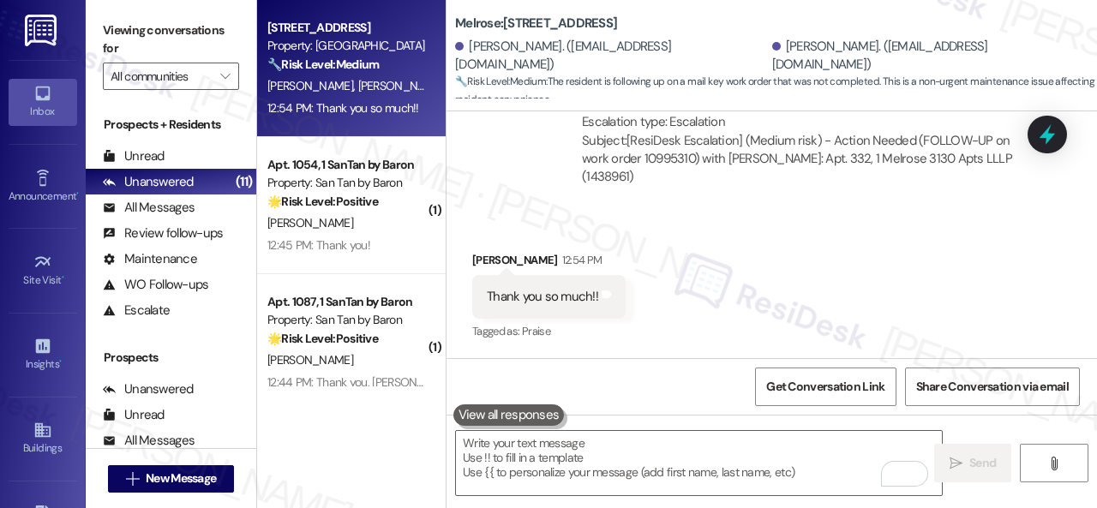
scroll to position [768, 0]
click at [399, 104] on div "12:45 PM: Thank you! 12:45 PM: Thank you!" at bounding box center [347, 108] width 162 height 21
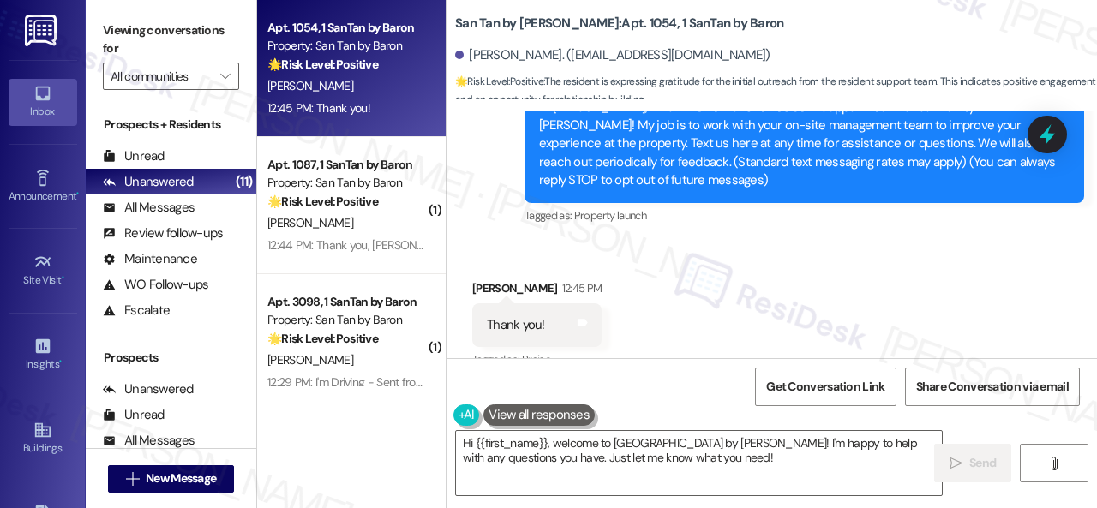
scroll to position [393, 0]
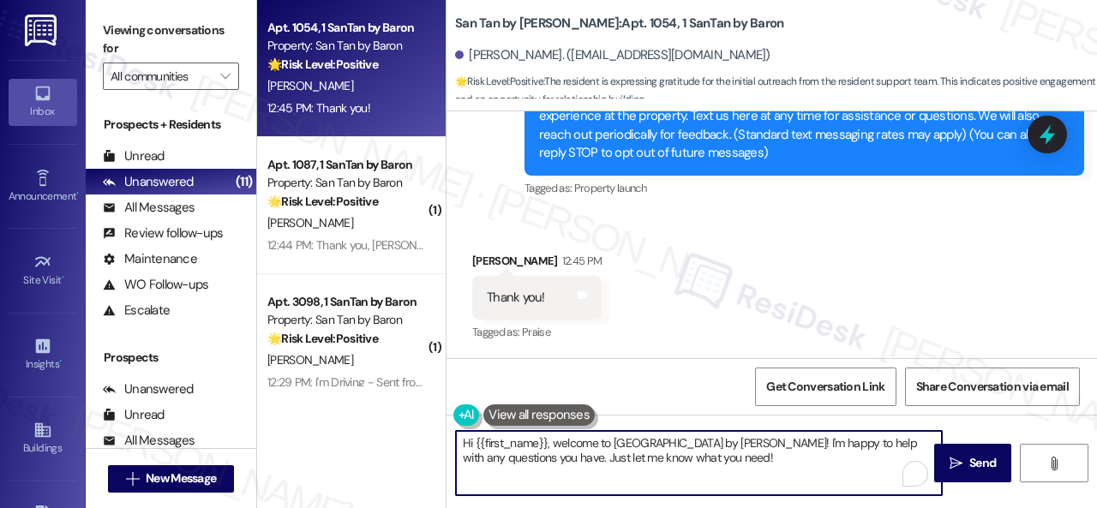
drag, startPoint x: 686, startPoint y: 459, endPoint x: 310, endPoint y: 417, distance: 378.5
click at [310, 417] on div "Apt. 1054, 1 SanTan by Baron Property: San Tan by Baron 🌟 Risk Level: Positive …" at bounding box center [677, 254] width 840 height 508
paste textarea "You're welcome"
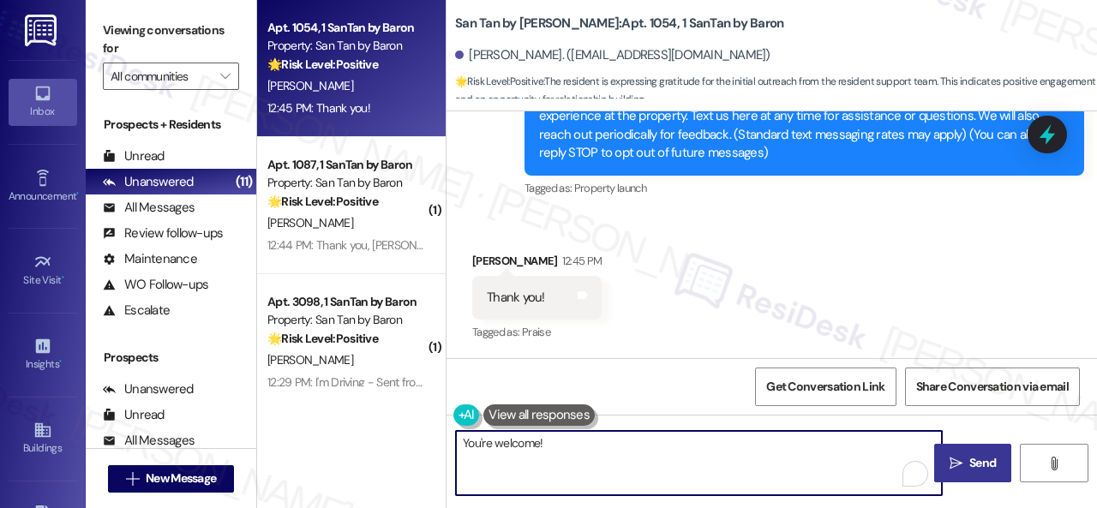
type textarea "You're welcome!"
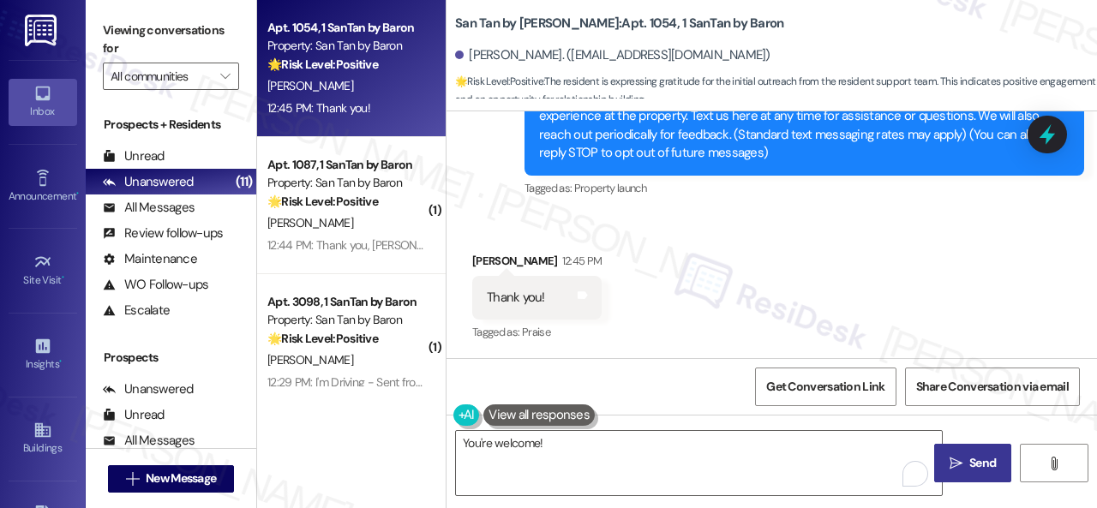
click at [958, 467] on span " Send" at bounding box center [973, 463] width 54 height 18
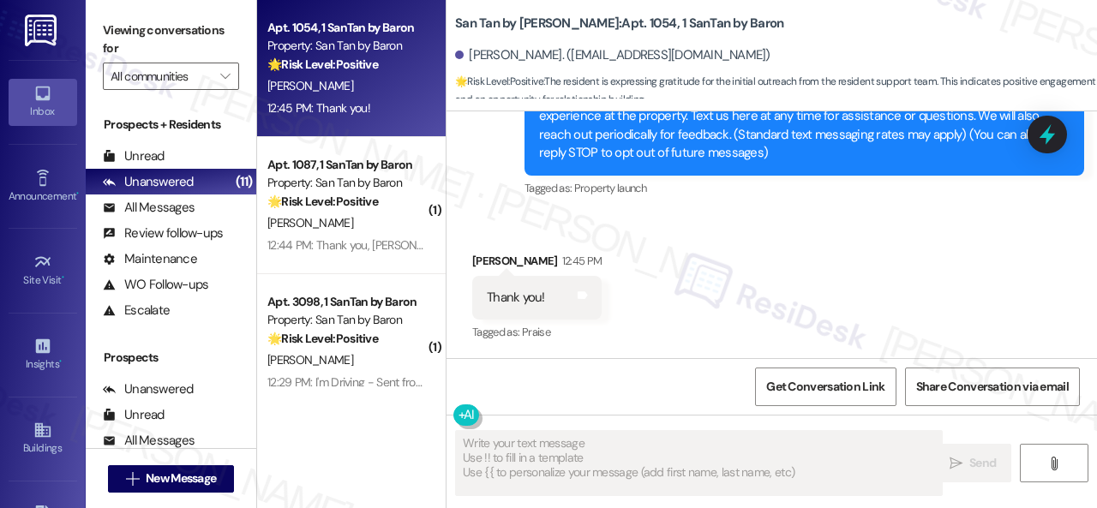
type textarea "Fetching suggested responses. Please feel free to read through the conversation…"
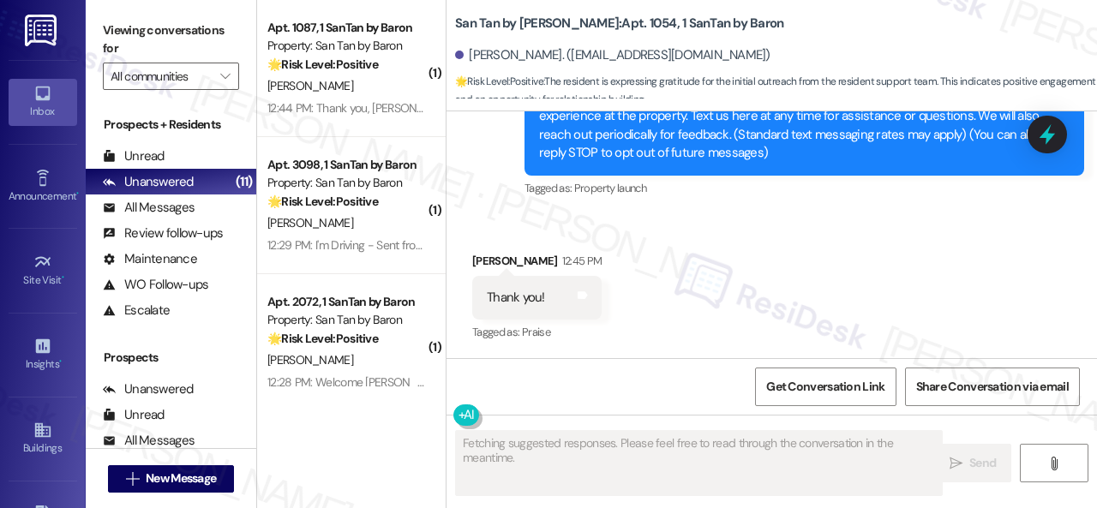
scroll to position [392, 0]
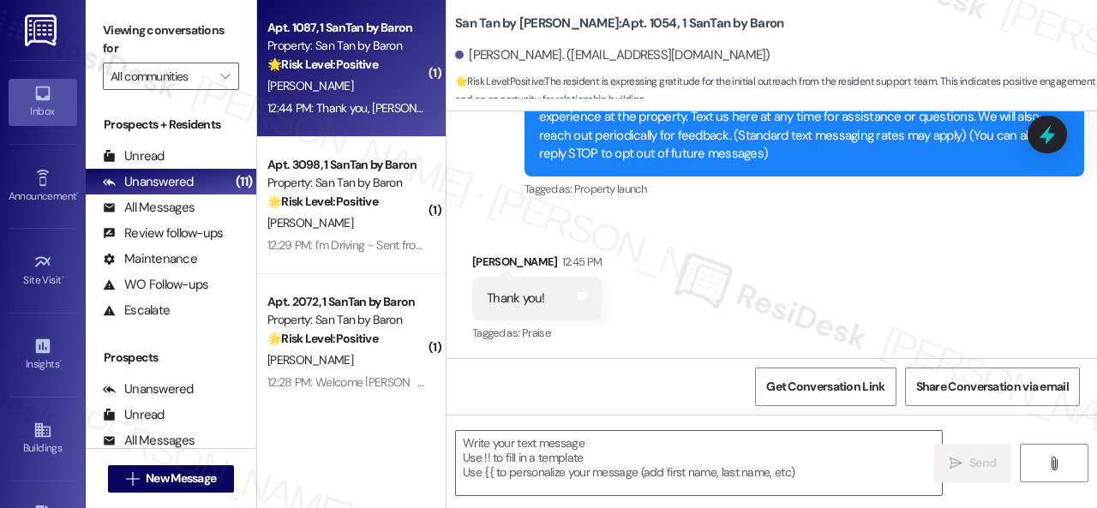
click at [377, 99] on div "12:44 PM: Thank you, Sarah. Nice to have you with the team. 12:44 PM: Thank you…" at bounding box center [347, 108] width 162 height 21
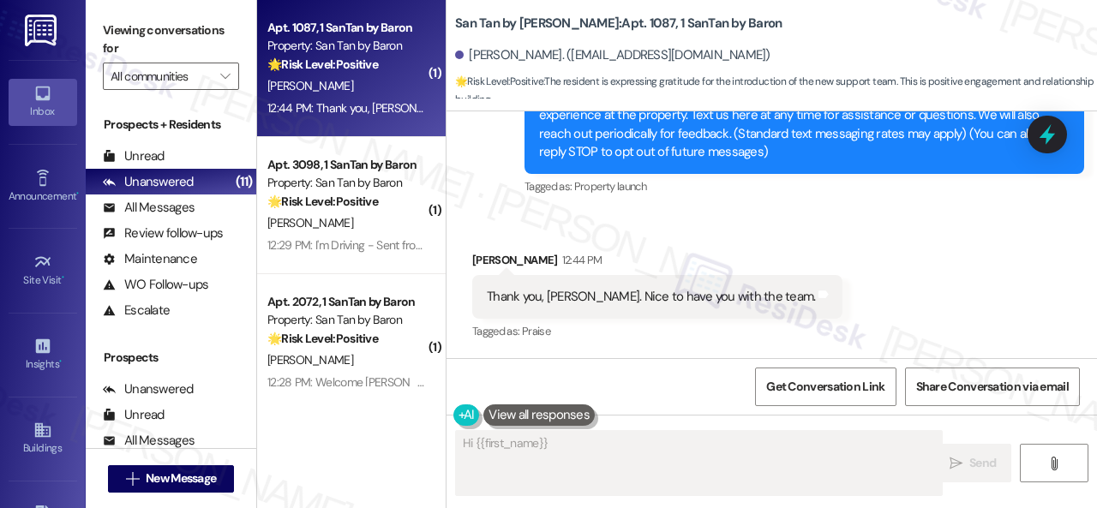
scroll to position [265, 0]
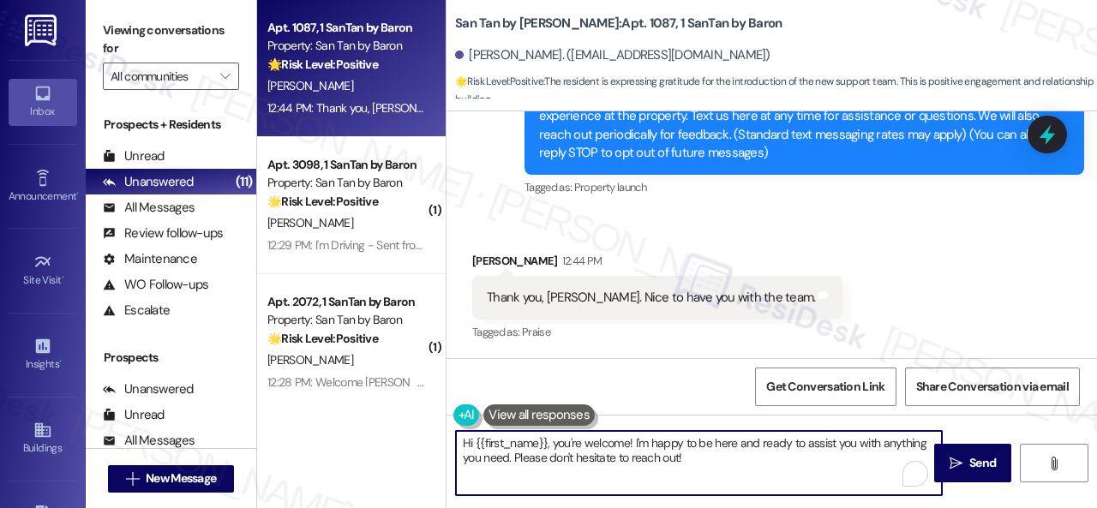
drag, startPoint x: 730, startPoint y: 461, endPoint x: 331, endPoint y: 405, distance: 403.2
click at [351, 393] on div "Apt. 1087, 1 SanTan by Baron Property: San Tan by Baron 🌟 Risk Level: Positive …" at bounding box center [677, 254] width 840 height 508
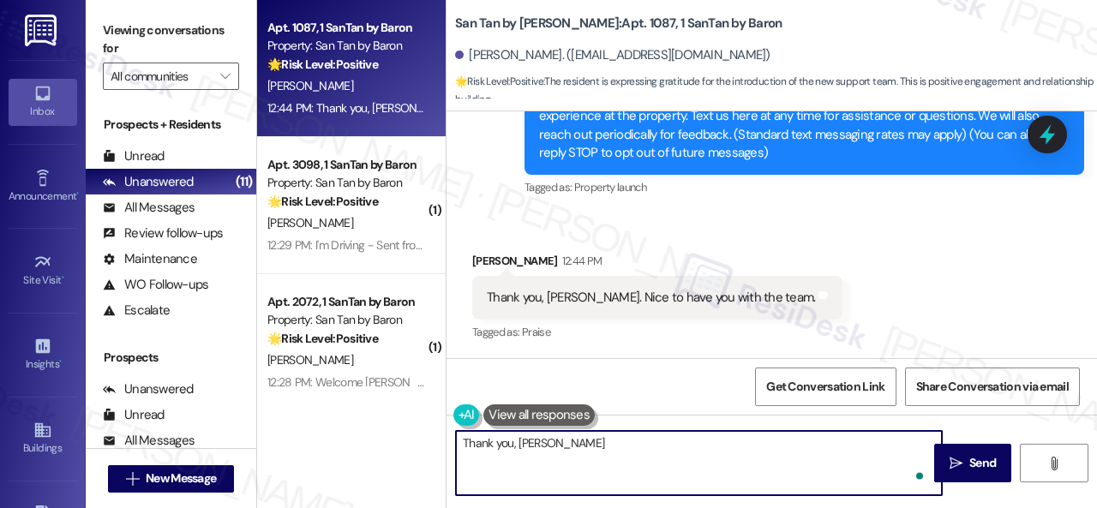
type textarea "Thank you, Sally!"
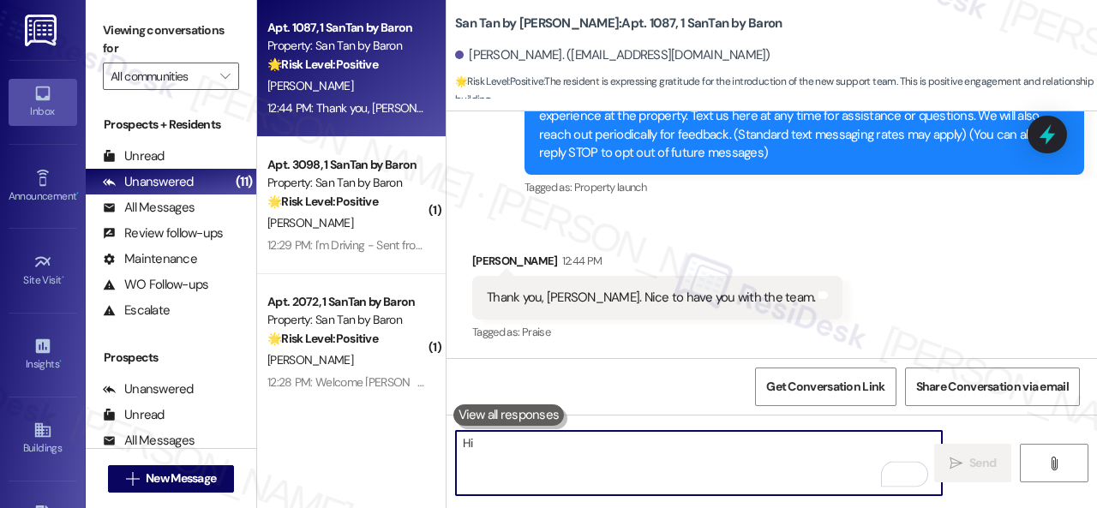
scroll to position [384, 0]
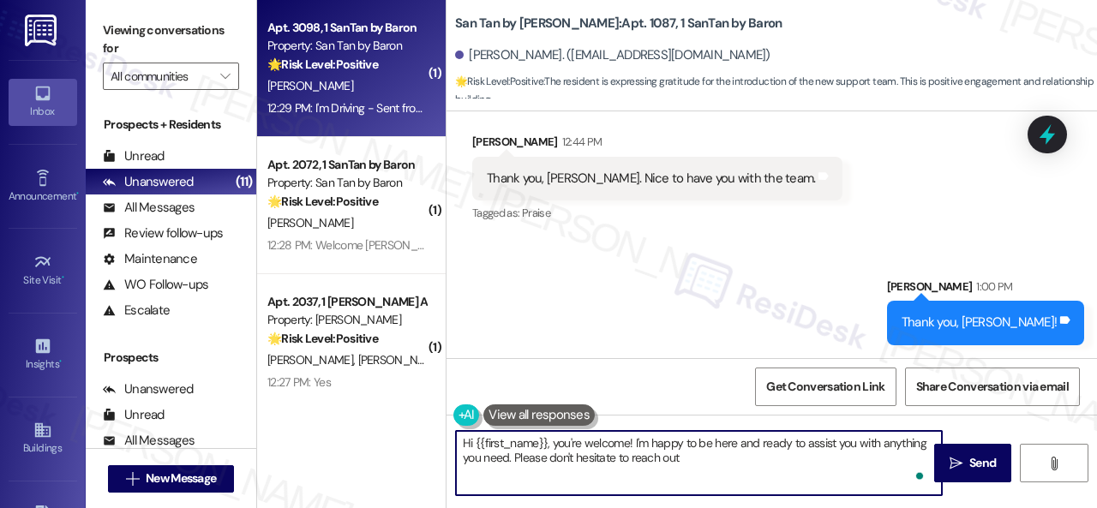
type textarea "Hi {{first_name}}, you're welcome! I'm happy to be here and ready to assist you…"
click at [377, 99] on div "12:29 PM: I'm Driving - Sent from My Car 12:29 PM: I'm Driving - Sent from My C…" at bounding box center [347, 108] width 162 height 21
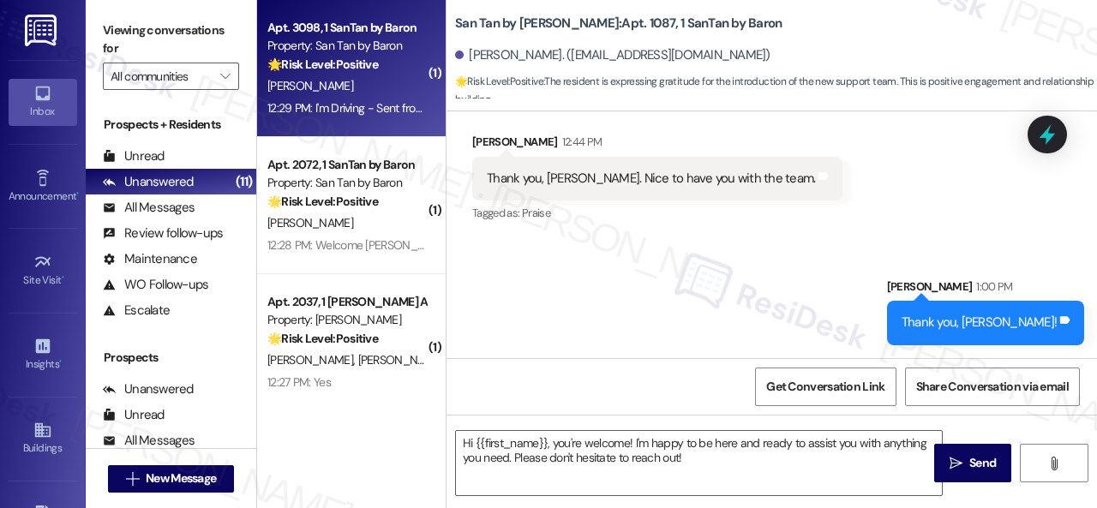
type textarea "Fetching suggested responses. Please feel free to read through the conversation…"
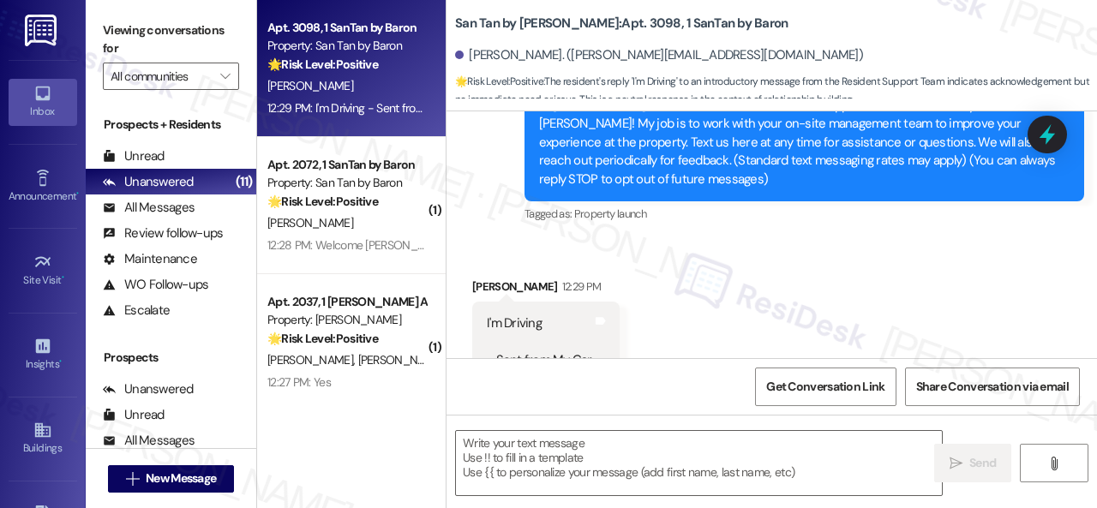
scroll to position [243, 0]
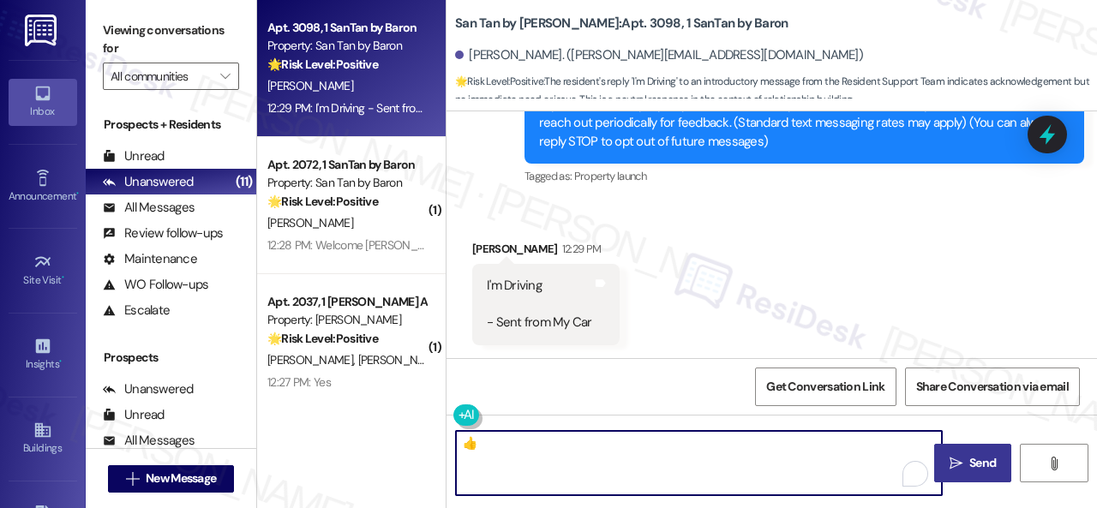
type textarea "👍"
click at [972, 464] on span "Send" at bounding box center [982, 463] width 27 height 18
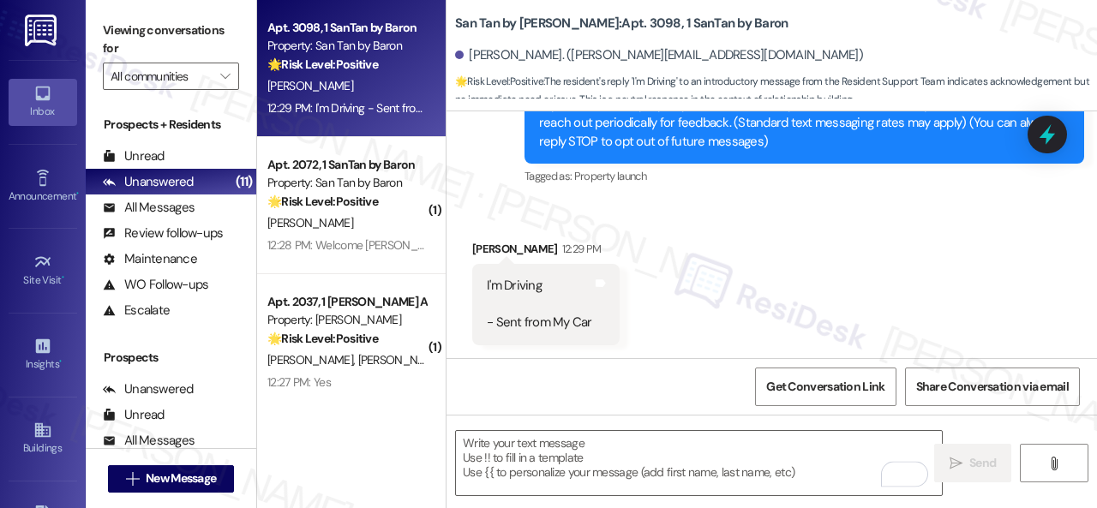
scroll to position [242, 0]
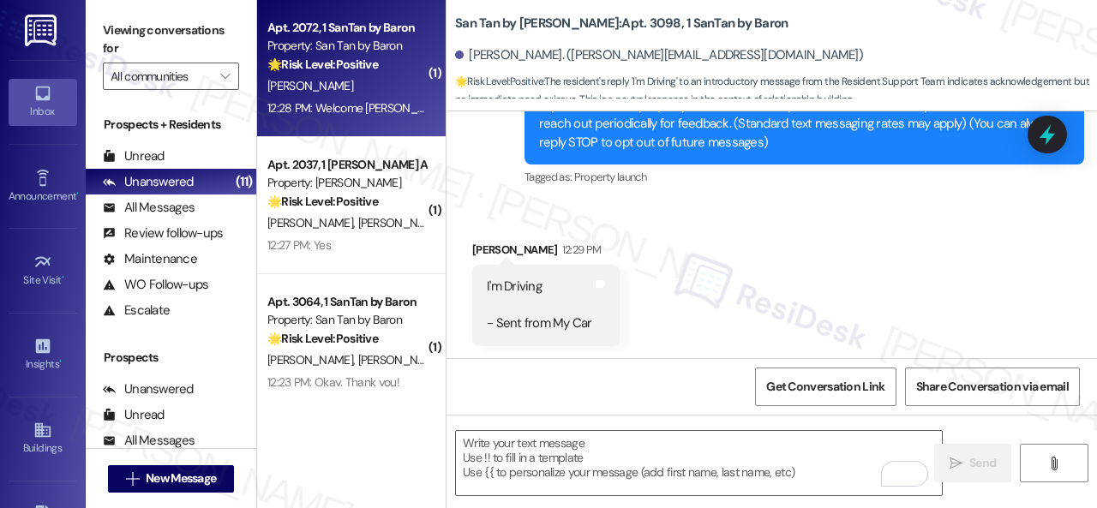
click at [367, 88] on div "[PERSON_NAME]" at bounding box center [347, 85] width 162 height 21
type textarea "Fetching suggested responses. Please feel free to read through the conversation…"
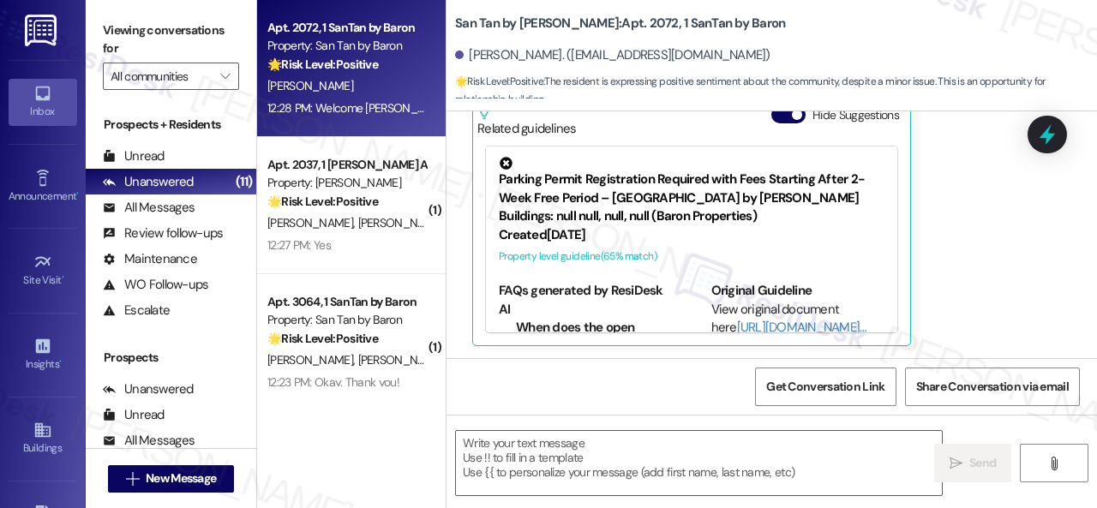
scroll to position [331, 0]
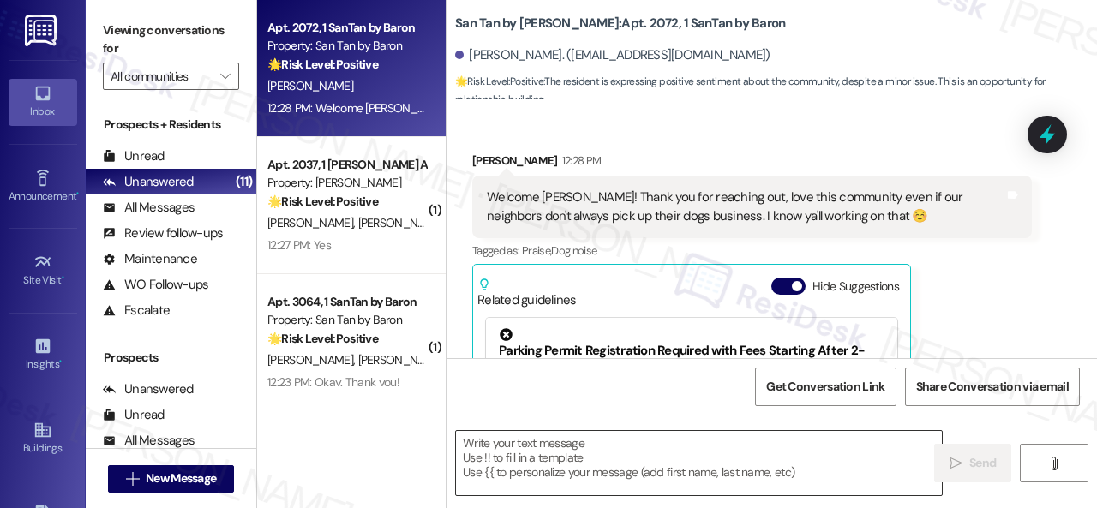
click at [528, 459] on textarea at bounding box center [699, 463] width 486 height 64
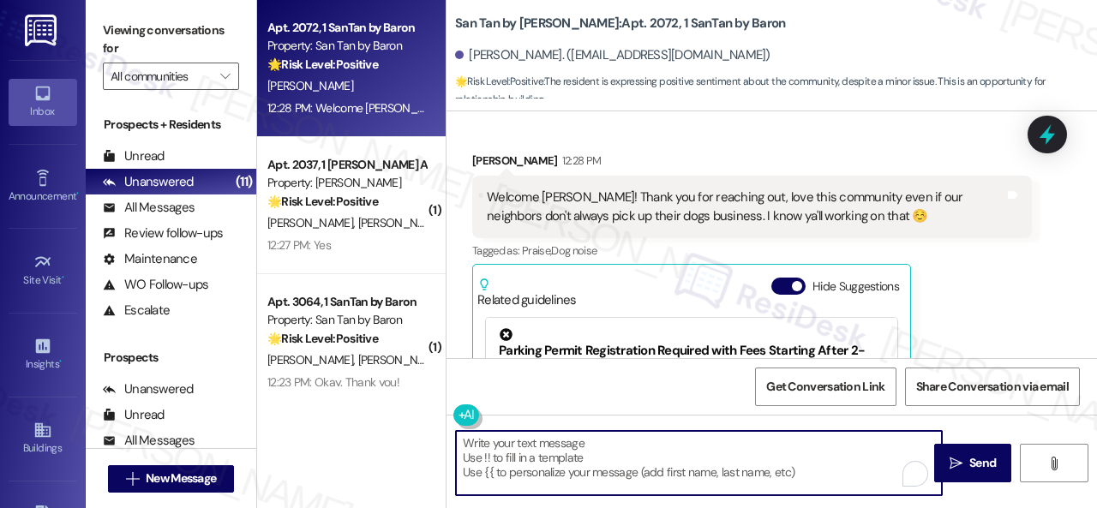
type textarea "y"
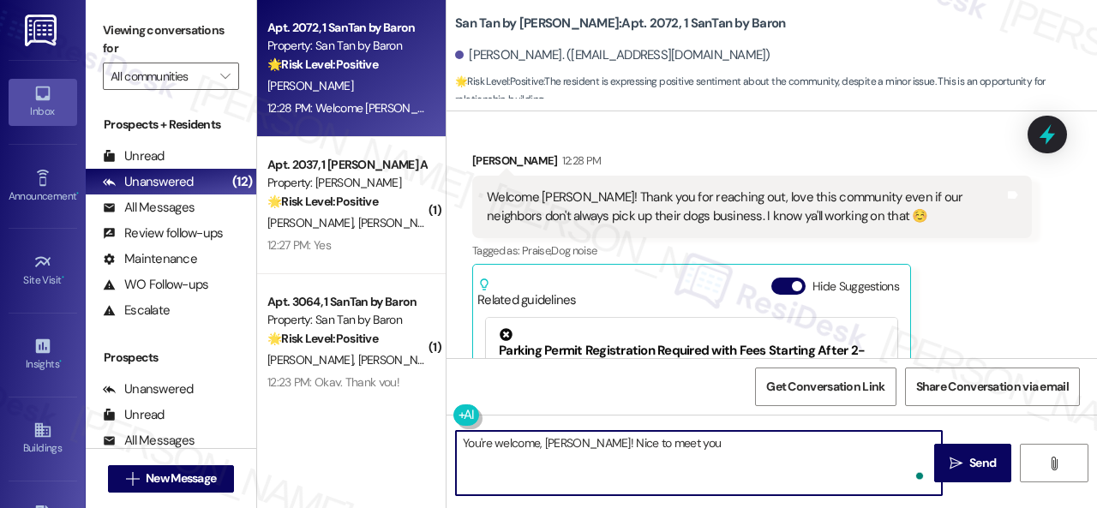
type textarea "You're welcome, Erick! Nice to meet you!"
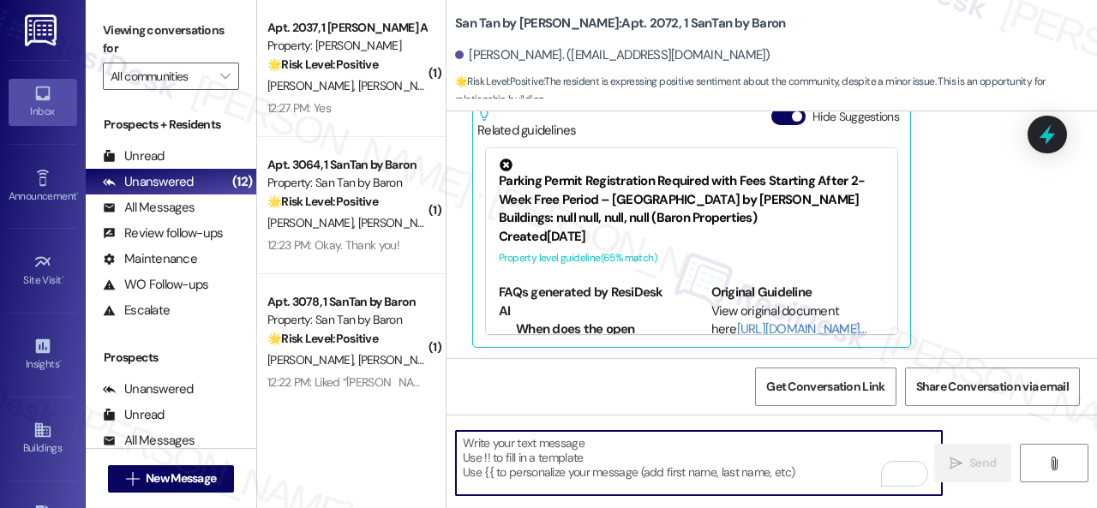
scroll to position [502, 0]
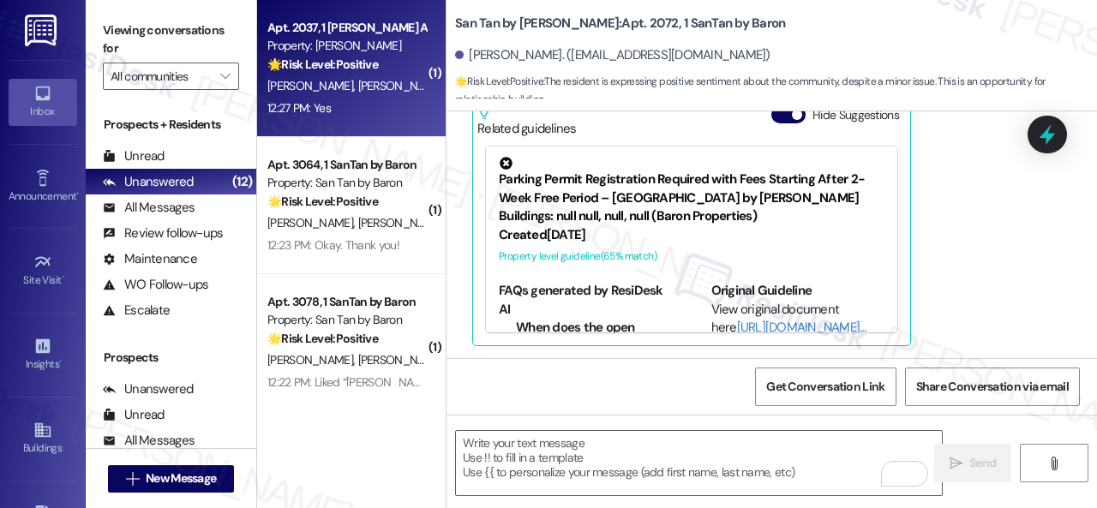
click at [391, 107] on div "12:27 PM: Yes 12:27 PM: Yes" at bounding box center [347, 108] width 162 height 21
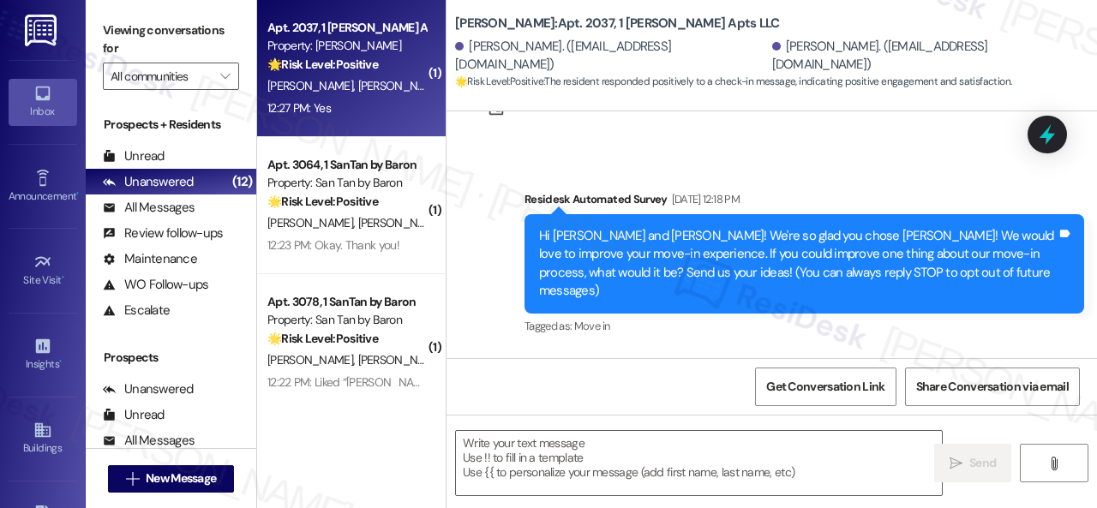
type textarea "Fetching suggested responses. Please feel free to read through the conversation…"
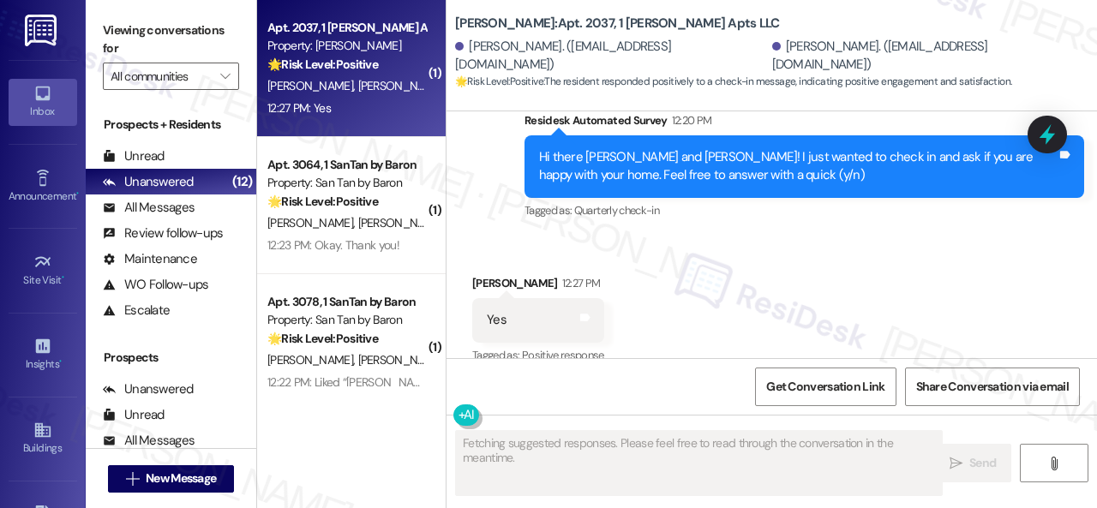
scroll to position [857, 0]
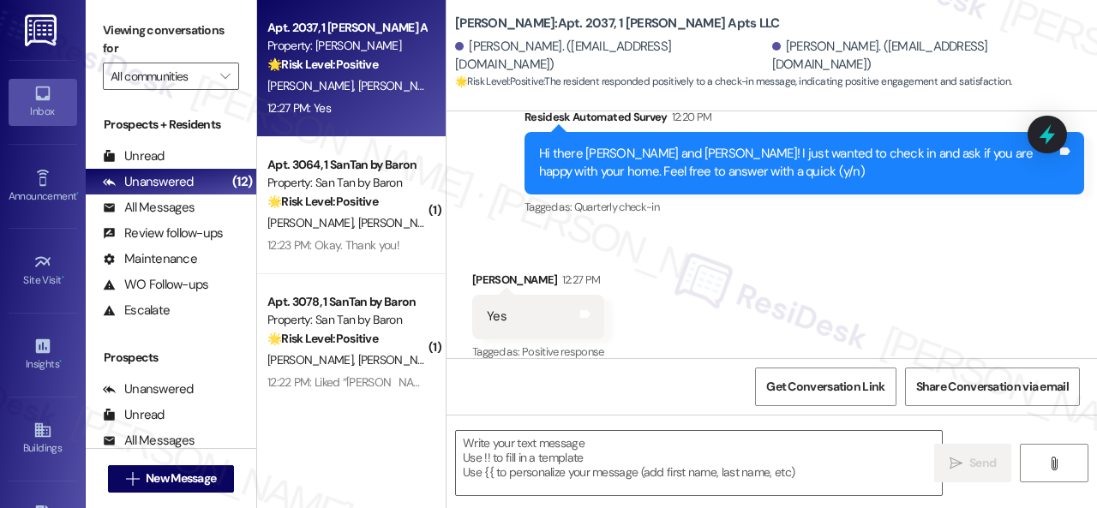
click at [512, 385] on div "Get Conversation Link Share Conversation via email" at bounding box center [772, 386] width 650 height 57
click at [542, 457] on textarea at bounding box center [699, 463] width 486 height 64
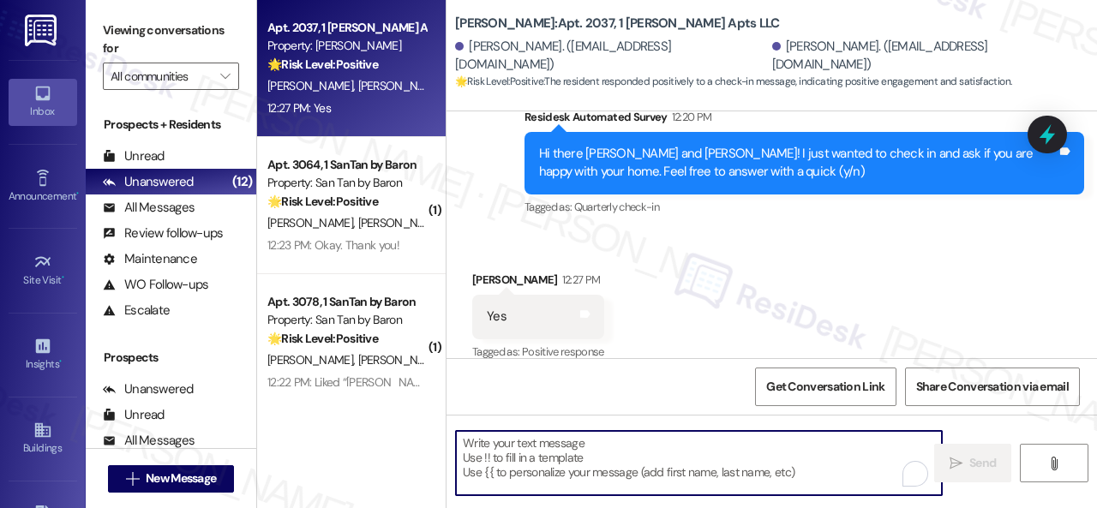
paste textarea "I'm glad you are satisfied with your home. Have you written a review for us bef…"
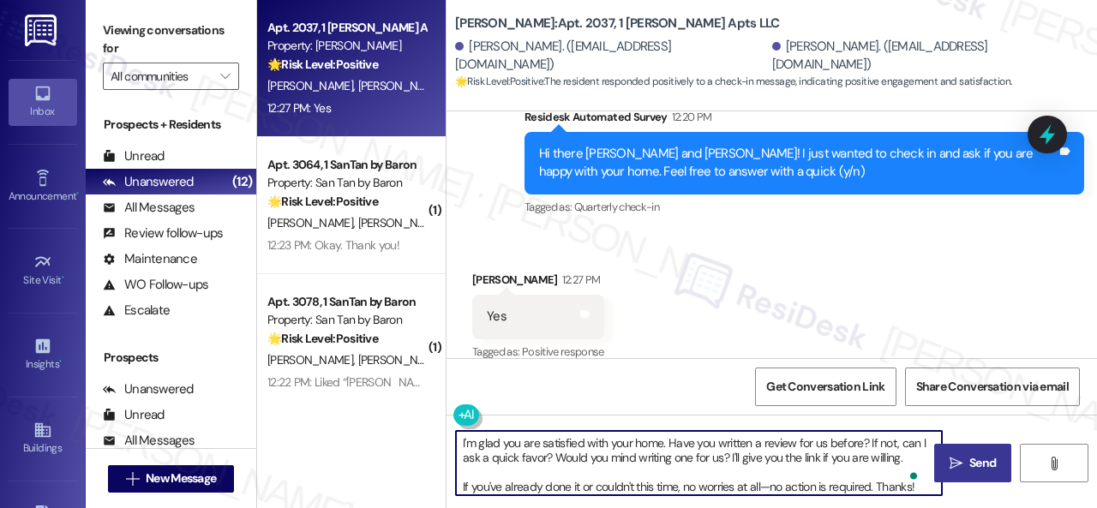
type textarea "I'm glad you are satisfied with your home. Have you written a review for us bef…"
click at [970, 464] on span "Send" at bounding box center [982, 463] width 27 height 18
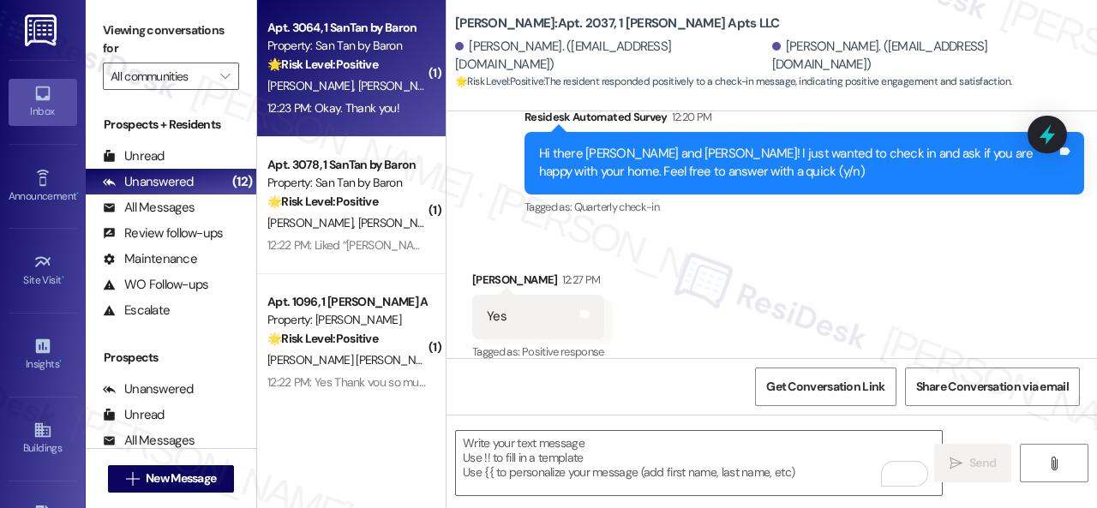
click at [391, 71] on div "🌟 Risk Level: Positive The resident is acknowledging the introductory message f…" at bounding box center [346, 65] width 159 height 18
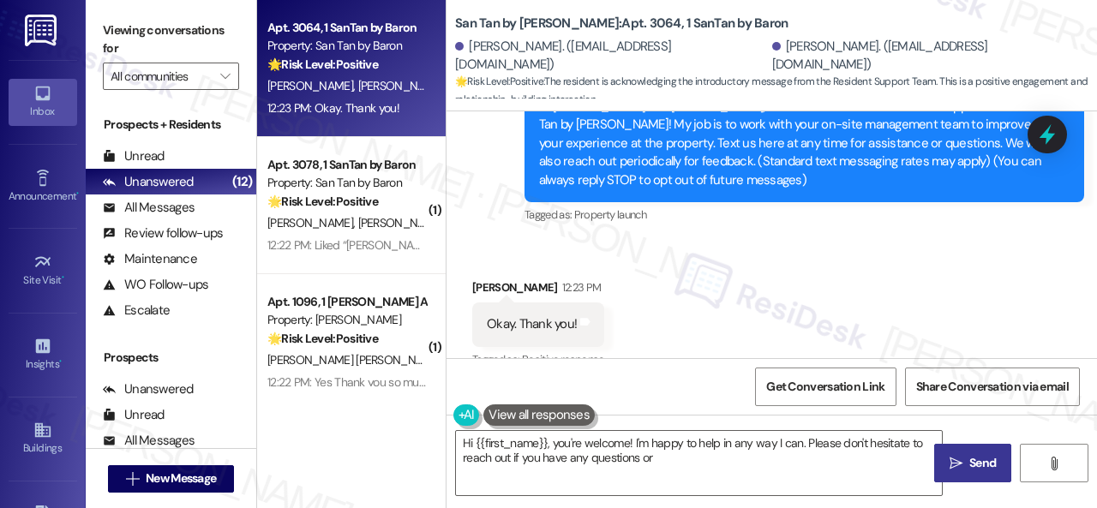
scroll to position [230, 0]
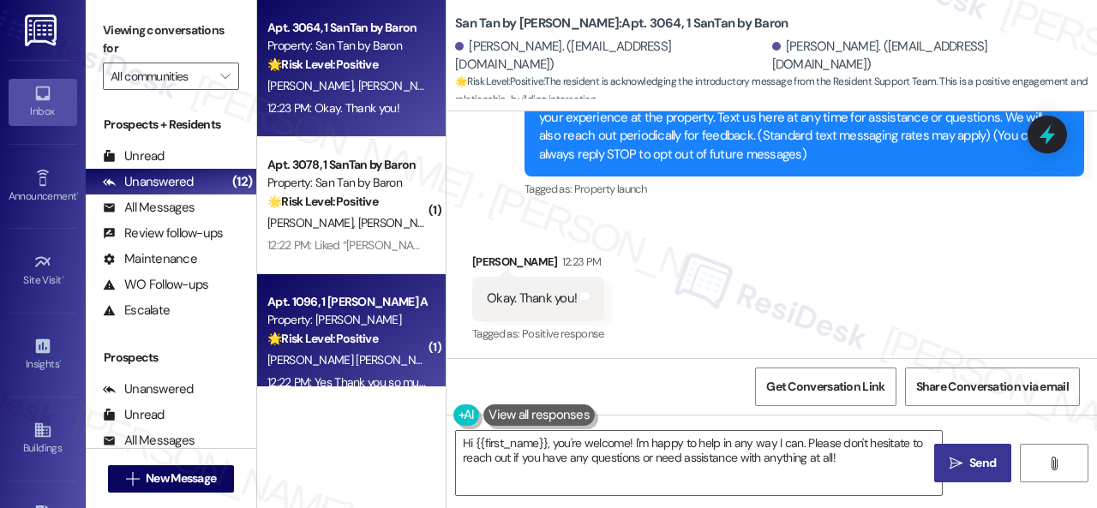
drag, startPoint x: 853, startPoint y: 463, endPoint x: 269, endPoint y: 381, distance: 589.3
click at [363, 409] on div "Apt. 3064, 1 SanTan by Baron Property: San Tan by Baron 🌟 Risk Level: Positive …" at bounding box center [677, 254] width 840 height 508
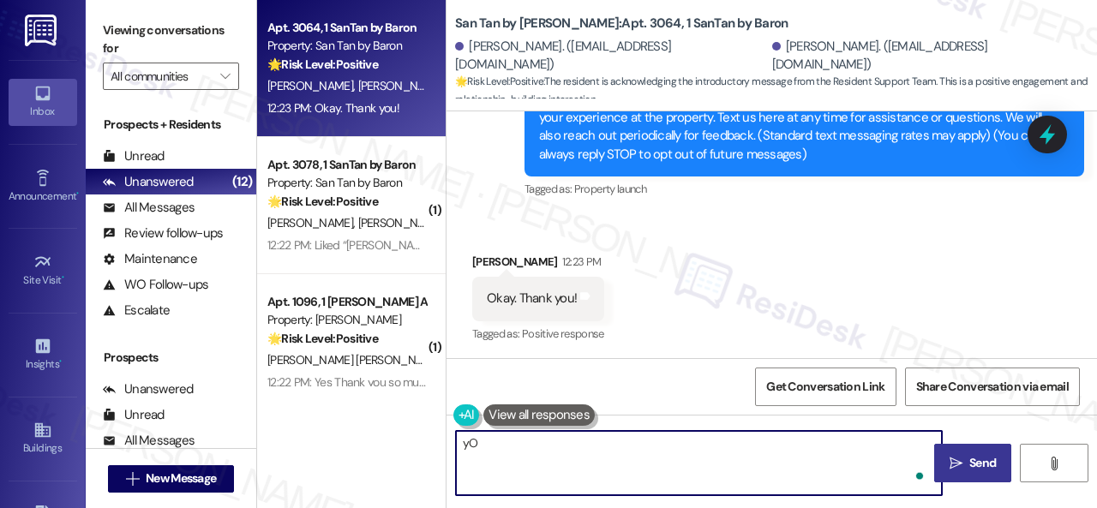
type textarea "y"
type textarea "You're welcome!"
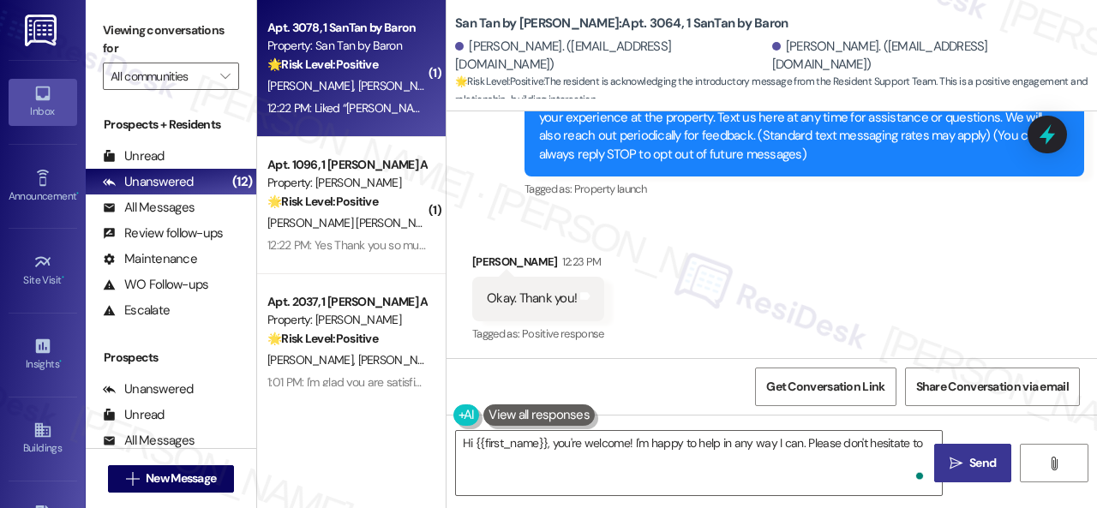
type textarea "Hi {{first_name}}, you're welcome! I'm happy to help in any way I can. Please d…"
click at [393, 93] on div "J. Kincade D. Kincade" at bounding box center [347, 85] width 162 height 21
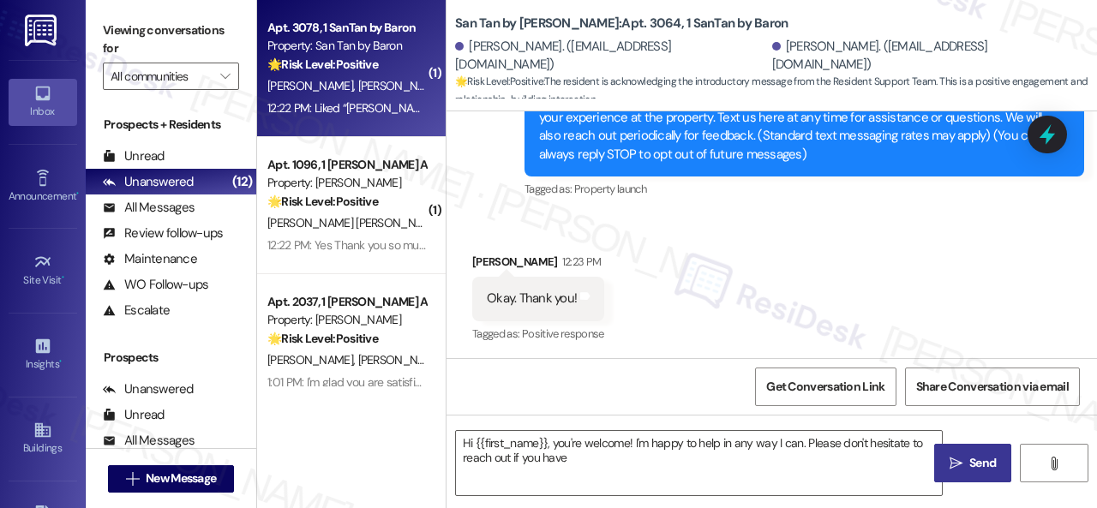
type textarea "Hi {{first_name}}, you're welcome! I'm happy to help in any way I can. Please d…"
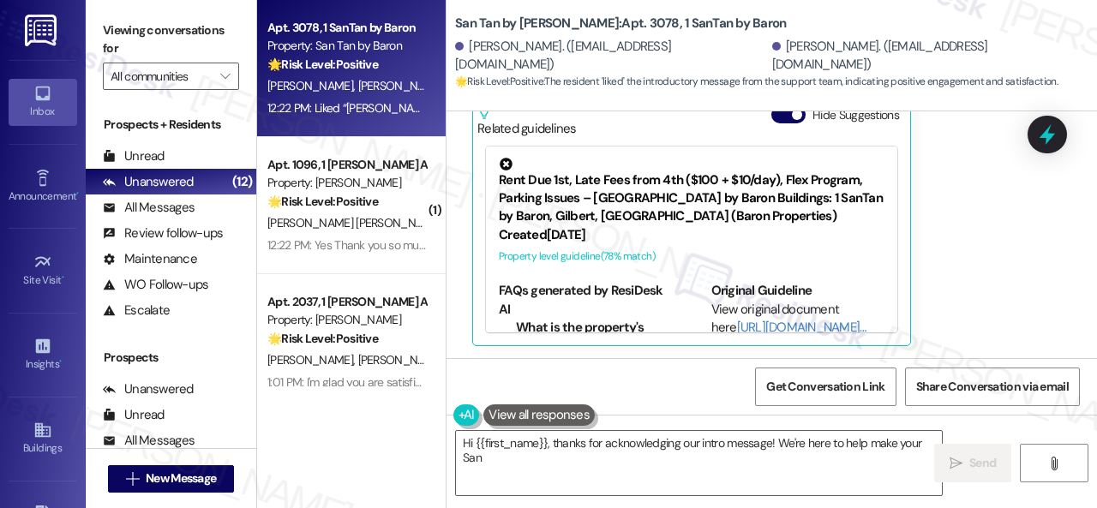
scroll to position [386, 0]
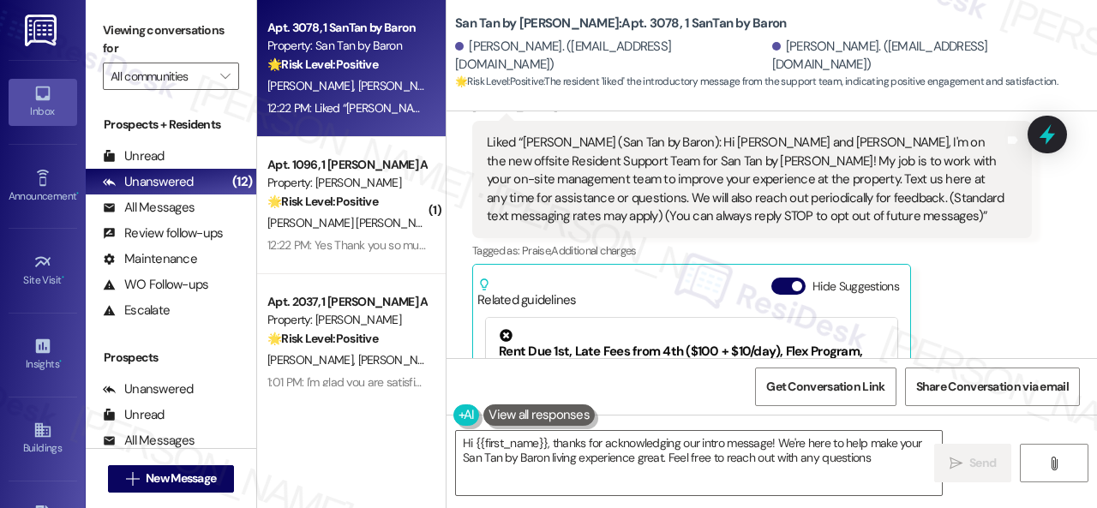
type textarea "Hi {{first_name}}, thanks for acknowledging our intro message! We're here to he…"
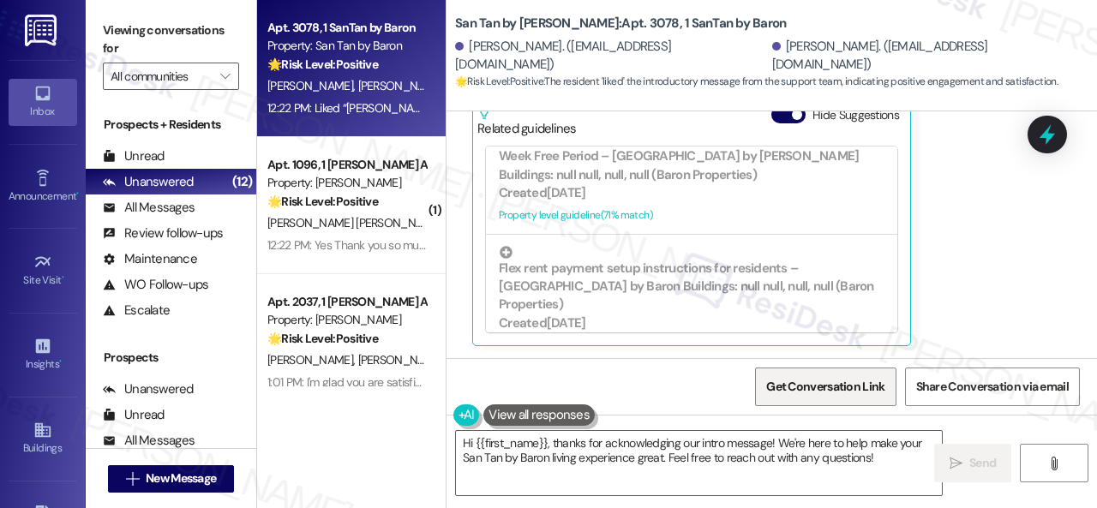
scroll to position [429, 0]
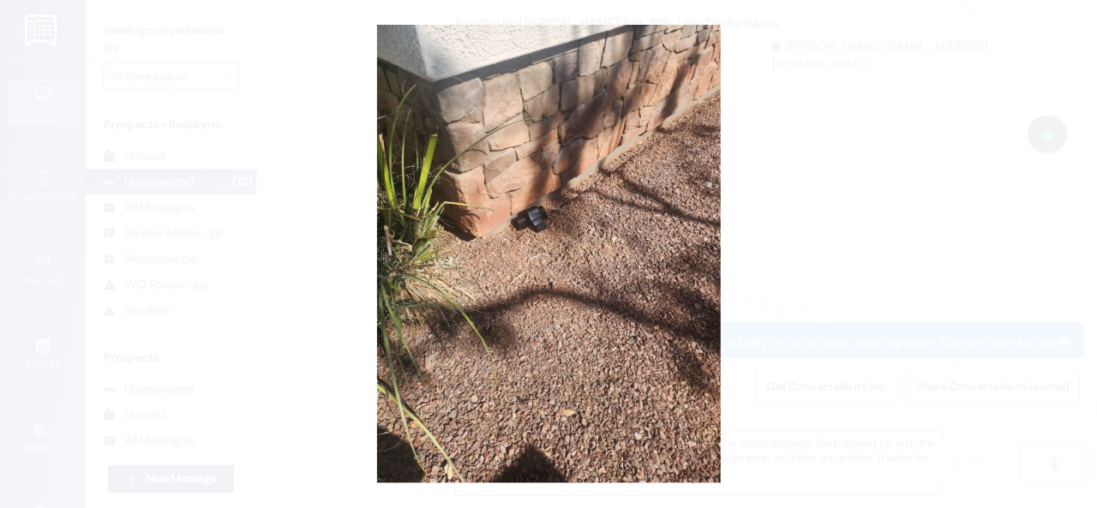
scroll to position [3857, 0]
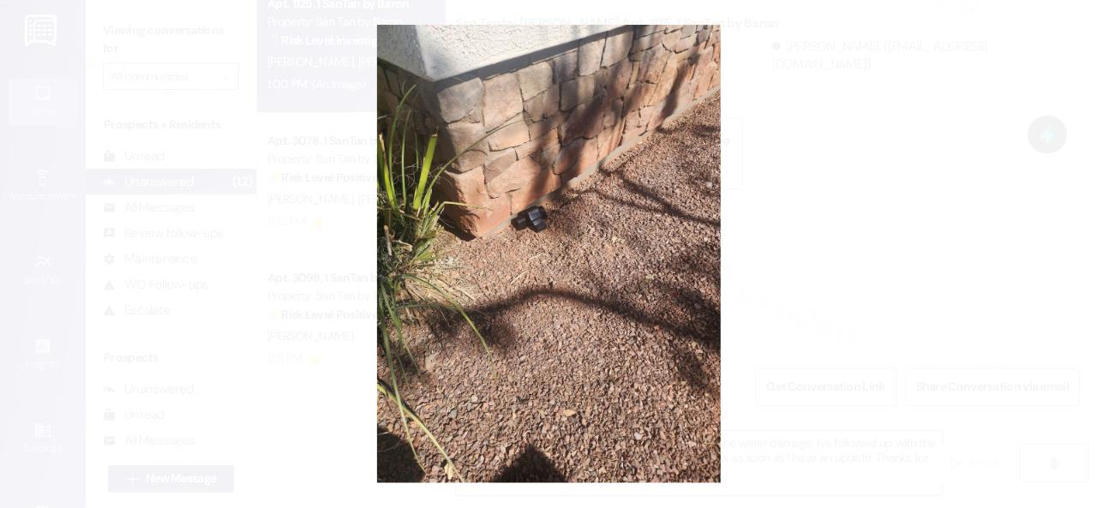
click at [571, 268] on button "Unzoom image" at bounding box center [548, 254] width 1097 height 508
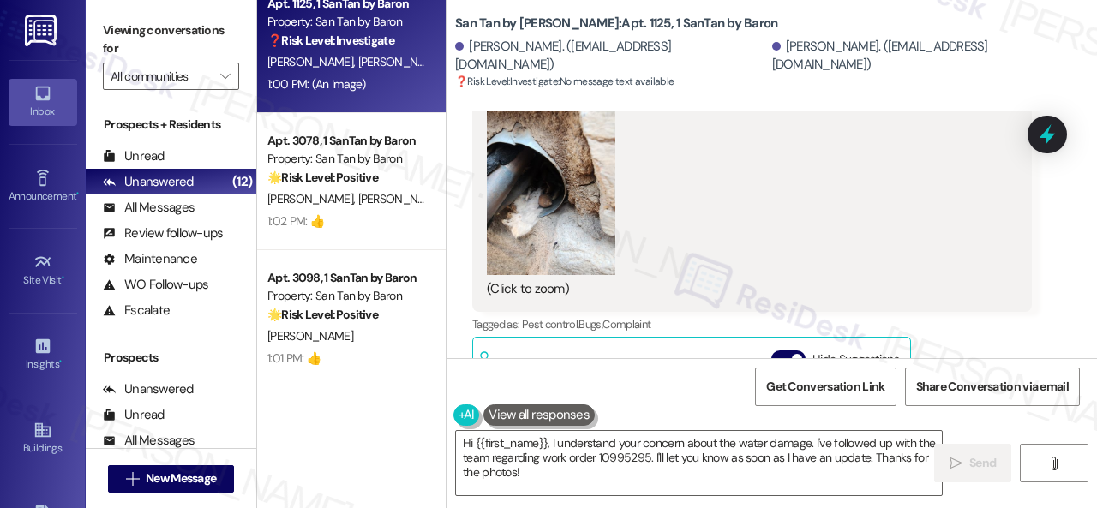
scroll to position [3257, 0]
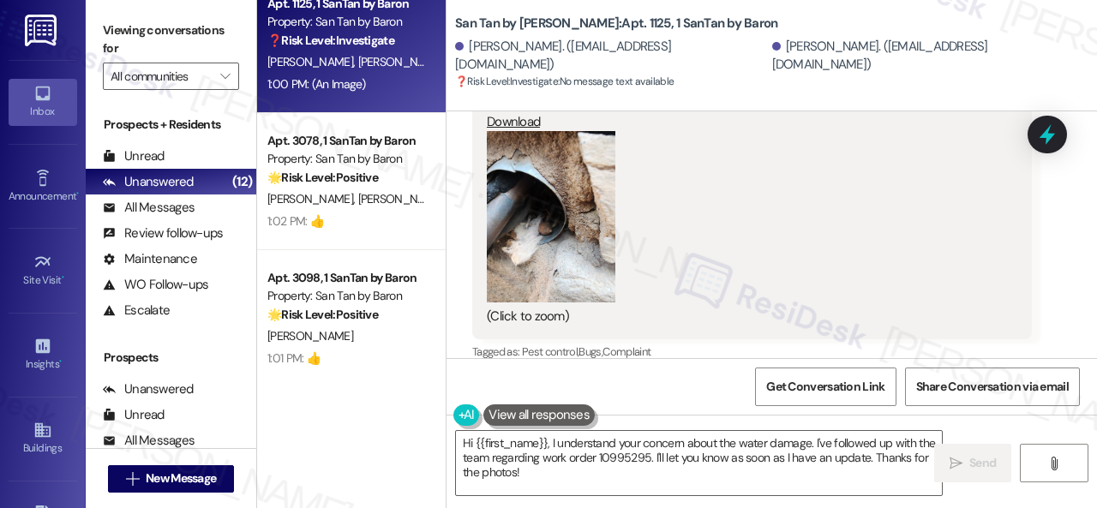
click at [554, 225] on button "Zoom image" at bounding box center [551, 216] width 129 height 171
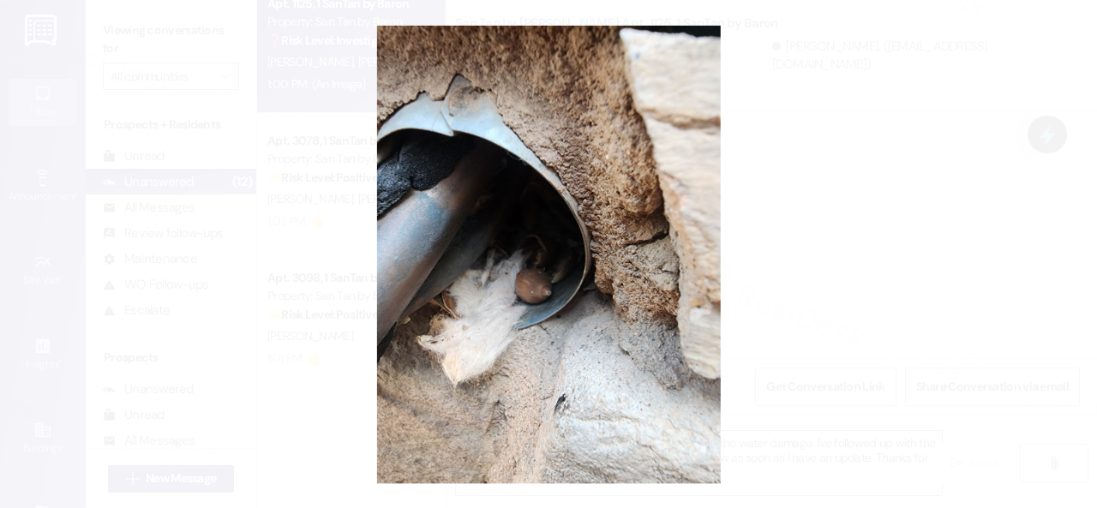
click at [599, 219] on button "Unzoom image" at bounding box center [548, 254] width 1097 height 508
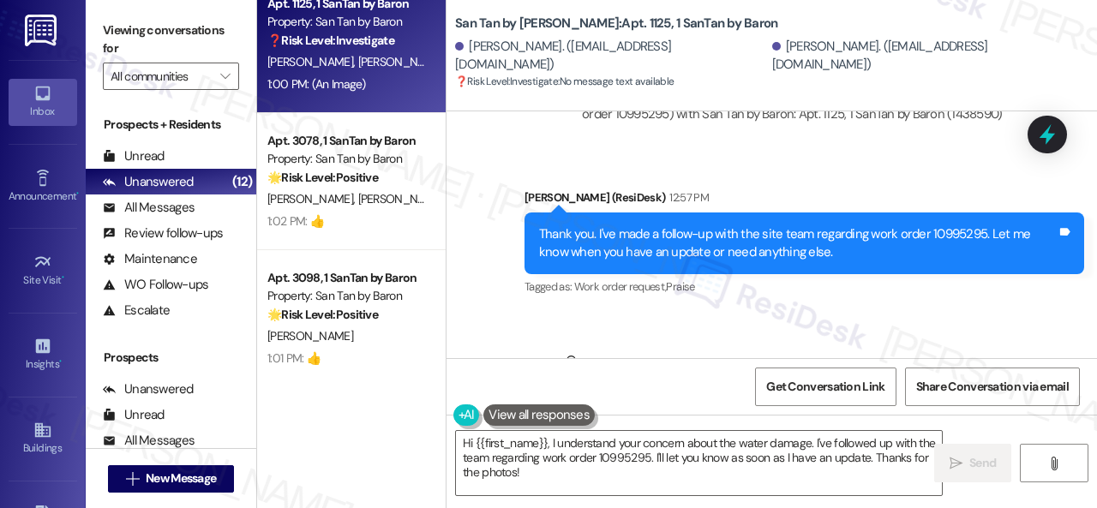
scroll to position [2914, 0]
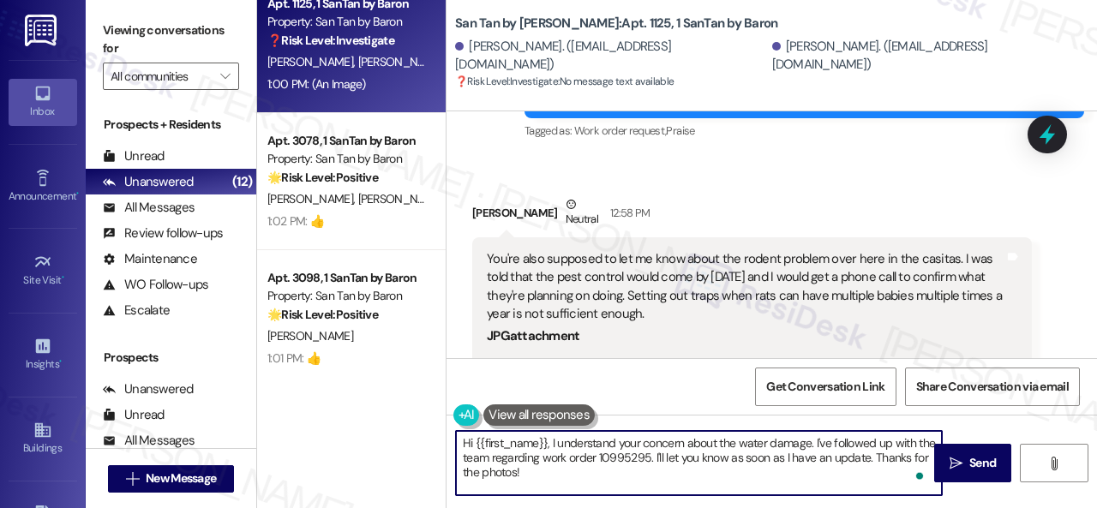
drag, startPoint x: 584, startPoint y: 474, endPoint x: 429, endPoint y: 429, distance: 162.2
click at [429, 429] on div "Apt. 1054, 1 SanTan by Baron Property: San Tan by Baron 🌟 Risk Level: Positive …" at bounding box center [677, 254] width 840 height 508
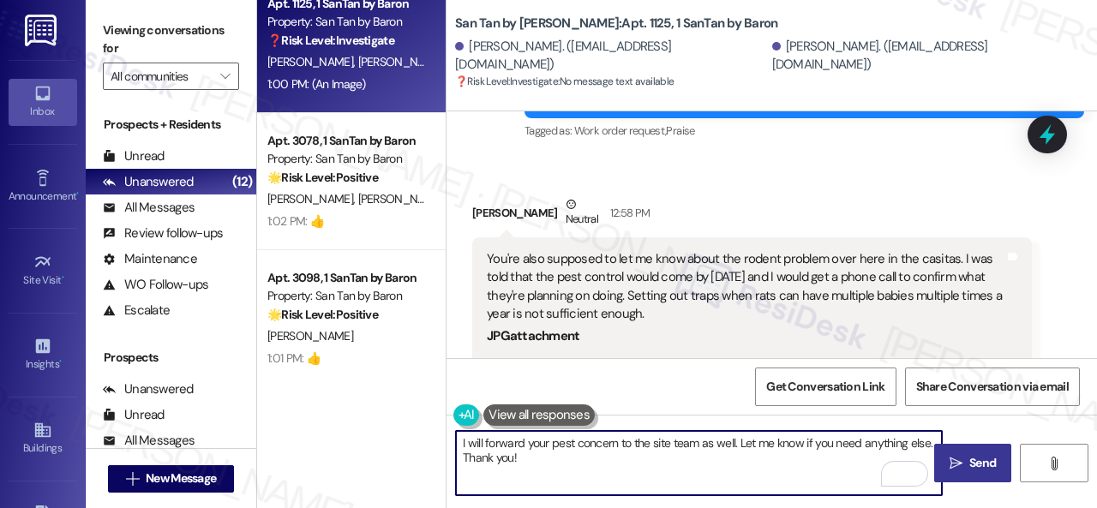
type textarea "I will forward your pest concern to the site team as well. Let me know if you n…"
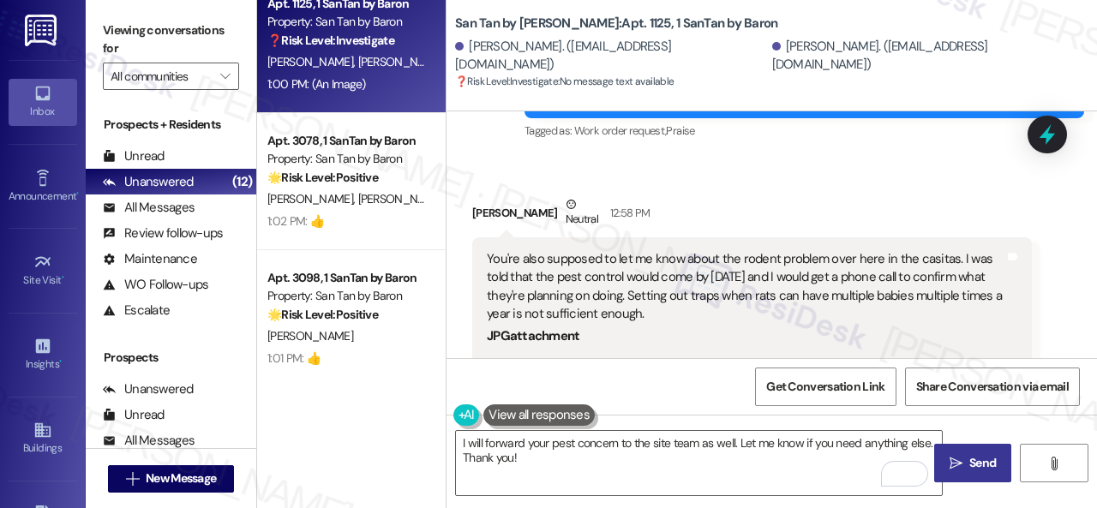
click at [969, 459] on span "Send" at bounding box center [982, 463] width 27 height 18
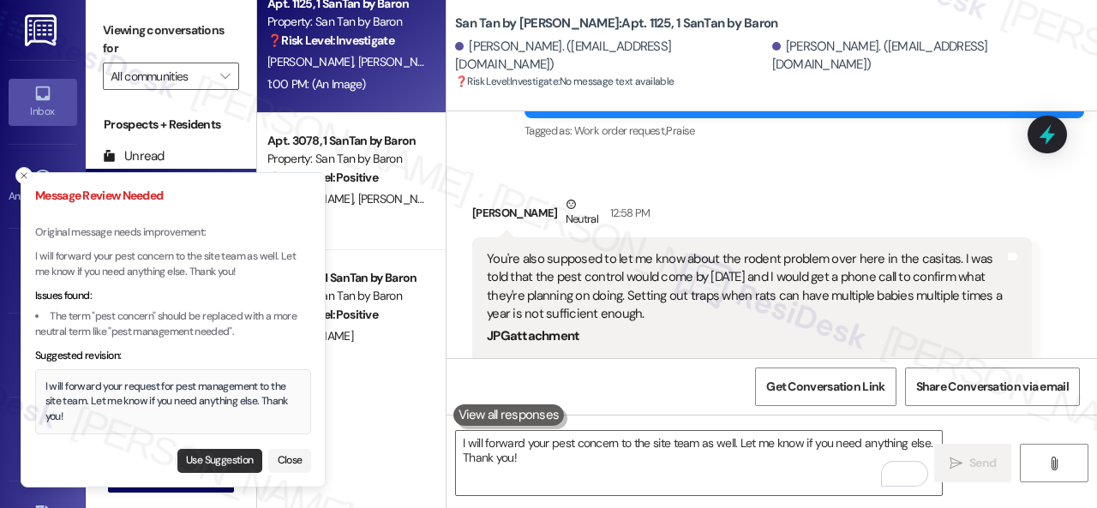
click at [205, 458] on button "Use Suggestion" at bounding box center [219, 461] width 85 height 24
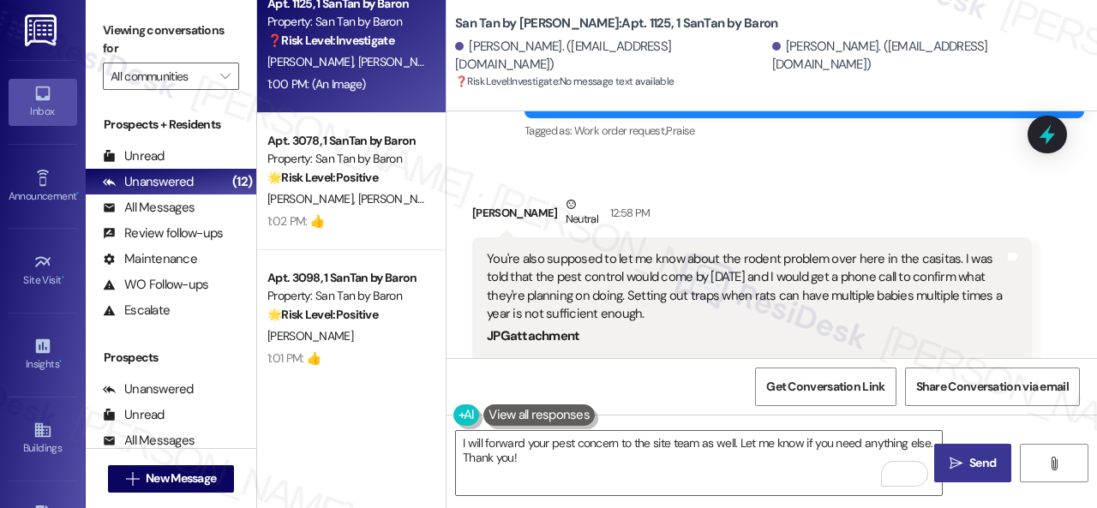
click at [972, 463] on span "Send" at bounding box center [982, 463] width 27 height 18
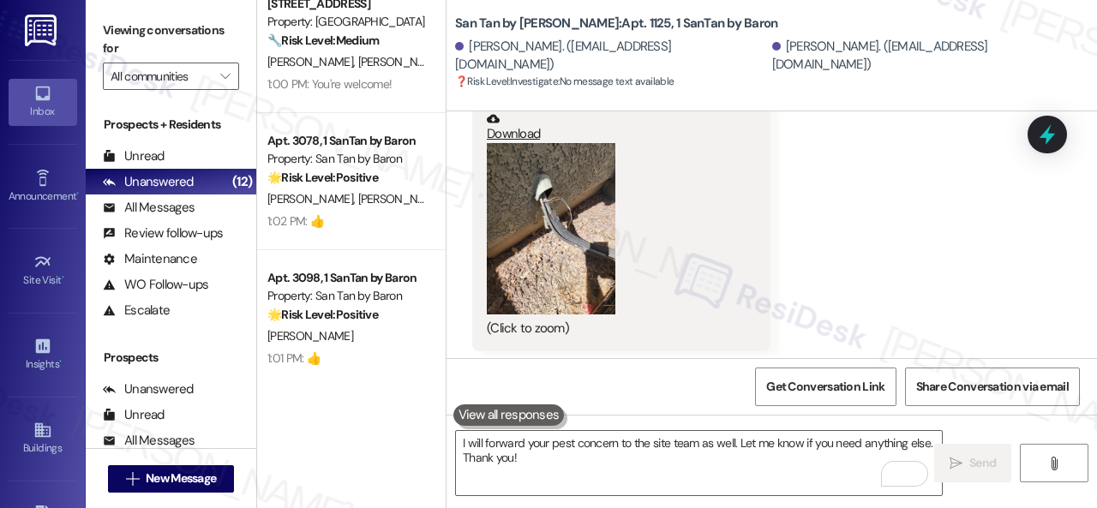
scroll to position [4510, 0]
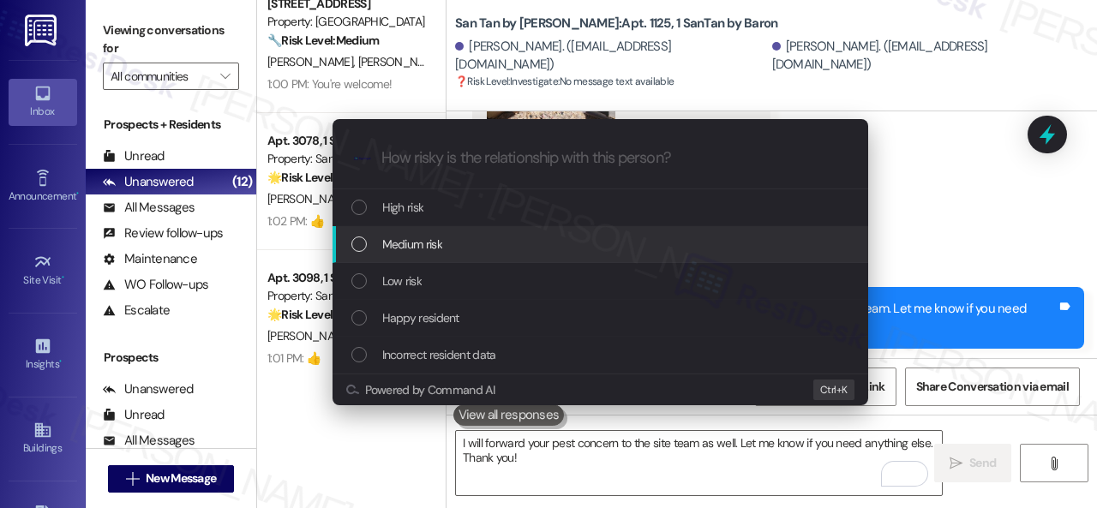
click at [398, 252] on span "Medium risk" at bounding box center [412, 244] width 60 height 19
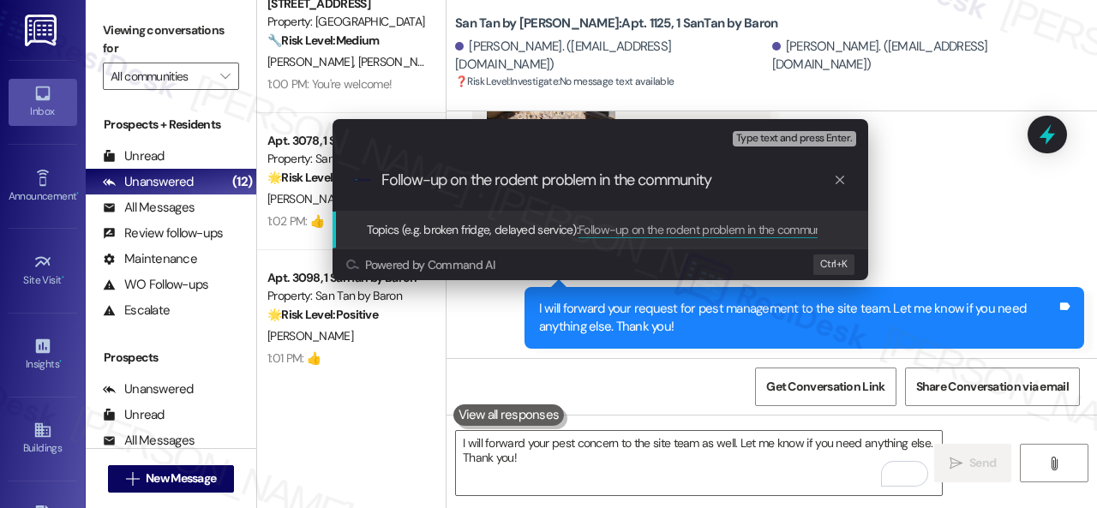
type input "Follow-up on the rodent problem in the community."
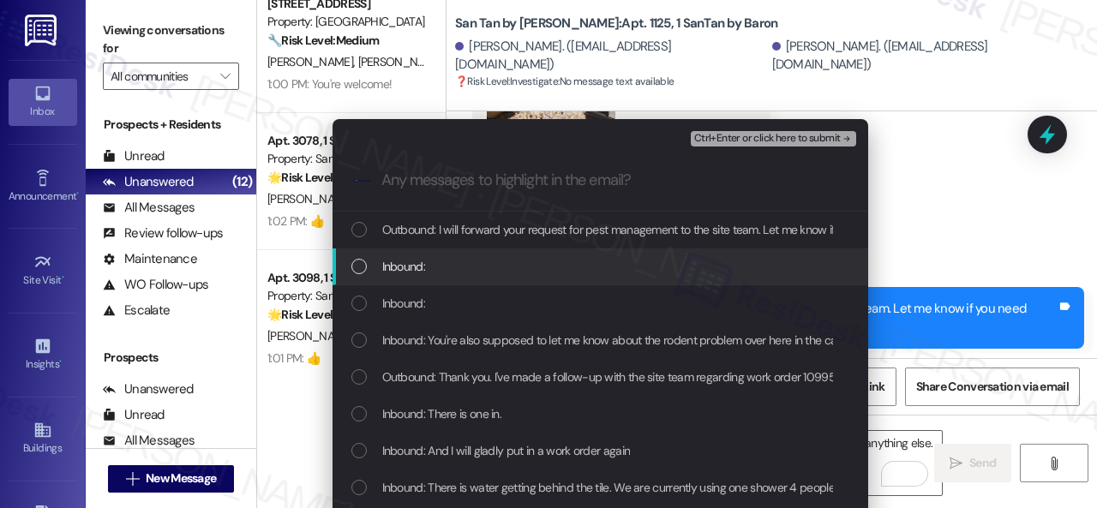
click at [415, 267] on span "Inbound:" at bounding box center [403, 266] width 43 height 19
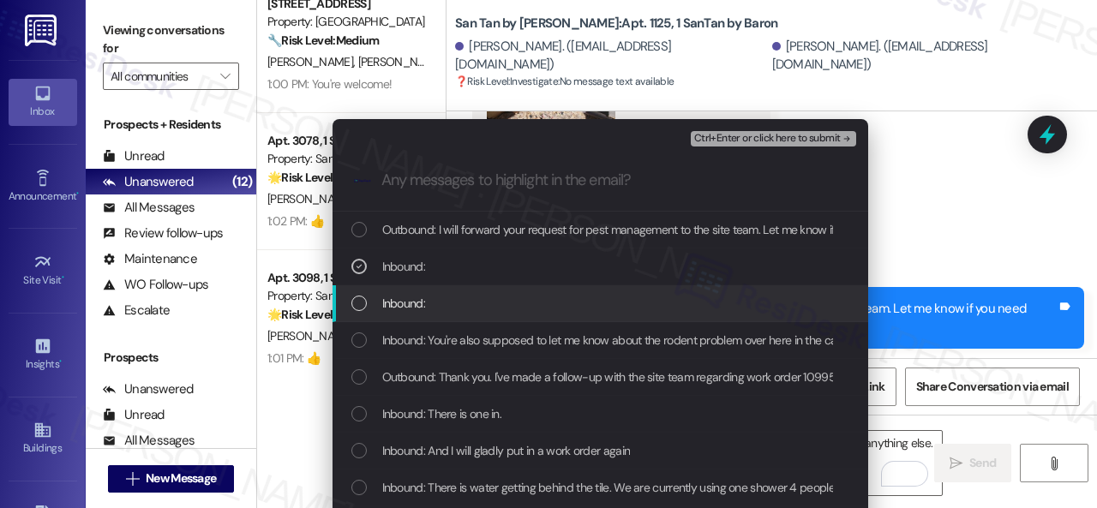
click at [413, 304] on span "Inbound:" at bounding box center [403, 303] width 43 height 19
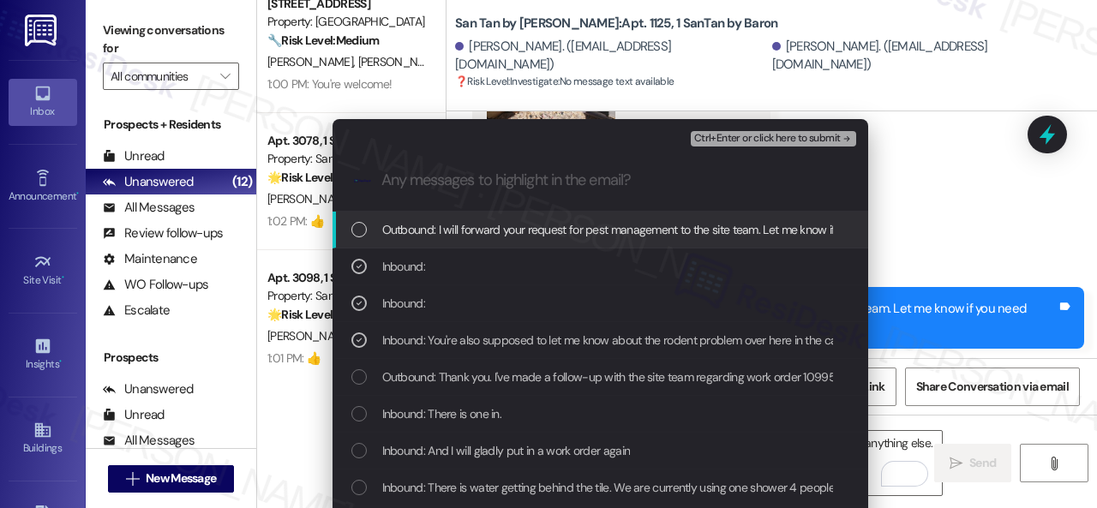
click at [742, 140] on span "Ctrl+Enter or click here to submit" at bounding box center [767, 139] width 147 height 12
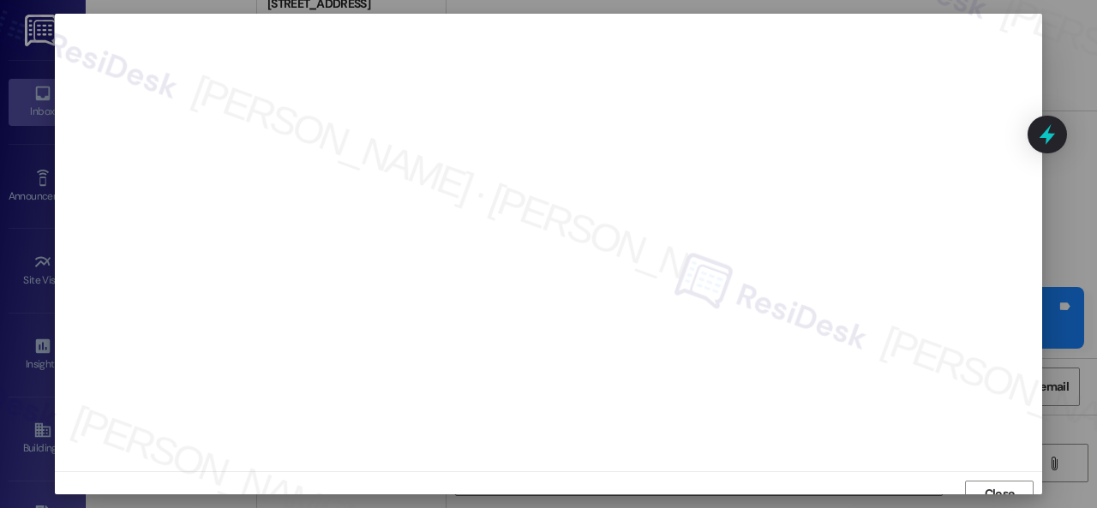
scroll to position [13, 0]
click at [990, 479] on span "Close" at bounding box center [1000, 481] width 30 height 18
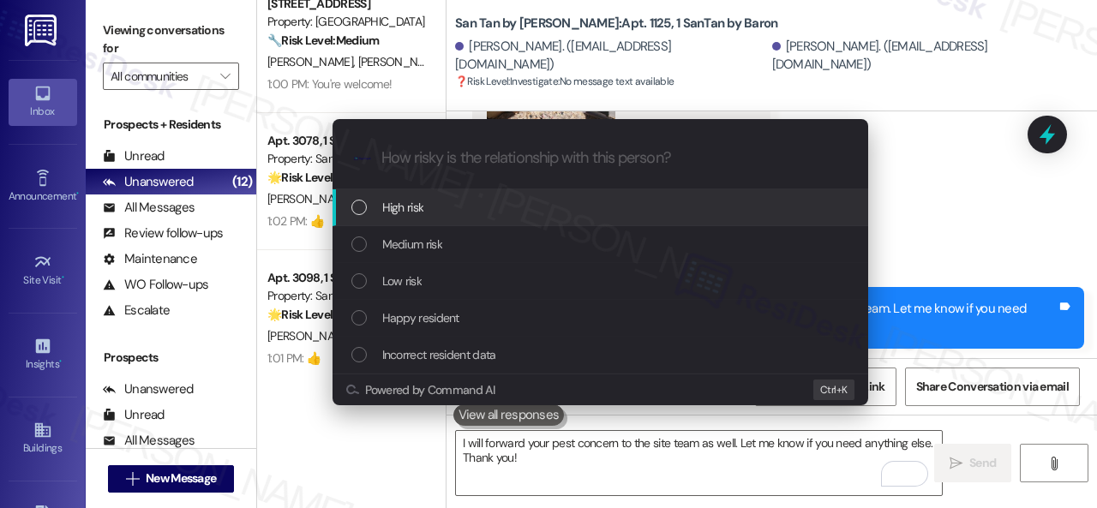
click at [413, 207] on span "High risk" at bounding box center [403, 207] width 42 height 19
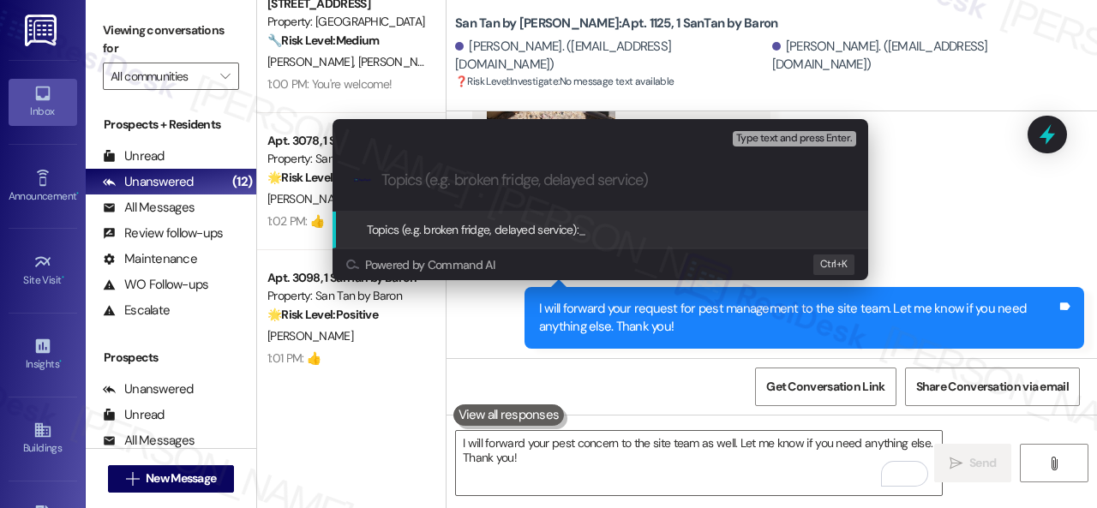
drag, startPoint x: 451, startPoint y: 164, endPoint x: 408, endPoint y: 179, distance: 45.5
click at [408, 179] on input "Topics (e.g. broken fridge, delayed service)" at bounding box center [613, 180] width 465 height 18
paste input "Follow-up on the rodent problem in the community."
type input "Follow-up on the rodent problem in the community."
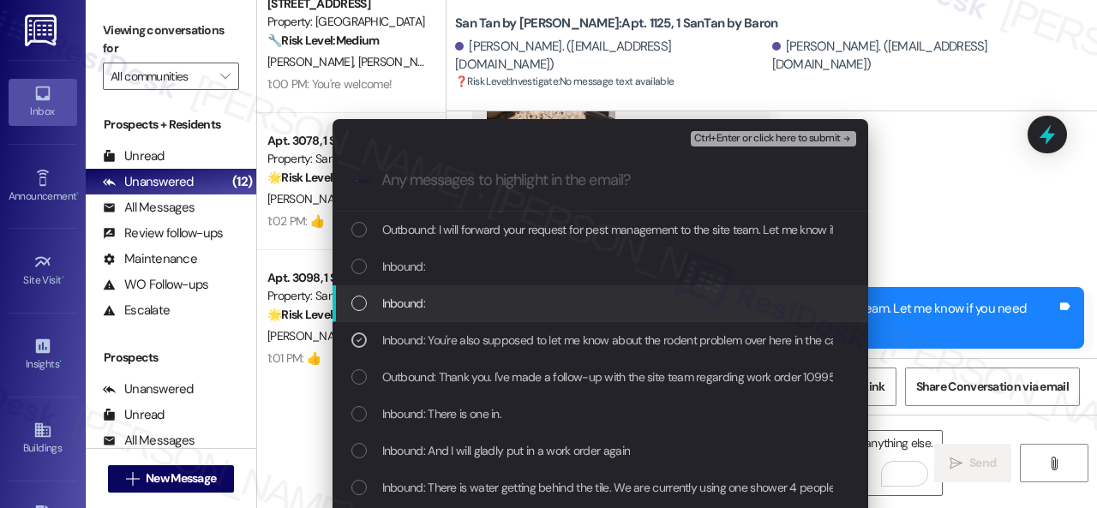
click at [415, 304] on span "Inbound:" at bounding box center [403, 303] width 43 height 19
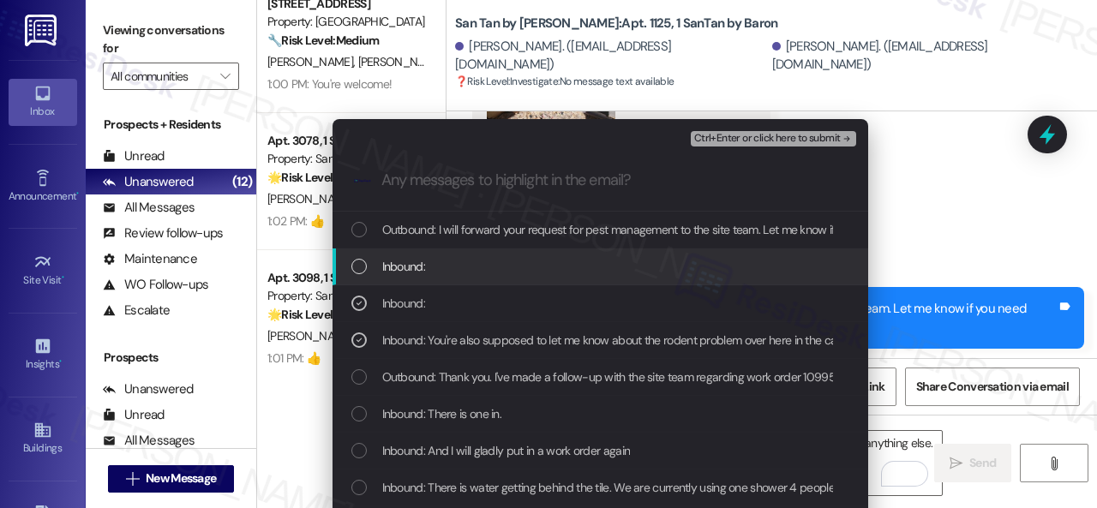
click at [417, 273] on span "Inbound:" at bounding box center [403, 266] width 43 height 19
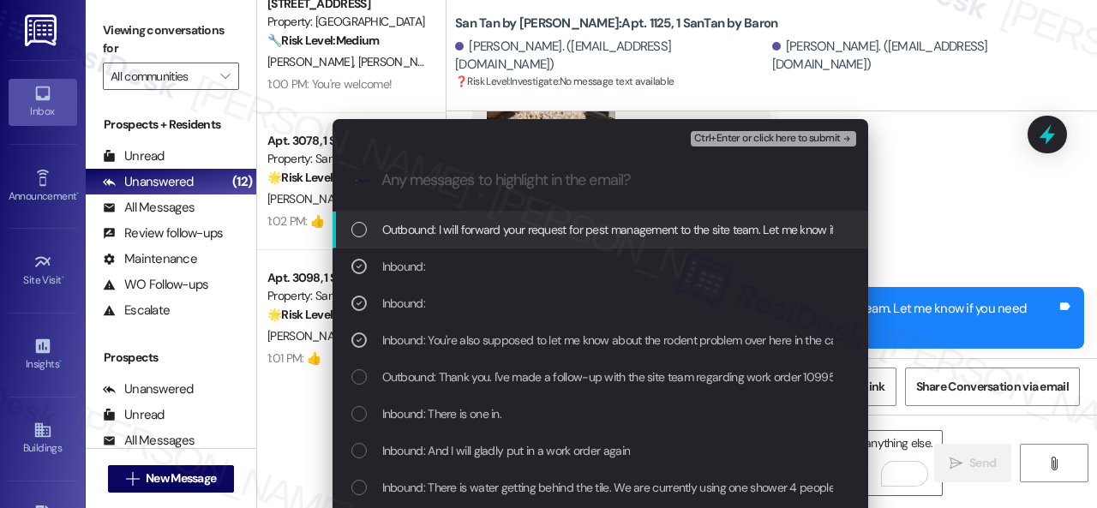
click at [719, 141] on span "Ctrl+Enter or click here to submit" at bounding box center [767, 139] width 147 height 12
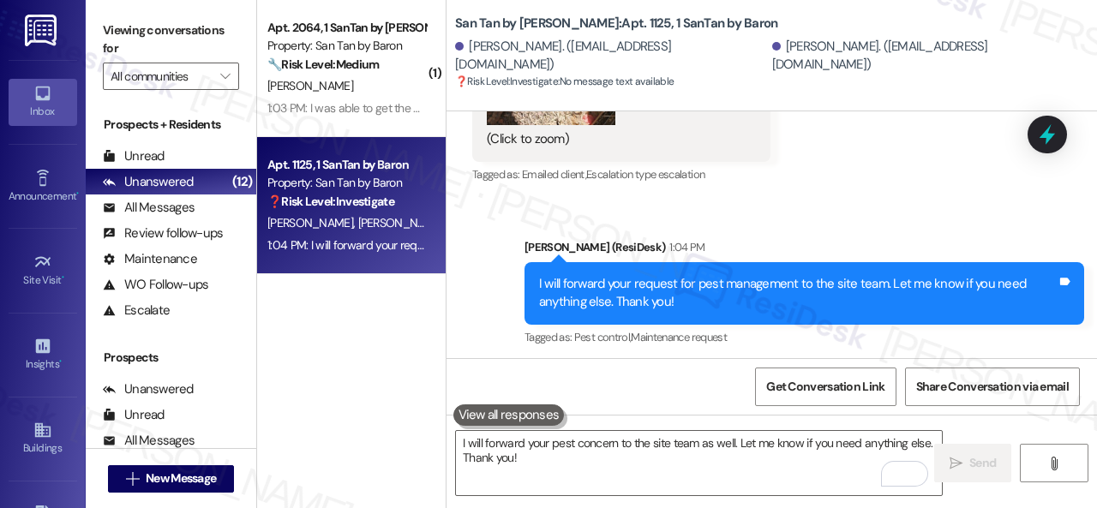
scroll to position [5, 0]
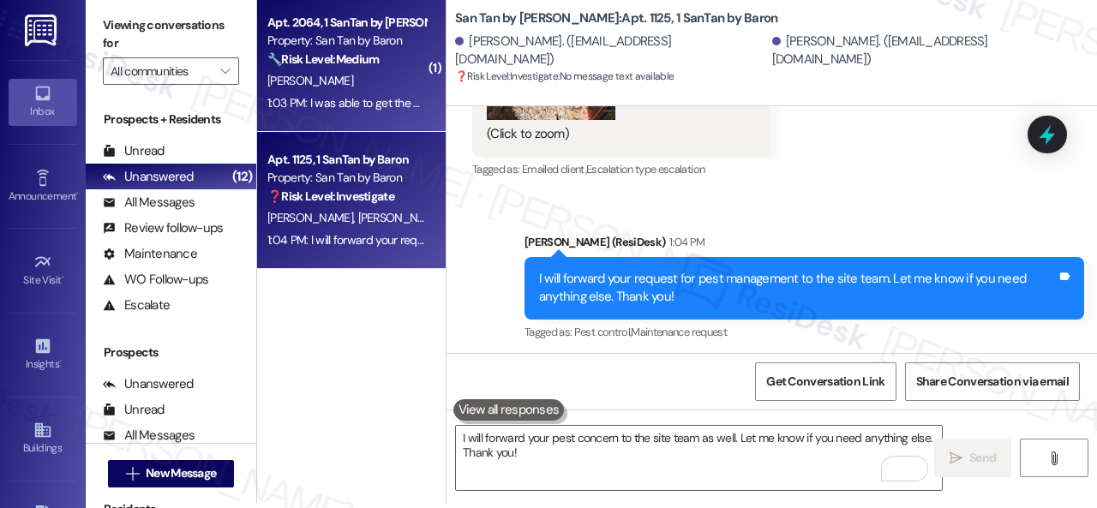
click at [386, 75] on div "[PERSON_NAME]" at bounding box center [347, 80] width 162 height 21
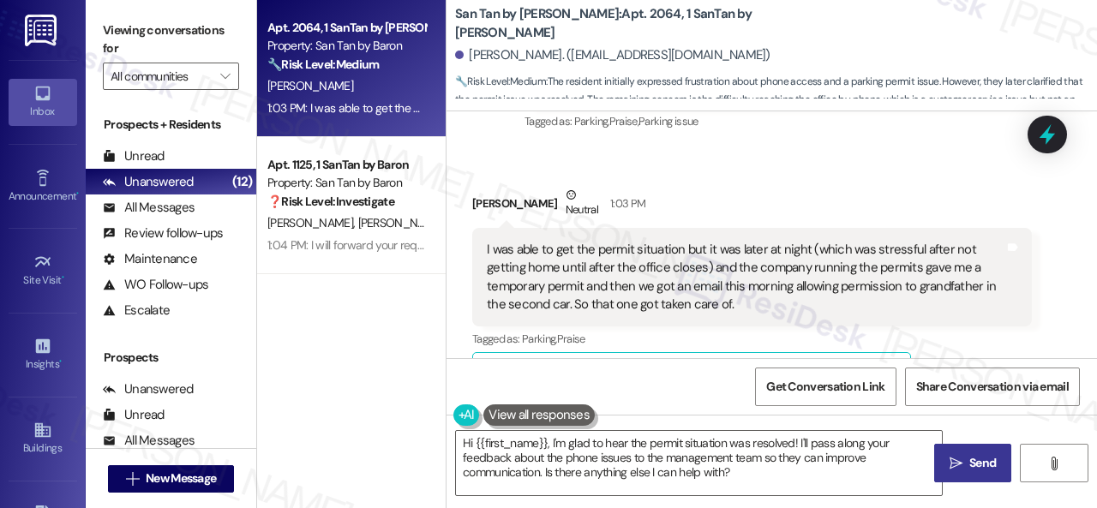
scroll to position [754, 0]
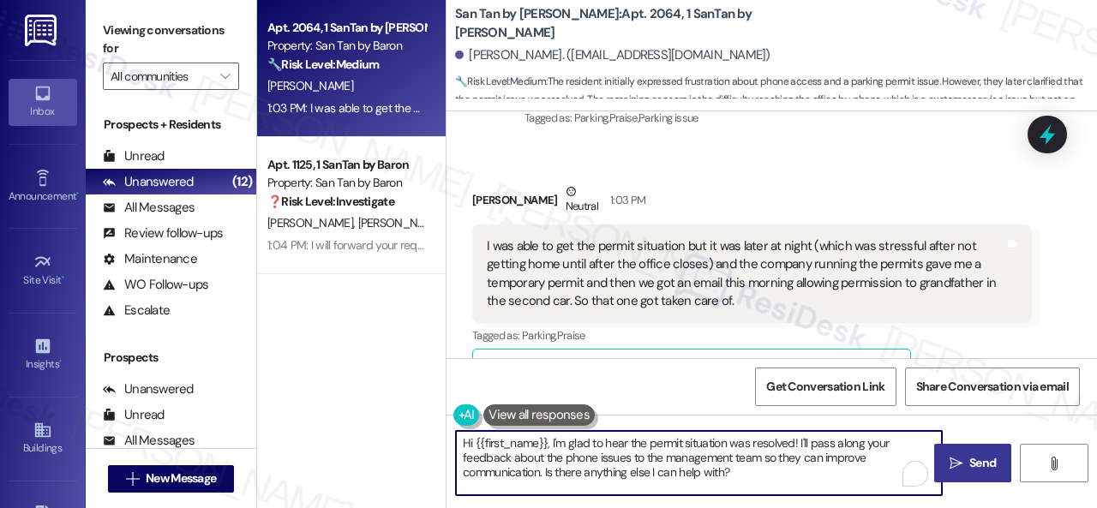
drag, startPoint x: 749, startPoint y: 483, endPoint x: 396, endPoint y: 399, distance: 363.1
click at [396, 399] on div "Apt. 2064, 1 SanTan by Baron Property: San Tan by Baron 🔧 Risk Level: Medium Th…" at bounding box center [677, 254] width 840 height 508
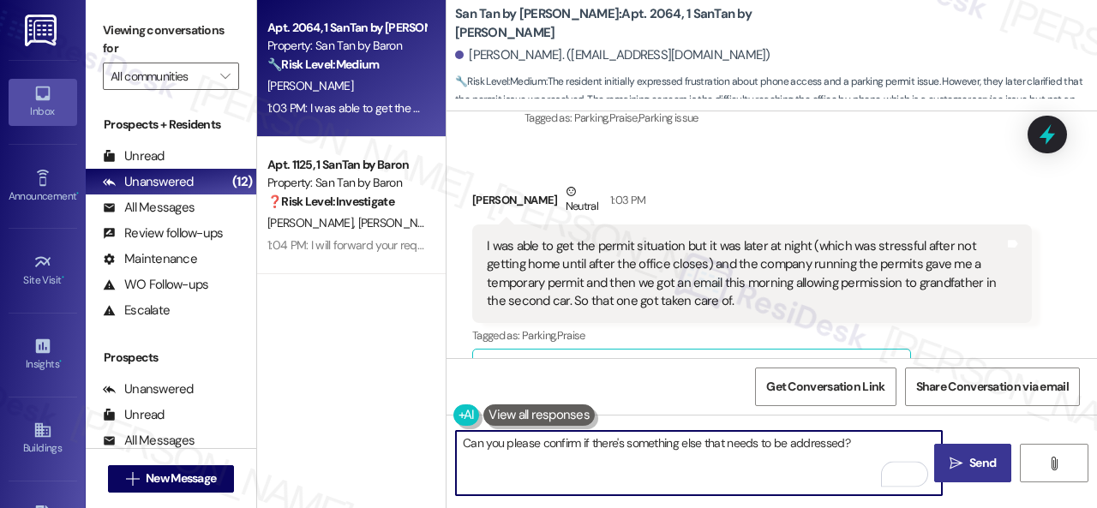
click at [459, 443] on textarea "Can you please confirm if there's something else that needs to be addressed?" at bounding box center [699, 463] width 486 height 64
type textarea "Thanks for the update, Robert. Can you please confirm if there's something else…"
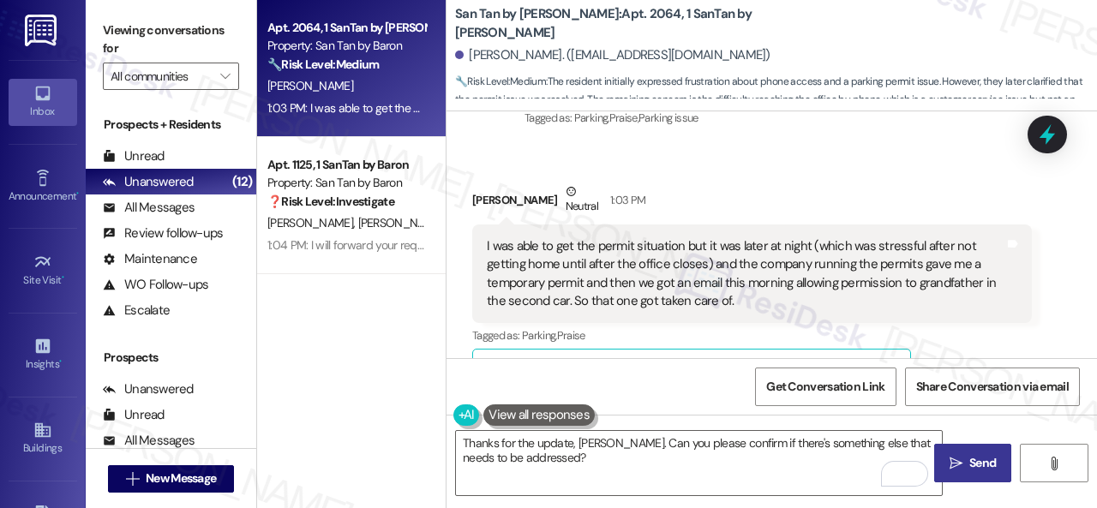
click at [971, 469] on span "Send" at bounding box center [982, 463] width 27 height 18
type textarea "Hi {{first_name}}, I'm glad to hear the permit situation was resolved! I'll pas…"
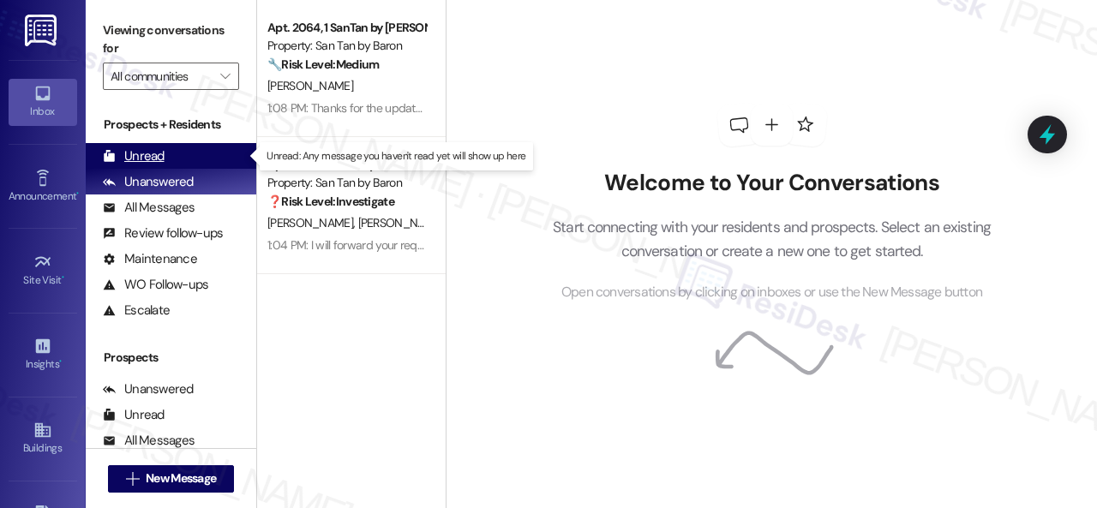
click at [154, 157] on div "Unread" at bounding box center [134, 156] width 62 height 18
